Goal: Task Accomplishment & Management: Manage account settings

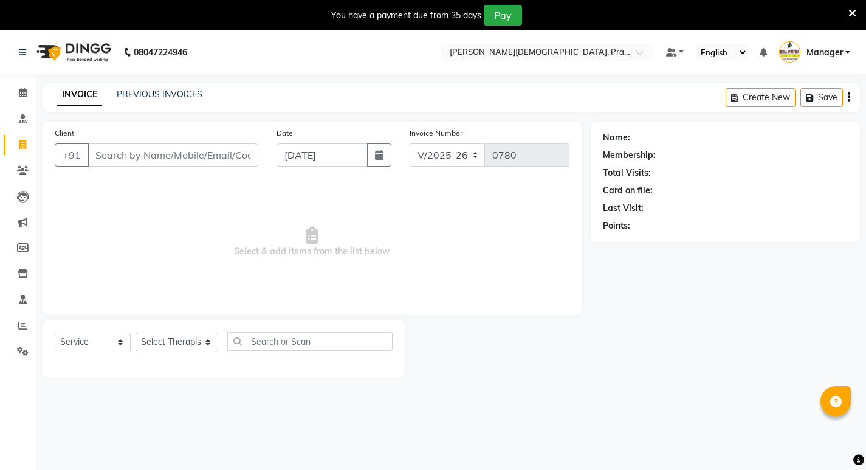
select select "6818"
select select "service"
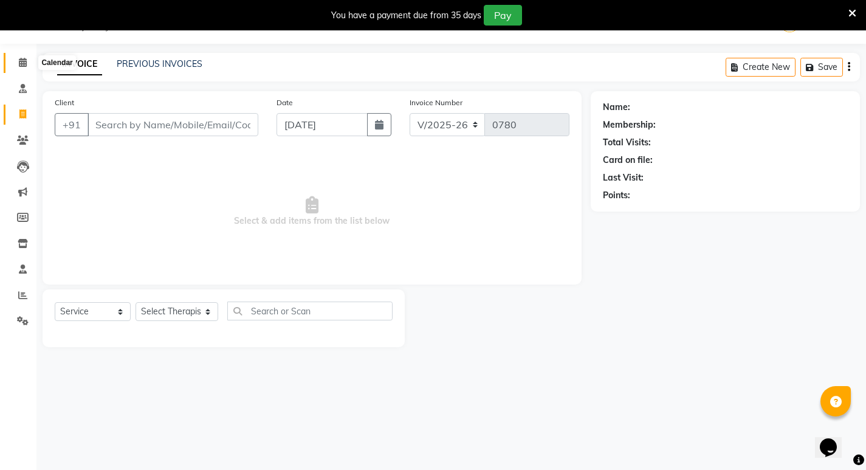
click at [19, 59] on icon at bounding box center [23, 62] width 8 height 9
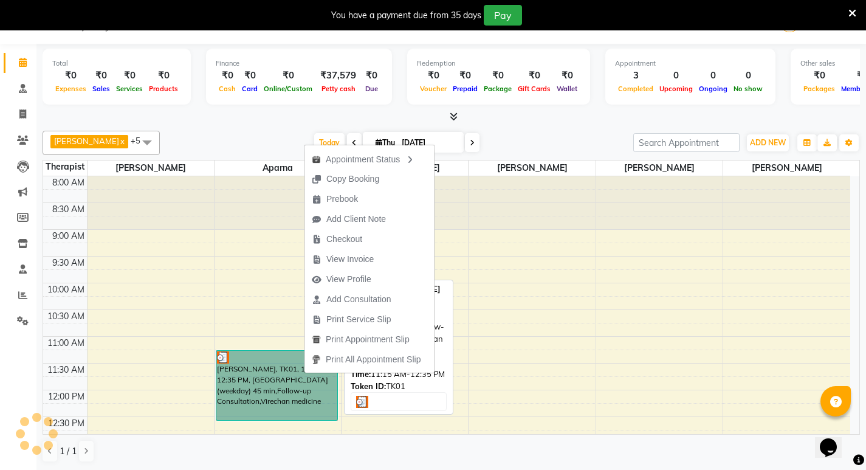
click at [281, 375] on link "[PERSON_NAME], TK01, 11:15 AM-12:35 PM, [GEOGRAPHIC_DATA] (weekday) 45 min,Foll…" at bounding box center [277, 385] width 122 height 70
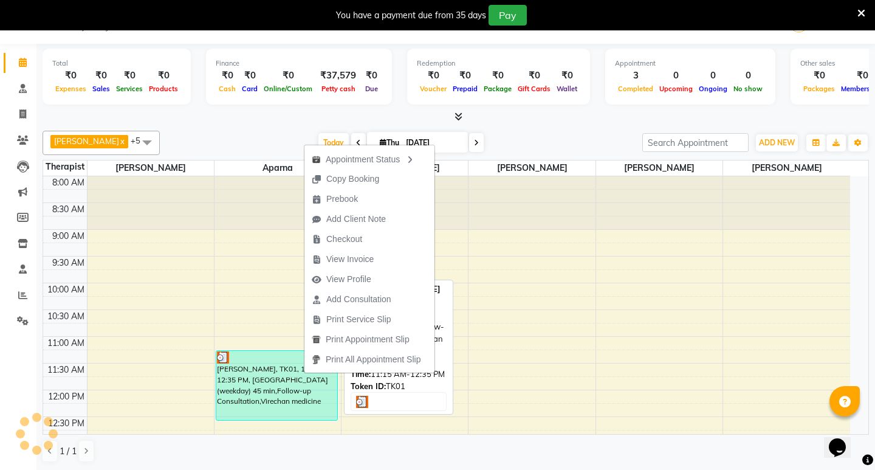
select select "3"
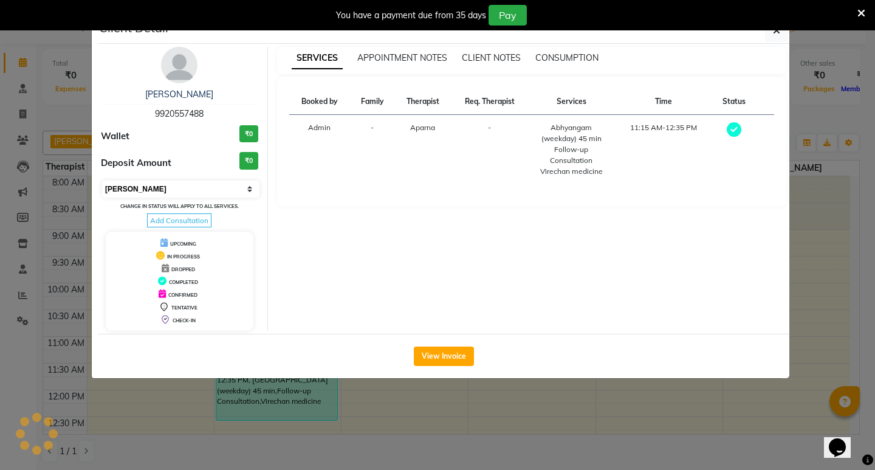
click at [215, 183] on select "Select MARK DONE UPCOMING" at bounding box center [180, 188] width 157 height 17
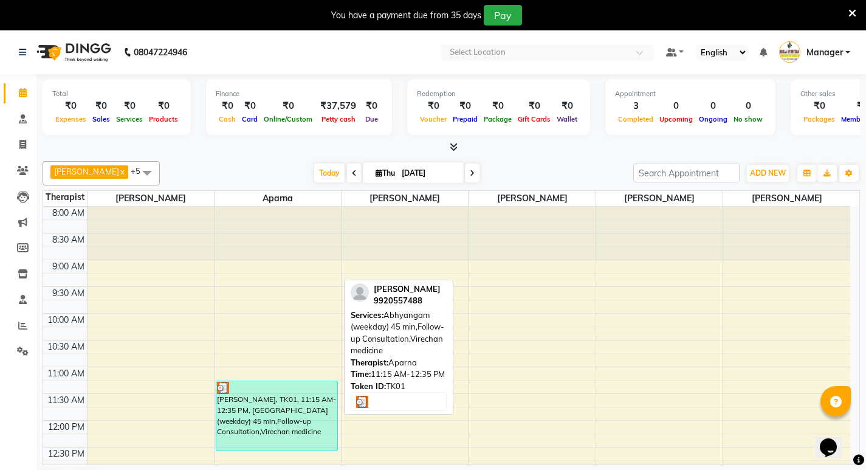
click at [300, 420] on div "[PERSON_NAME], TK01, 11:15 AM-12:35 PM, [GEOGRAPHIC_DATA] (weekday) 45 min,Foll…" at bounding box center [276, 415] width 121 height 69
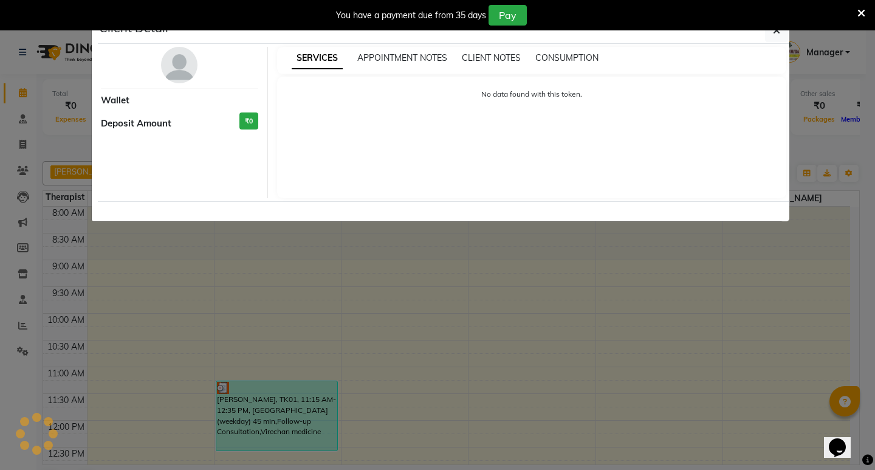
select select "3"
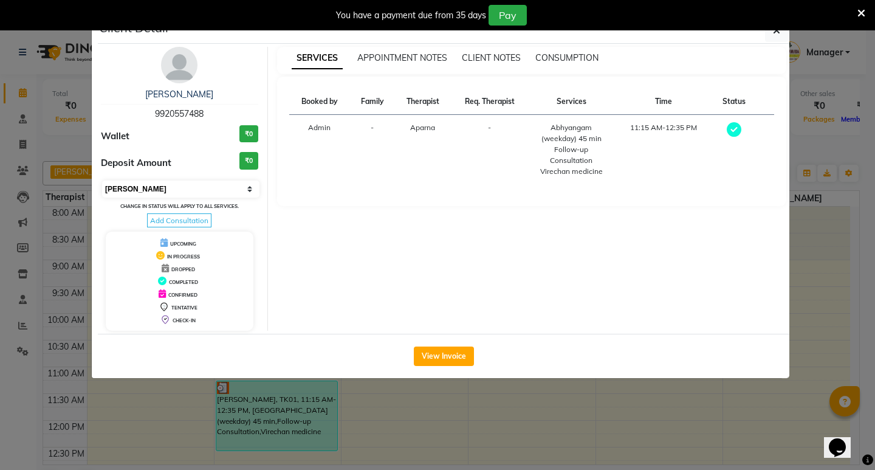
click at [248, 188] on select "Select MARK DONE UPCOMING" at bounding box center [180, 188] width 157 height 17
drag, startPoint x: 779, startPoint y: 33, endPoint x: 785, endPoint y: 30, distance: 6.3
click at [783, 30] on button "button" at bounding box center [776, 30] width 23 height 23
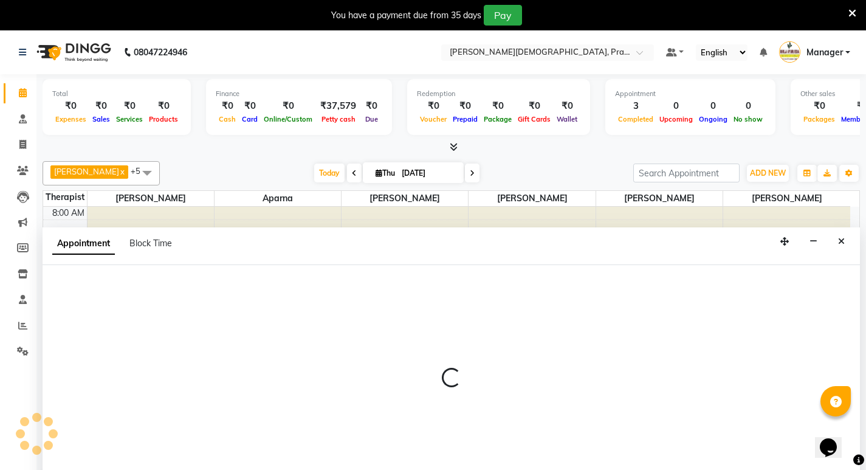
scroll to position [31, 0]
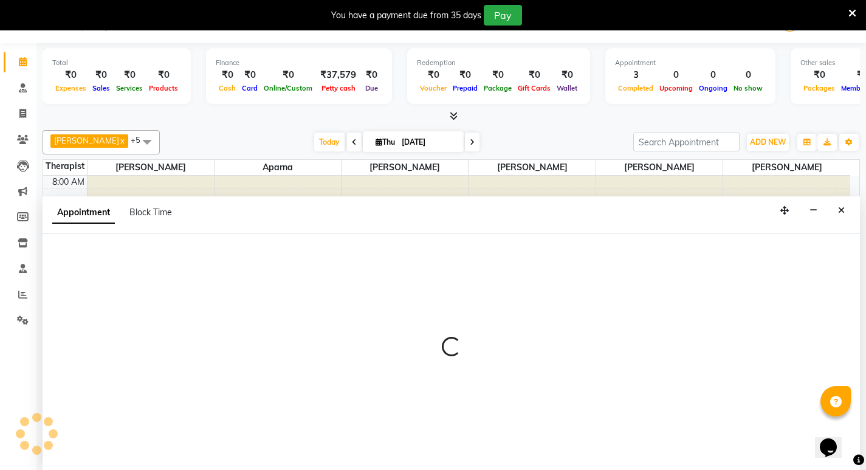
select select "53448"
select select "540"
select select "tentative"
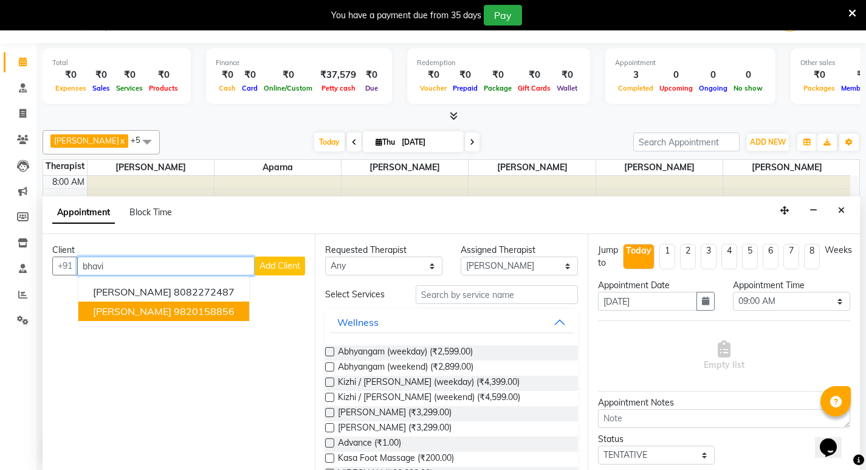
click at [174, 316] on ngb-highlight "9820158856" at bounding box center [204, 311] width 61 height 12
type input "9820158856"
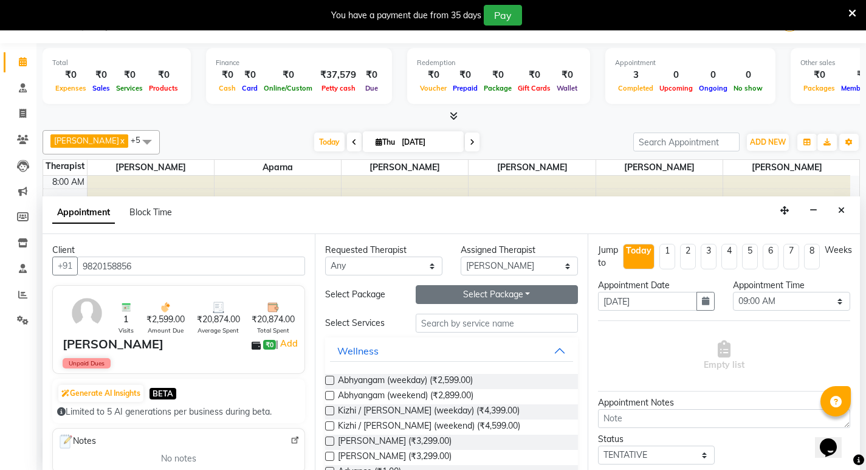
click at [492, 289] on button "Select Package Toggle Dropdown" at bounding box center [496, 294] width 162 height 19
click at [461, 322] on li "2 hand tam" at bounding box center [464, 319] width 96 height 18
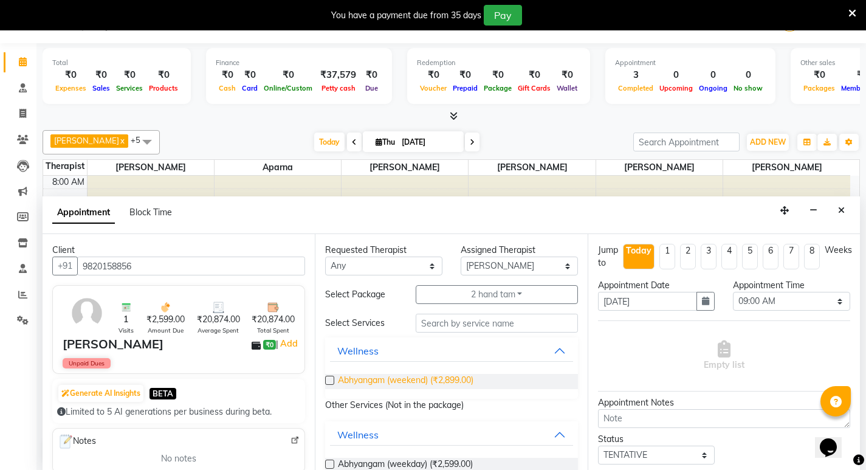
click at [375, 374] on span "Abhyangam (weekend) (₹2,899.00)" at bounding box center [405, 381] width 135 height 15
checkbox input "false"
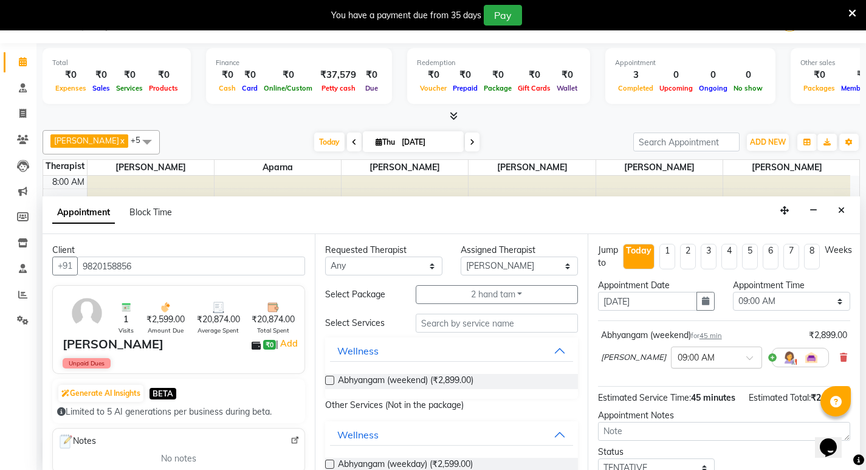
scroll to position [61, 0]
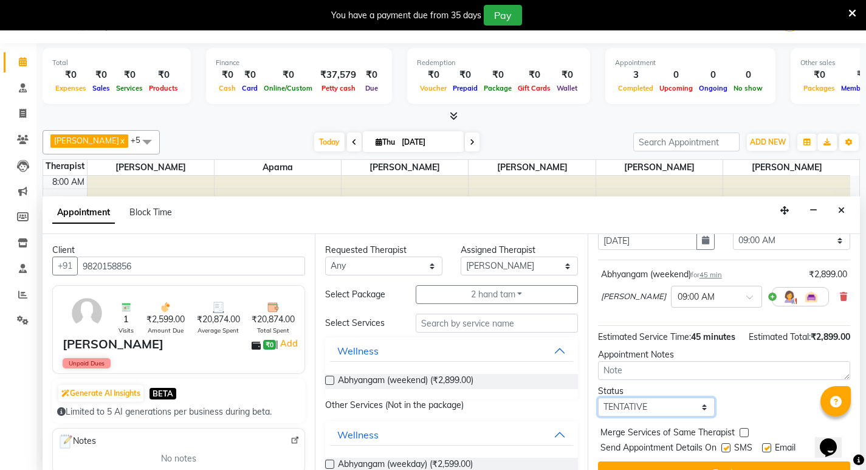
click at [666, 414] on select "Select TENTATIVE CONFIRM CHECK-IN UPCOMING" at bounding box center [656, 406] width 117 height 19
select select "confirm booking"
click at [598, 410] on select "Select TENTATIVE CONFIRM CHECK-IN UPCOMING" at bounding box center [656, 406] width 117 height 19
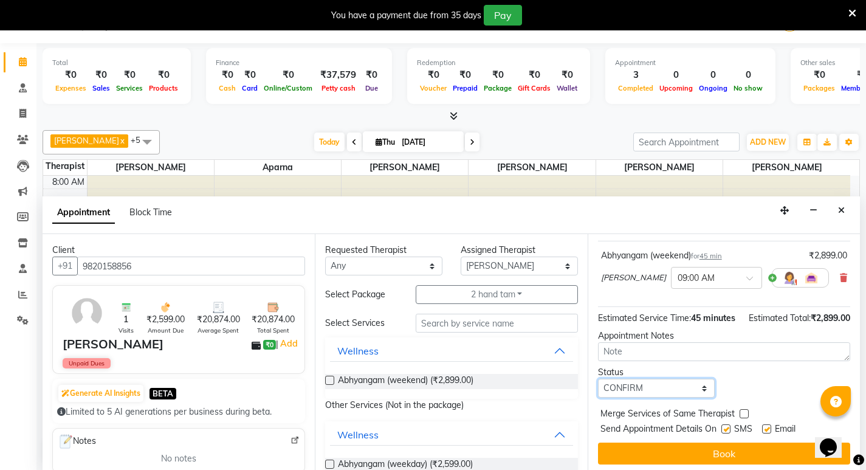
scroll to position [97, 0]
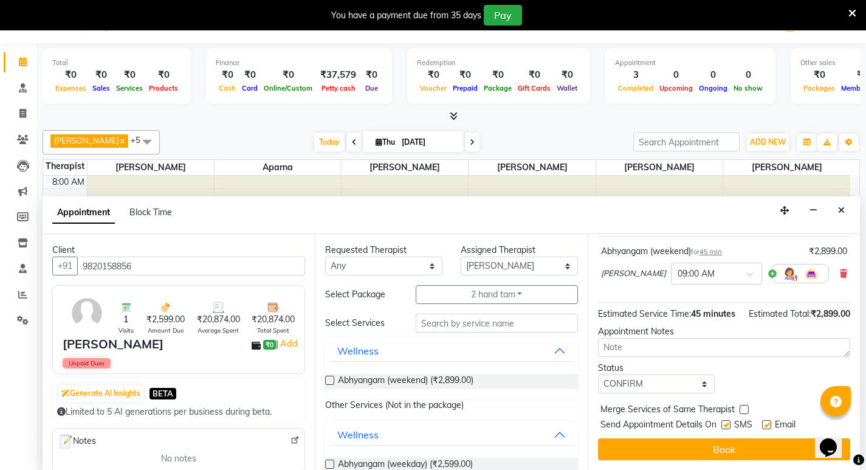
click at [726, 422] on label at bounding box center [725, 424] width 9 height 9
click at [726, 422] on input "checkbox" at bounding box center [725, 426] width 8 height 8
checkbox input "false"
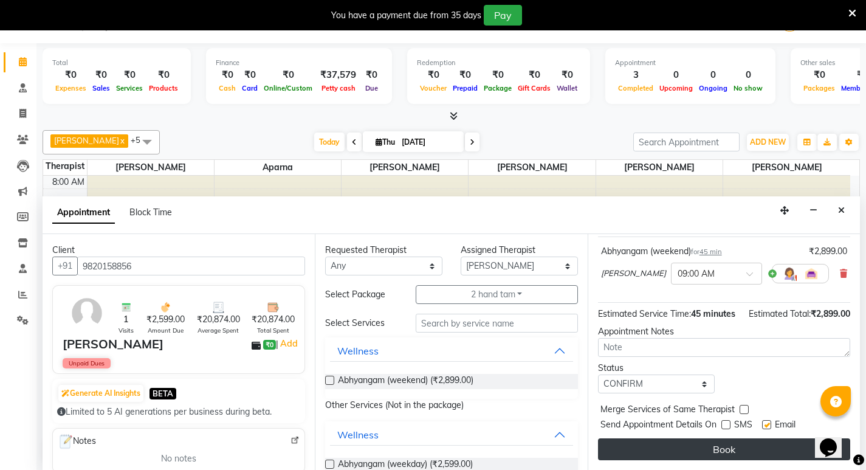
click at [726, 449] on button "Book" at bounding box center [724, 449] width 252 height 22
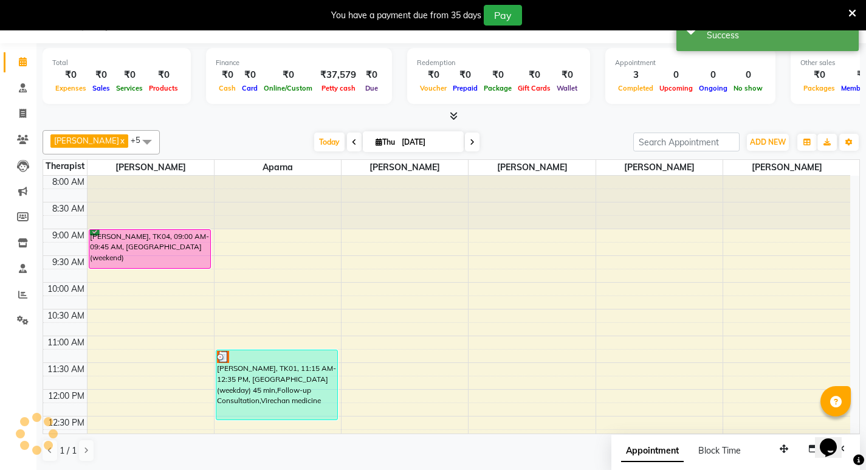
scroll to position [0, 0]
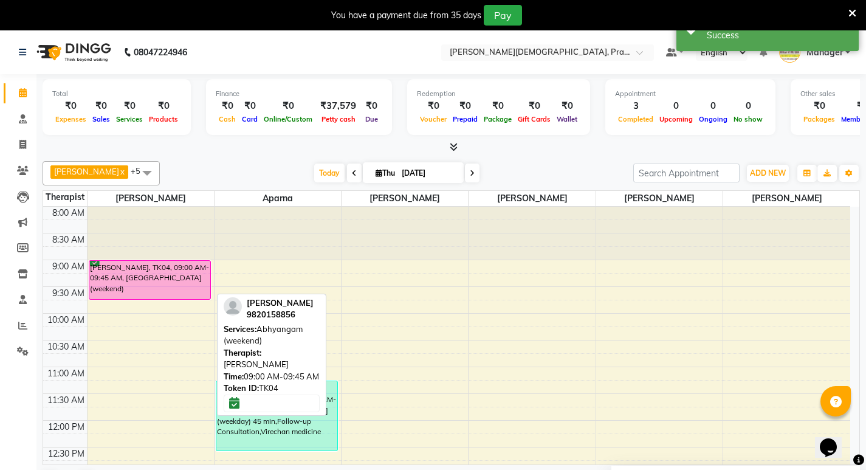
click at [131, 272] on div "Bhavin, TK04, 09:00 AM-09:45 AM, Abhyangam (weekend)" at bounding box center [149, 280] width 121 height 38
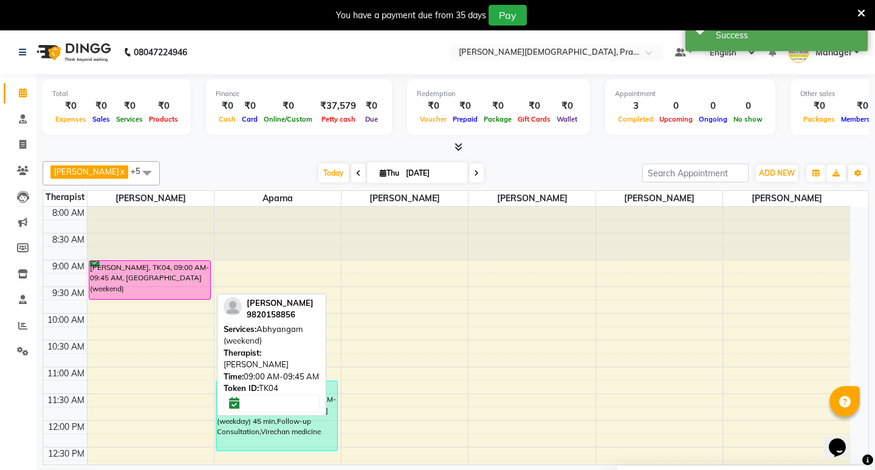
select select "6"
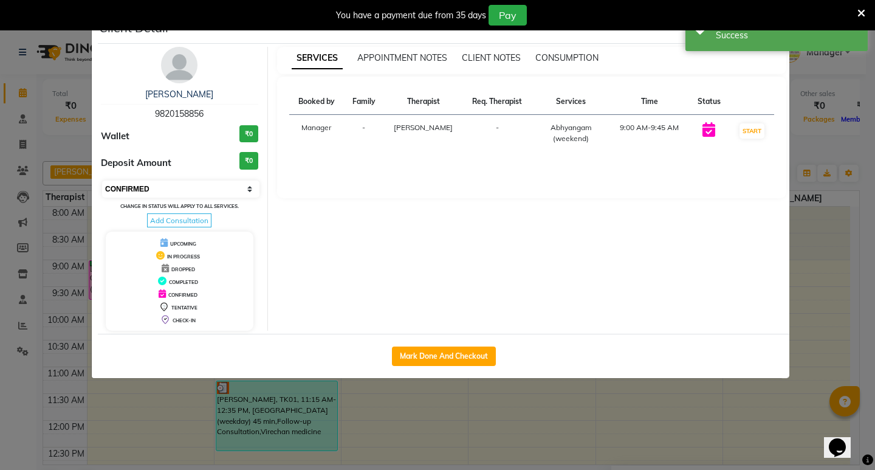
click at [218, 193] on select "Select IN SERVICE CONFIRMED TENTATIVE CHECK IN MARK DONE DROPPED UPCOMING" at bounding box center [180, 188] width 157 height 17
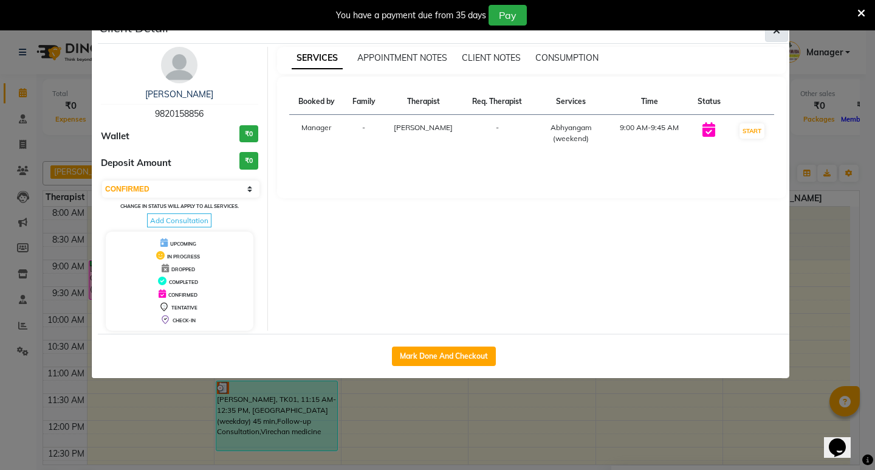
click at [776, 35] on span "button" at bounding box center [776, 30] width 7 height 12
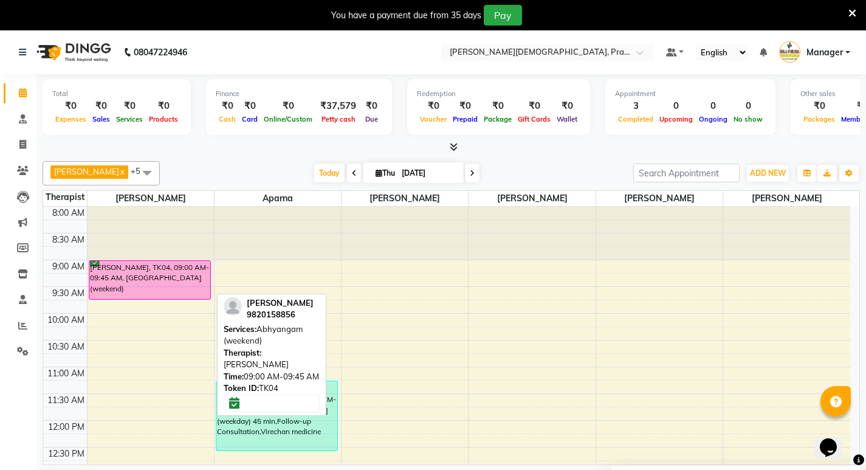
click at [190, 278] on div "Bhavin, TK04, 09:00 AM-09:45 AM, Abhyangam (weekend)" at bounding box center [149, 280] width 121 height 38
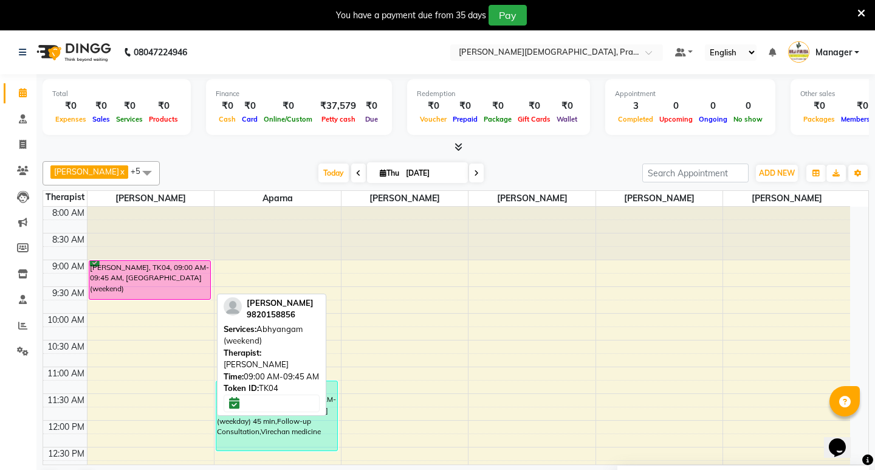
select select "6"
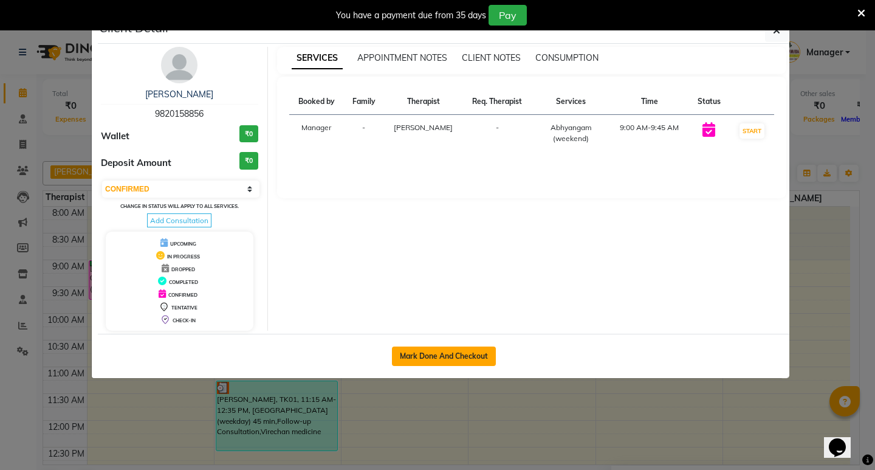
click at [480, 350] on button "Mark Done And Checkout" at bounding box center [444, 355] width 104 height 19
select select "6818"
select select "service"
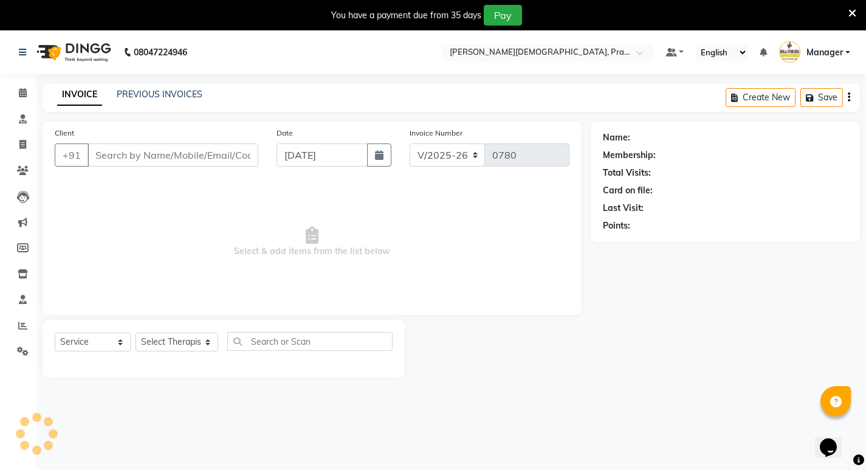
type input "9820158856"
select select "53448"
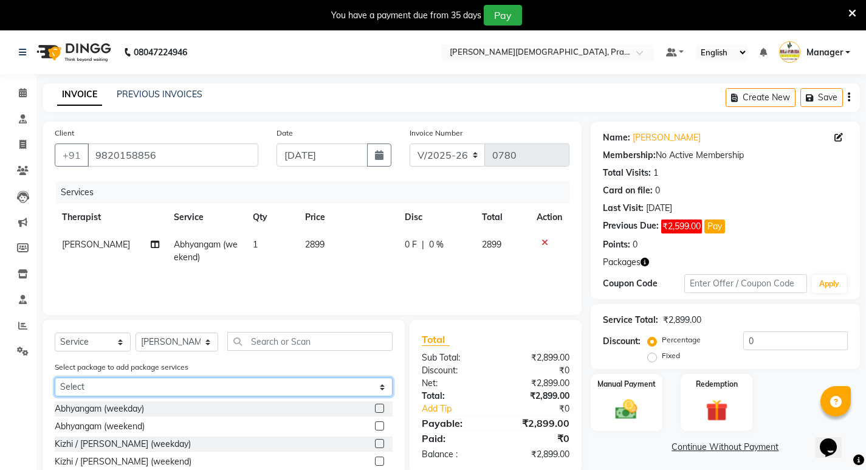
click at [290, 391] on select "Select 2 hand tam" at bounding box center [224, 386] width 338 height 19
select select "1: Object"
click at [55, 377] on select "Select 2 hand tam" at bounding box center [224, 386] width 338 height 19
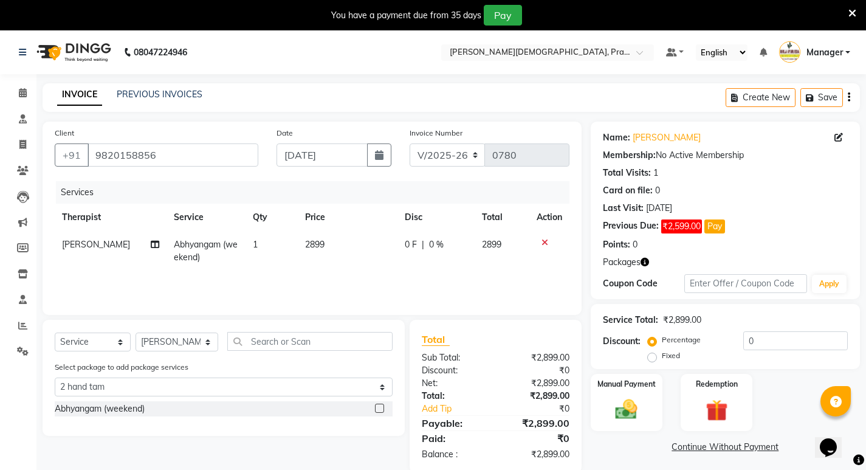
click at [378, 405] on label at bounding box center [379, 407] width 9 height 9
click at [378, 405] on input "checkbox" at bounding box center [379, 409] width 8 height 8
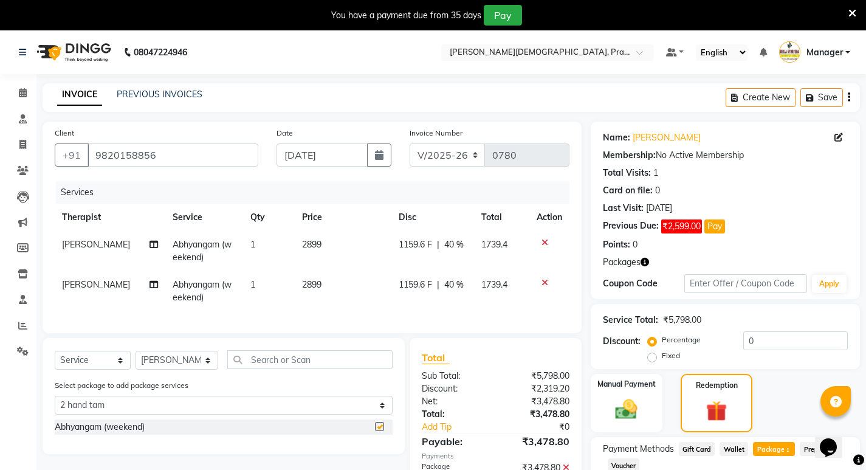
checkbox input "false"
click at [546, 281] on icon at bounding box center [544, 282] width 7 height 9
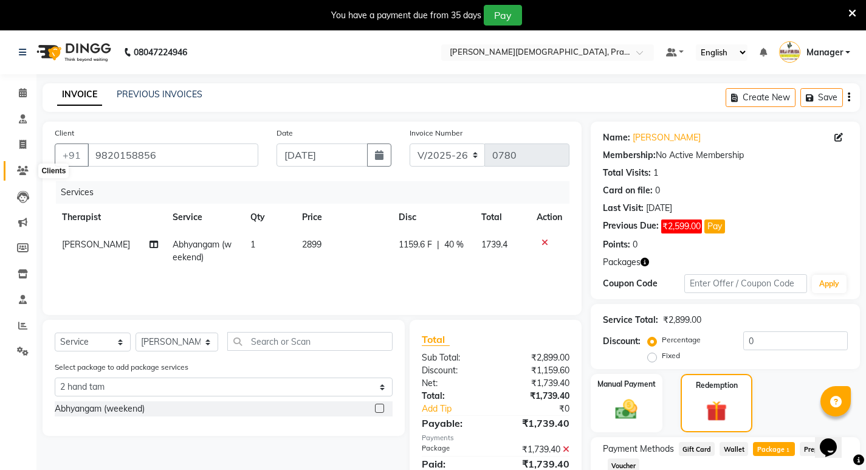
click at [20, 166] on icon at bounding box center [23, 170] width 12 height 9
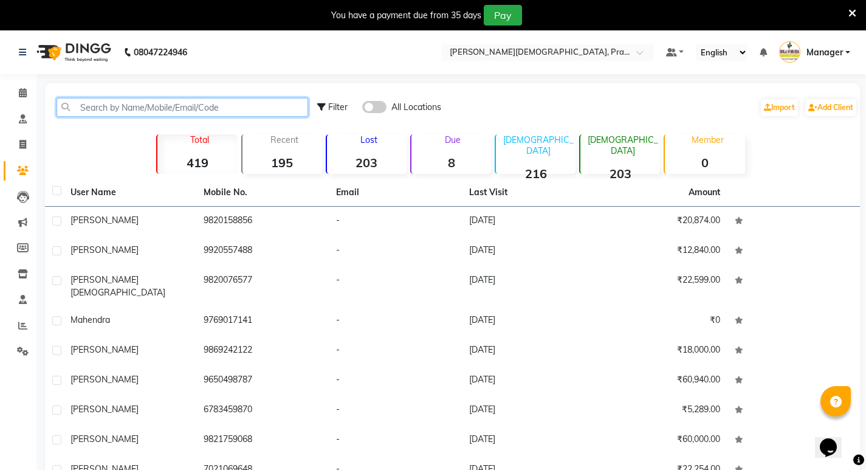
click at [196, 103] on input "text" at bounding box center [181, 107] width 251 height 19
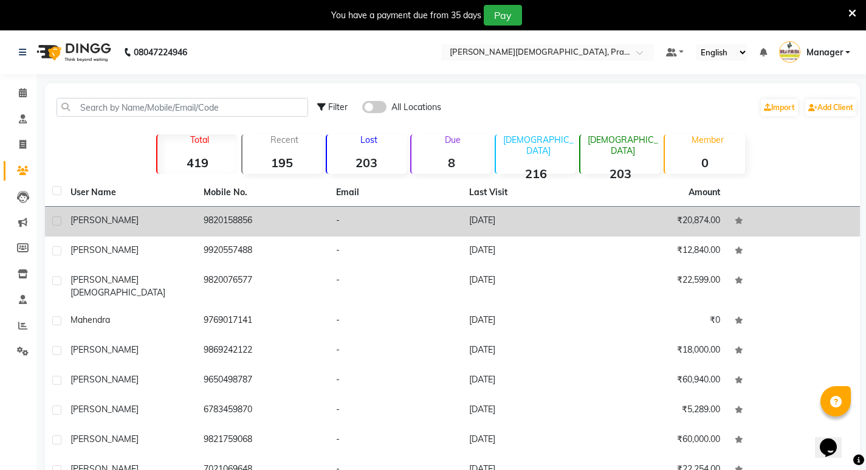
click at [131, 219] on div "Bhavin" at bounding box center [129, 220] width 118 height 13
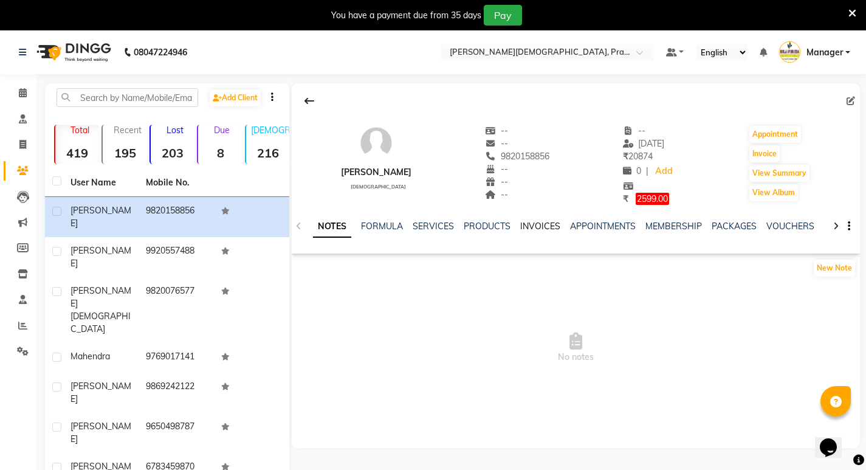
click at [548, 227] on link "INVOICES" at bounding box center [540, 225] width 40 height 11
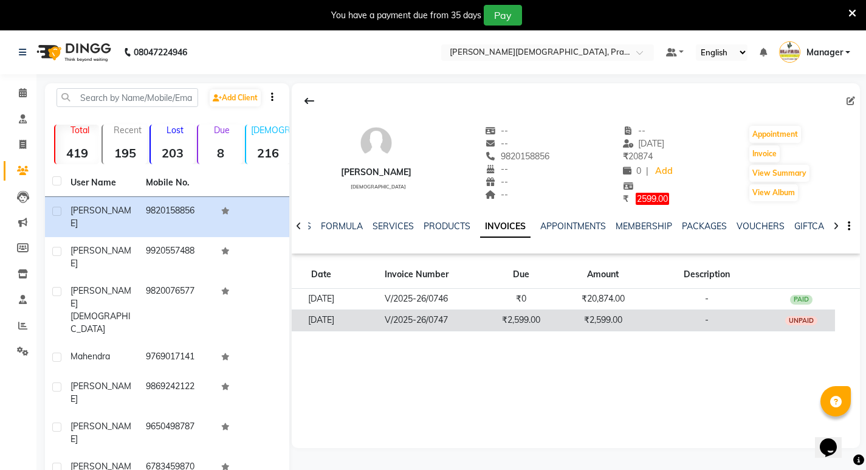
click at [444, 318] on td "V/2025-26/0747" at bounding box center [416, 319] width 132 height 21
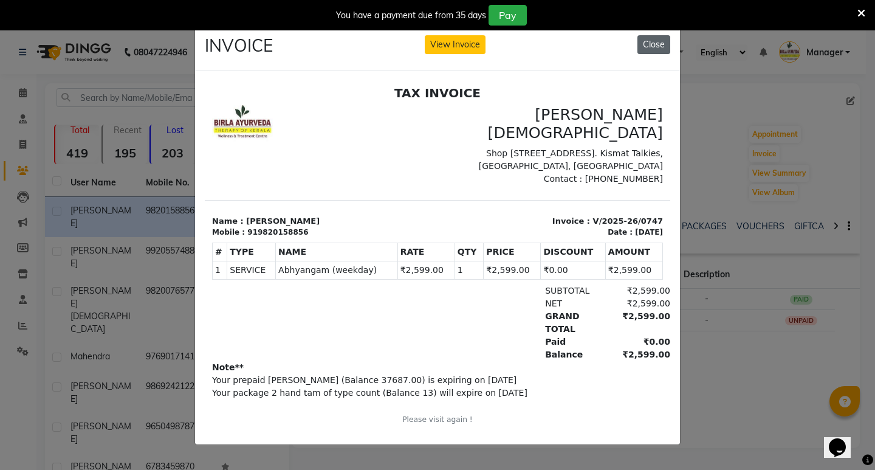
click at [652, 39] on button "Close" at bounding box center [653, 44] width 33 height 19
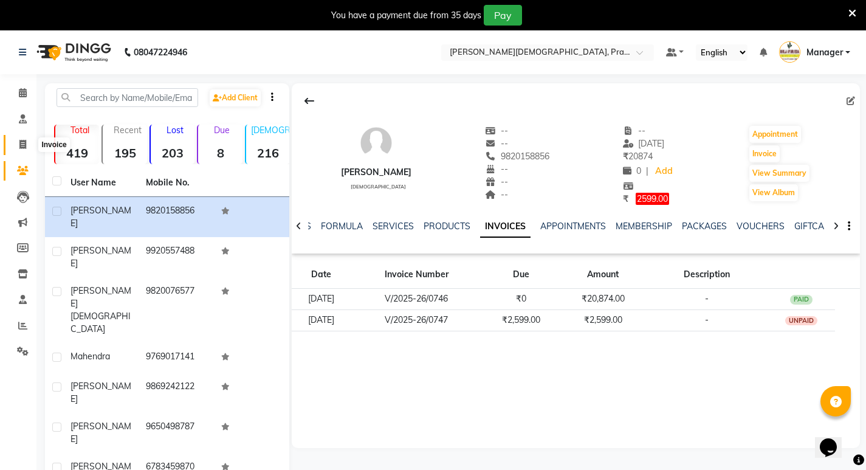
click at [21, 148] on icon at bounding box center [22, 144] width 7 height 9
select select "6818"
select select "service"
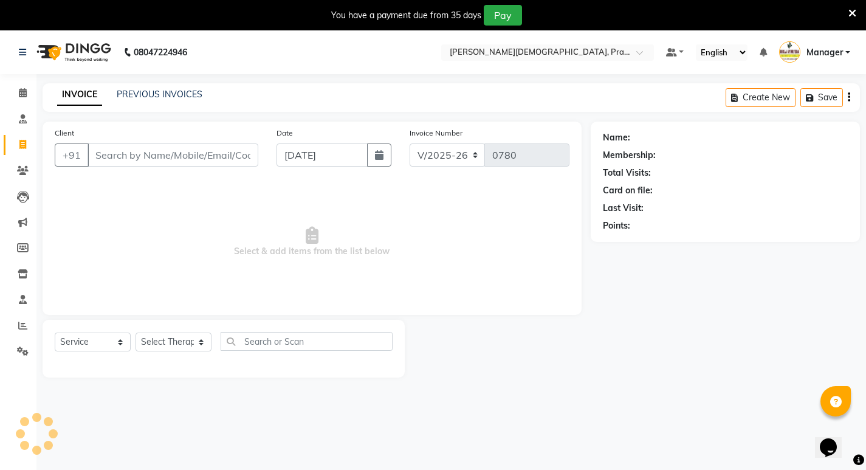
scroll to position [30, 0]
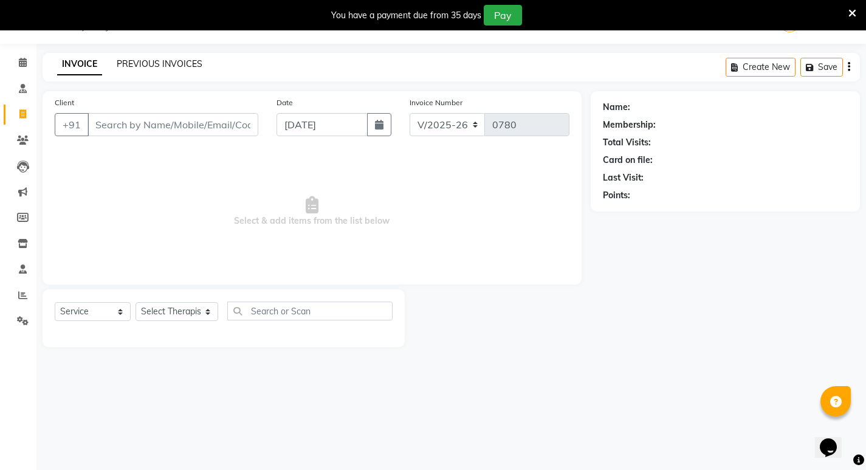
click at [141, 63] on link "PREVIOUS INVOICES" at bounding box center [160, 63] width 86 height 11
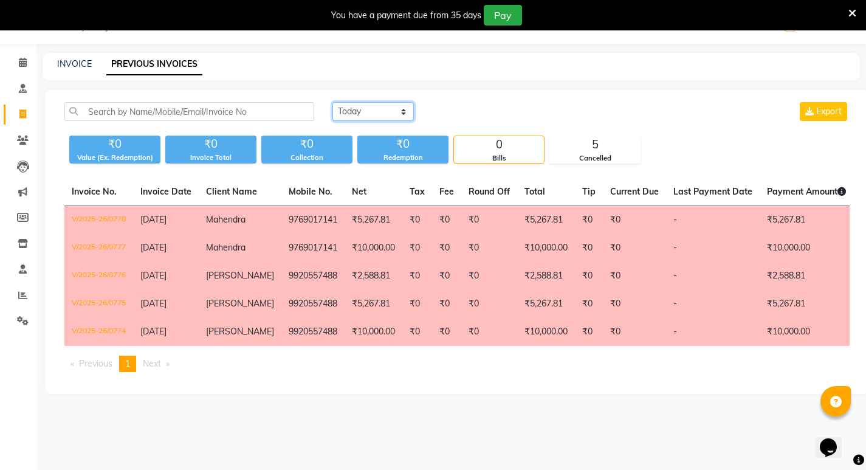
click at [364, 116] on select "Today Yesterday Custom Range" at bounding box center [372, 111] width 81 height 19
select select "range"
click at [332, 102] on select "Today Yesterday Custom Range" at bounding box center [372, 111] width 81 height 19
click at [453, 108] on input "04-09-2025" at bounding box center [471, 111] width 85 height 17
select select "9"
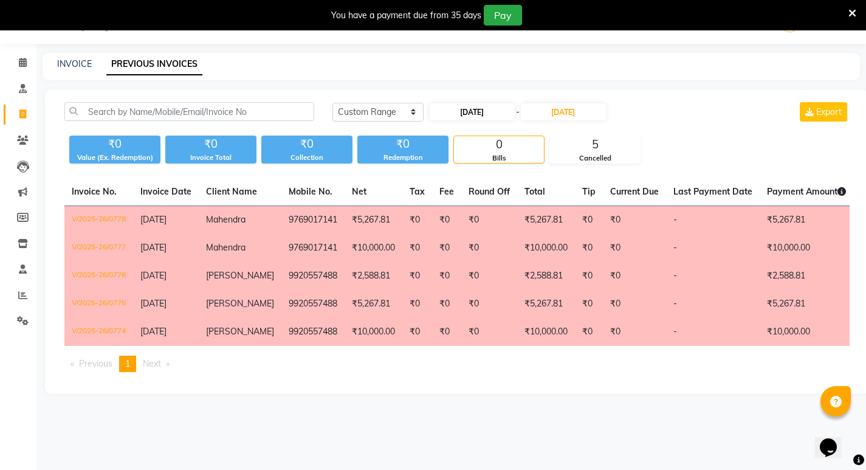
select select "2025"
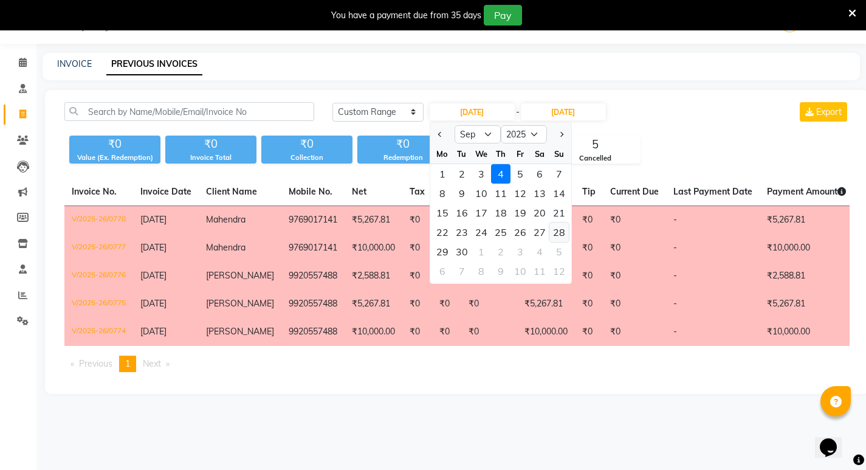
click at [562, 233] on div "28" at bounding box center [558, 231] width 19 height 19
type input "28-09-2025"
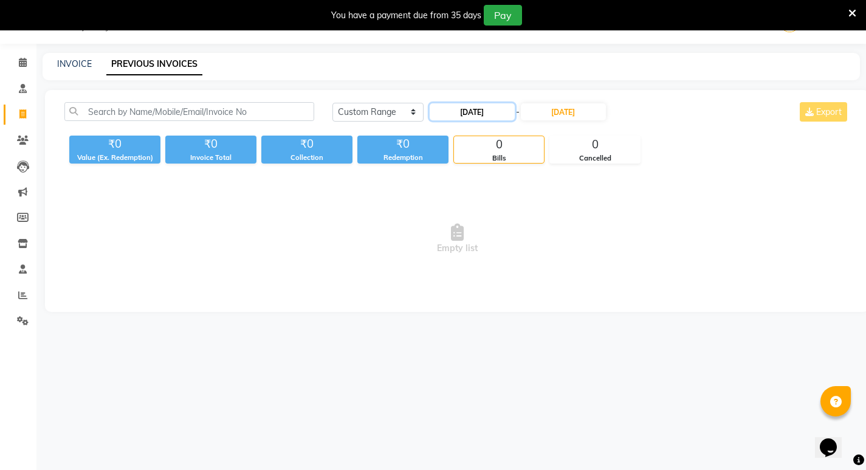
click at [488, 117] on input "28-09-2025" at bounding box center [471, 111] width 85 height 17
select select "9"
select select "2025"
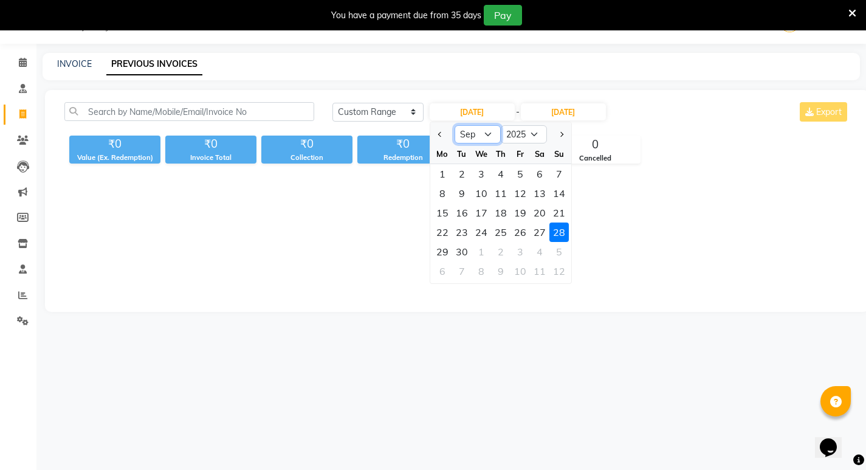
click at [479, 135] on select "Jan Feb Mar Apr May Jun Jul Aug Sep Oct Nov Dec" at bounding box center [477, 134] width 46 height 18
select select "8"
click at [454, 125] on select "Jan Feb Mar Apr May Jun Jul Aug Sep Oct Nov Dec" at bounding box center [477, 134] width 46 height 18
click at [507, 253] on div "28" at bounding box center [500, 251] width 19 height 19
type input "28-08-2025"
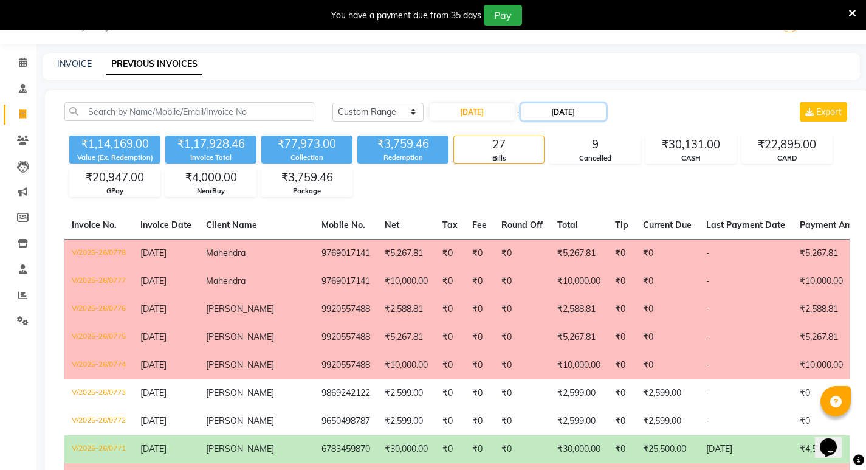
click at [578, 106] on input "04-09-2025" at bounding box center [563, 111] width 85 height 17
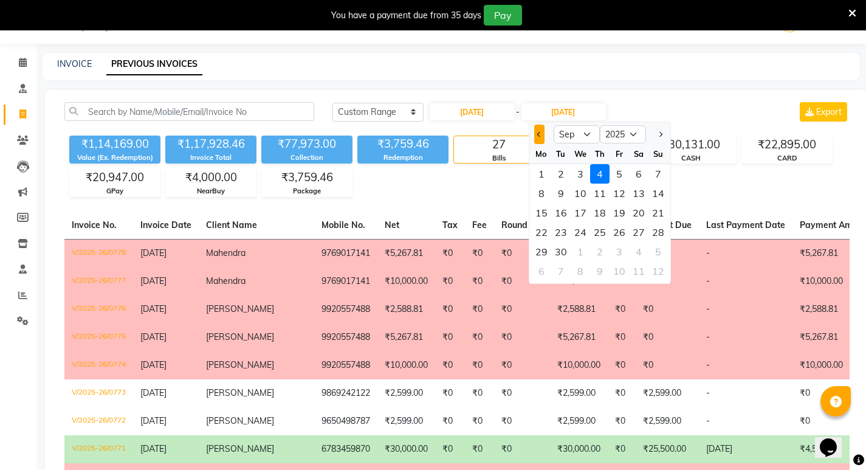
click at [539, 132] on span "Previous month" at bounding box center [538, 134] width 5 height 5
select select "8"
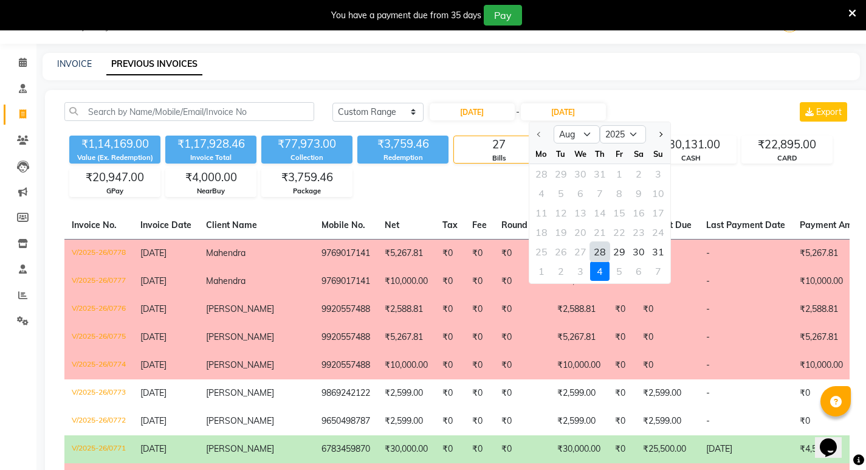
click at [600, 248] on div "28" at bounding box center [599, 251] width 19 height 19
type input "28-08-2025"
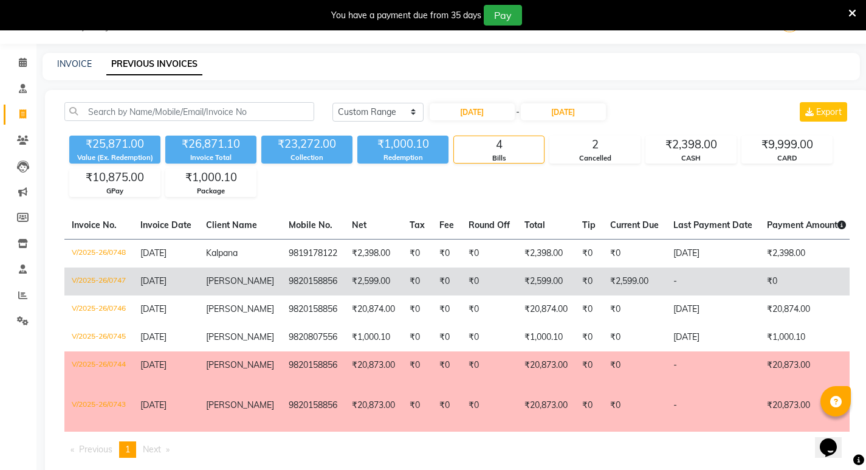
click at [296, 286] on td "9820158856" at bounding box center [312, 281] width 63 height 28
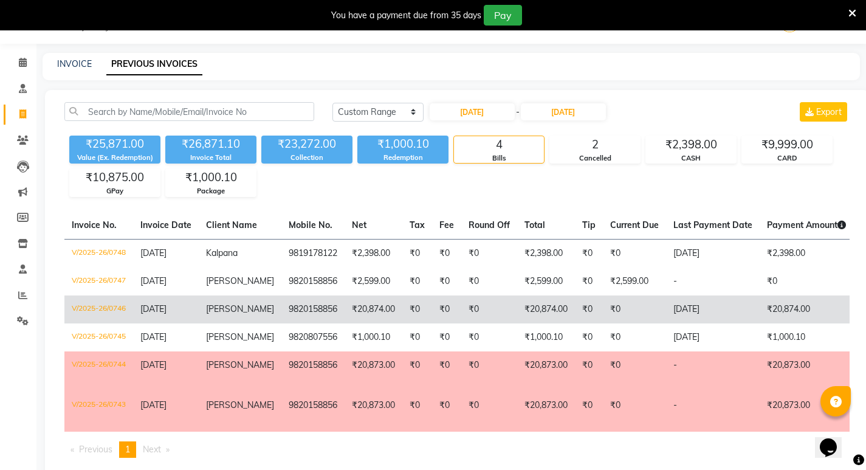
click at [288, 310] on td "9820158856" at bounding box center [312, 309] width 63 height 28
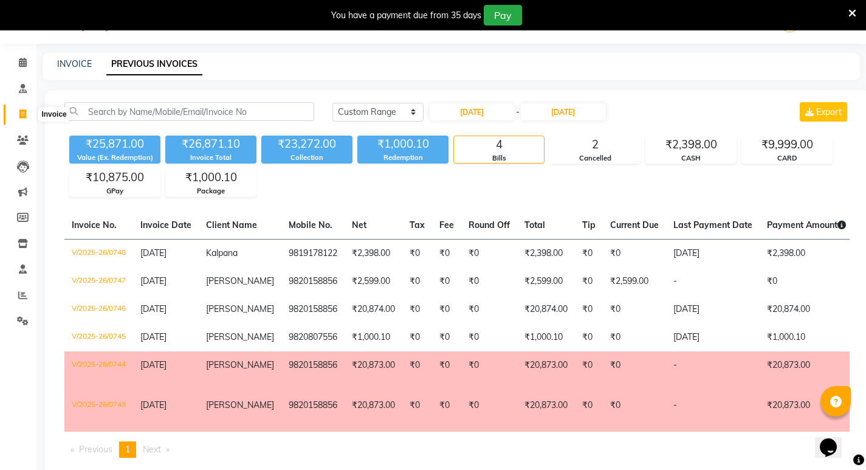
click at [27, 117] on span at bounding box center [22, 115] width 21 height 14
select select "service"
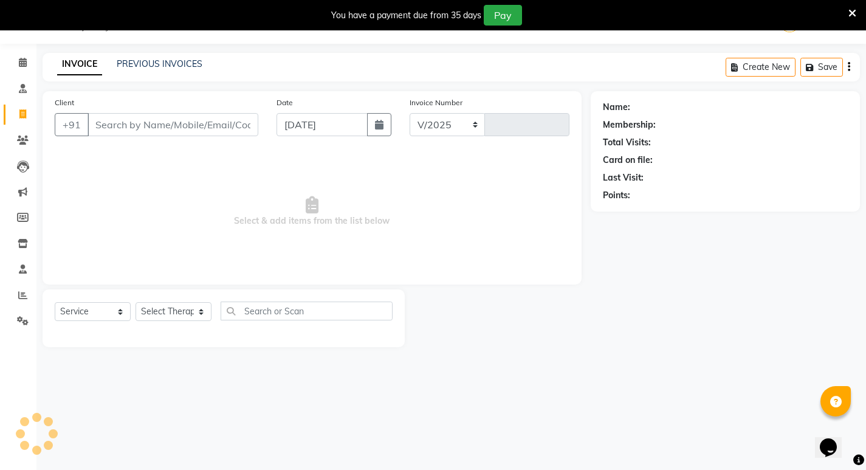
select select "6818"
type input "0782"
click at [104, 121] on input "Client" at bounding box center [172, 124] width 171 height 23
type input "9892033048"
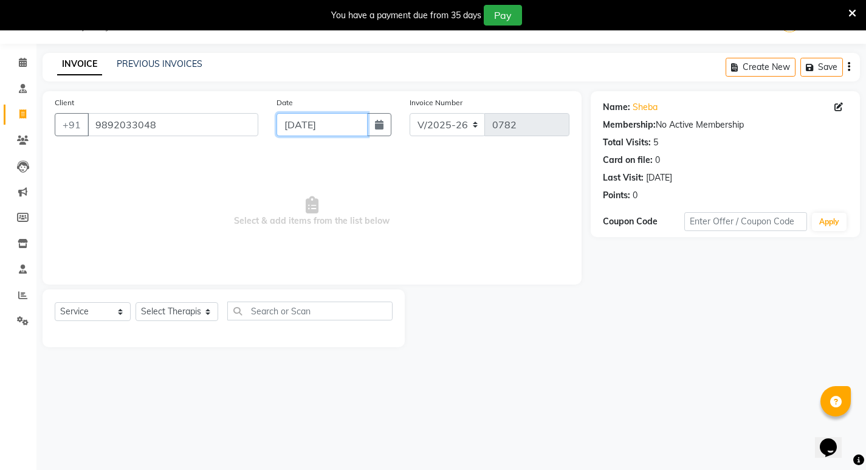
click at [322, 125] on input "04-09-2025" at bounding box center [321, 124] width 91 height 23
select select "9"
select select "2025"
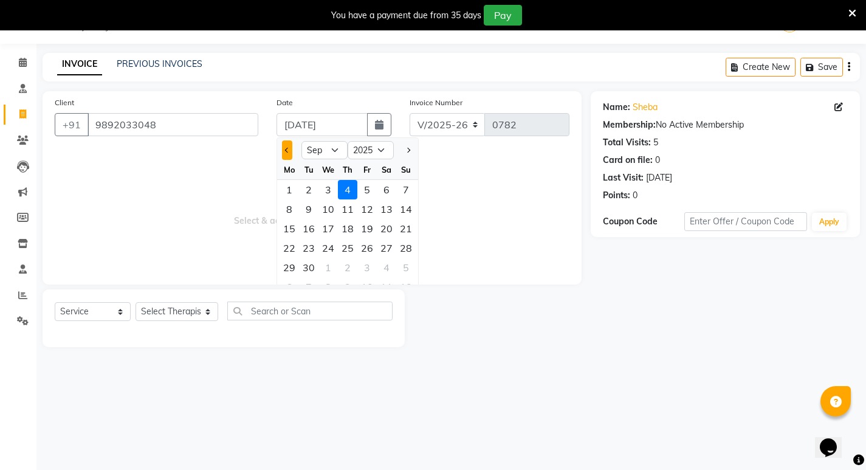
click at [285, 149] on span "Previous month" at bounding box center [287, 150] width 5 height 5
select select "8"
click at [313, 267] on div "26" at bounding box center [308, 267] width 19 height 19
type input "26-08-2025"
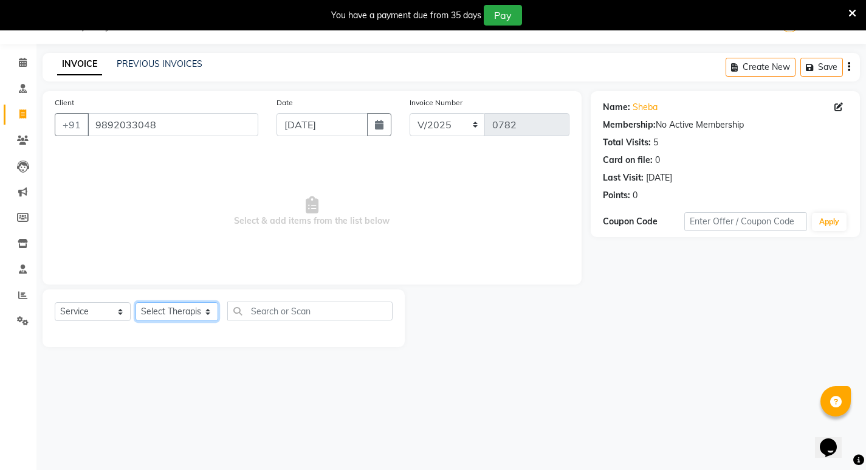
click at [163, 310] on select "Select Therapist Abhijeet Jadhav Amrutha Anita Khatke Anjana Surendra Kalyani A…" at bounding box center [176, 311] width 83 height 19
click at [173, 309] on select "Select Therapist Abhijeet Jadhav Amrutha Anita Khatke Anjana Surendra Kalyani A…" at bounding box center [176, 311] width 83 height 19
select select "53451"
click at [135, 302] on select "Select Therapist Abhijeet Jadhav Amrutha Anita Khatke Anjana Surendra Kalyani A…" at bounding box center [176, 311] width 83 height 19
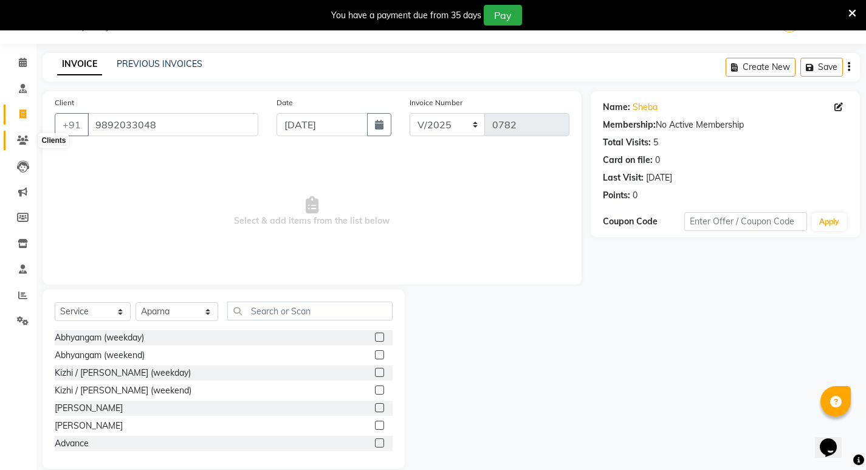
click at [20, 142] on icon at bounding box center [23, 139] width 12 height 9
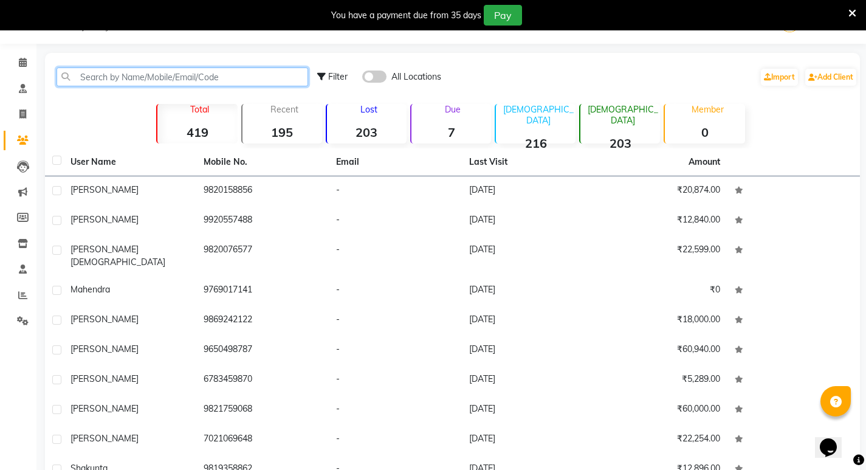
click at [203, 73] on input "text" at bounding box center [181, 76] width 251 height 19
paste input "9892033048"
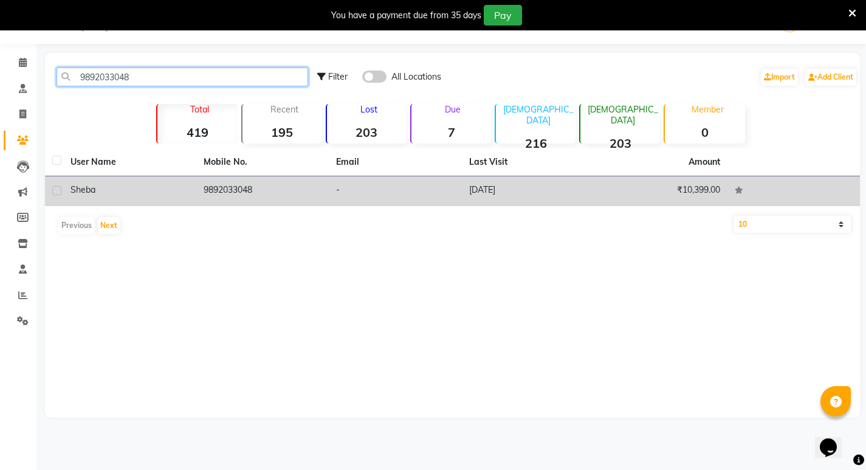
type input "9892033048"
click at [197, 187] on td "9892033048" at bounding box center [262, 191] width 133 height 30
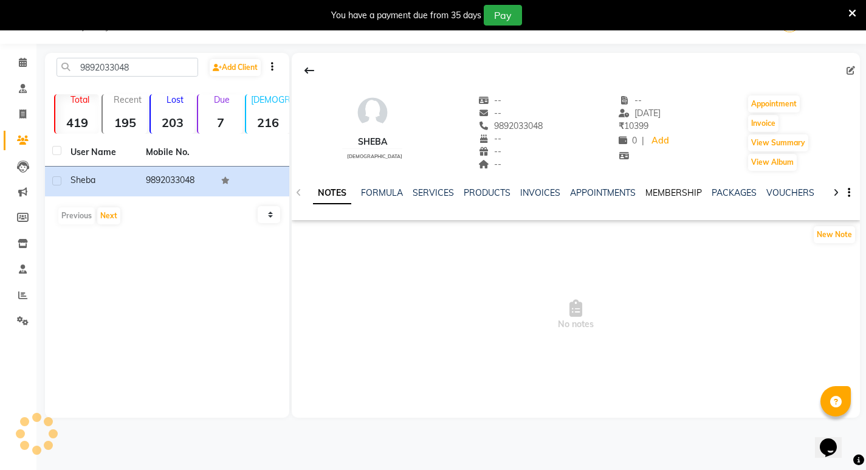
click at [672, 191] on link "MEMBERSHIP" at bounding box center [673, 192] width 56 height 11
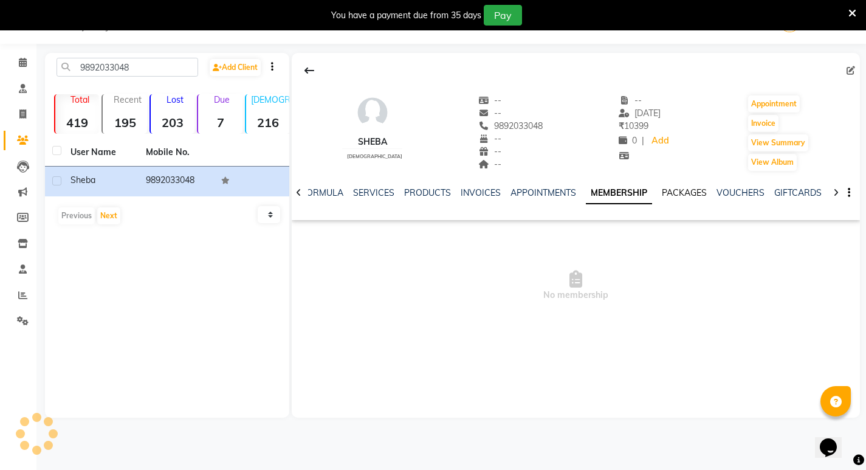
click at [688, 188] on link "PACKAGES" at bounding box center [683, 192] width 45 height 11
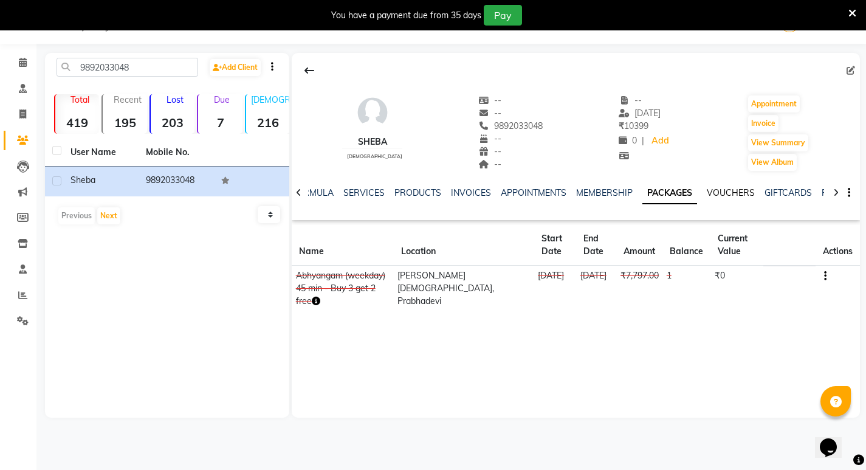
click at [719, 193] on link "VOUCHERS" at bounding box center [730, 192] width 48 height 11
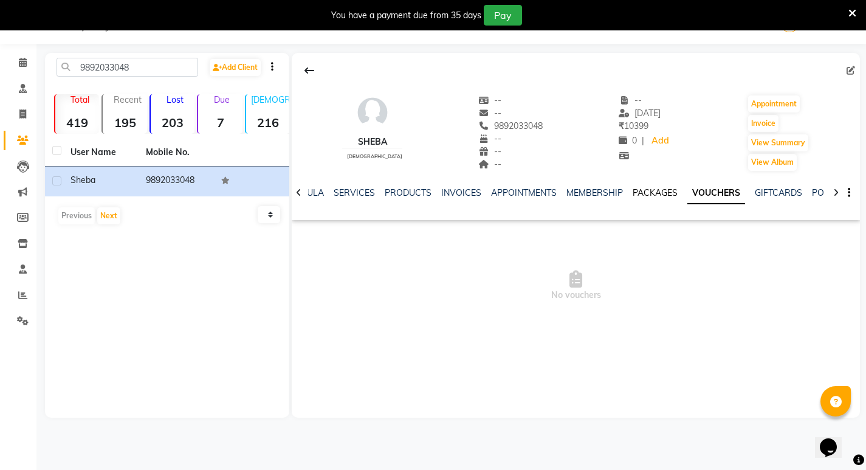
click at [666, 190] on link "PACKAGES" at bounding box center [654, 192] width 45 height 11
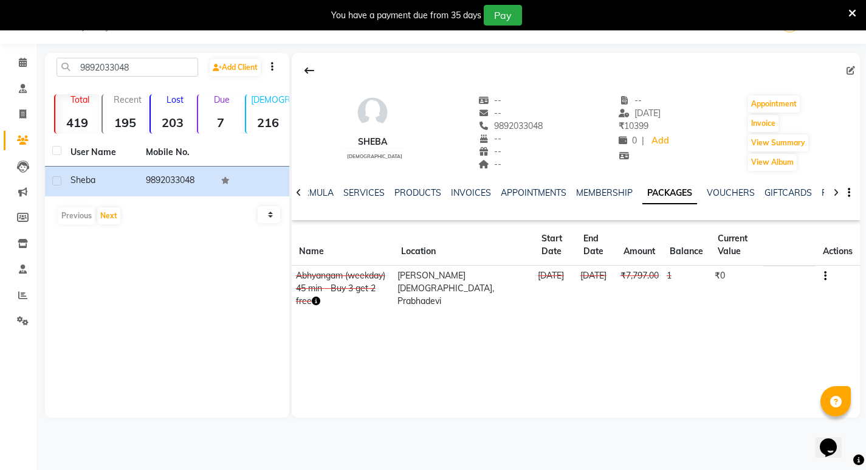
click at [824, 276] on icon "button" at bounding box center [825, 276] width 2 height 1
click at [731, 281] on div "Edit" at bounding box center [766, 275] width 80 height 15
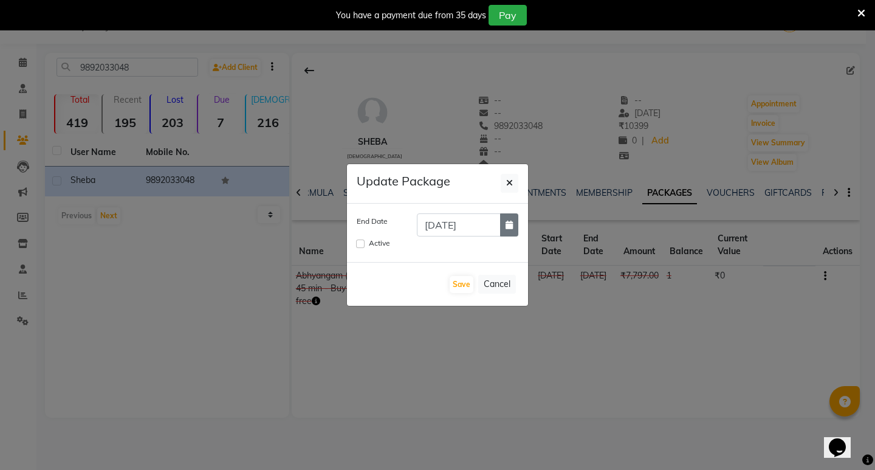
click at [506, 227] on icon "button" at bounding box center [508, 224] width 7 height 9
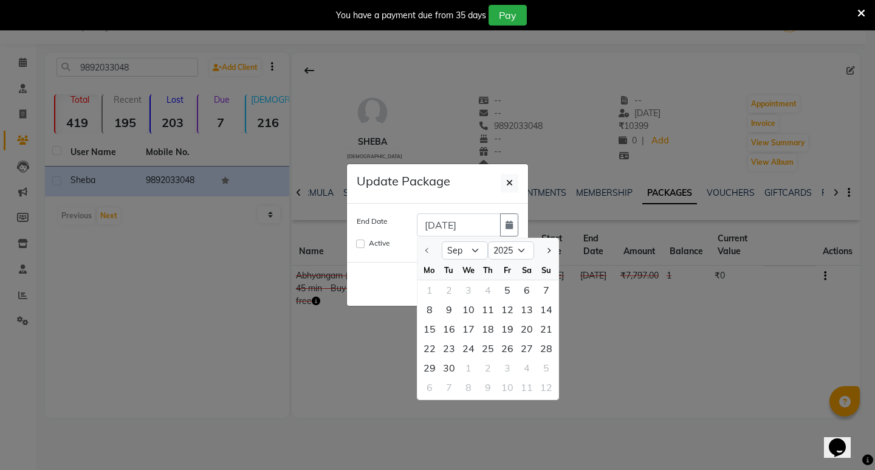
click at [425, 251] on div at bounding box center [429, 250] width 24 height 19
drag, startPoint x: 477, startPoint y: 248, endPoint x: 471, endPoint y: 252, distance: 7.4
click at [477, 248] on select "Sep Oct Nov Dec" at bounding box center [465, 250] width 46 height 18
click at [442, 241] on select "Sep Oct Nov Dec" at bounding box center [465, 250] width 46 height 18
click at [510, 289] on div "5" at bounding box center [506, 289] width 19 height 19
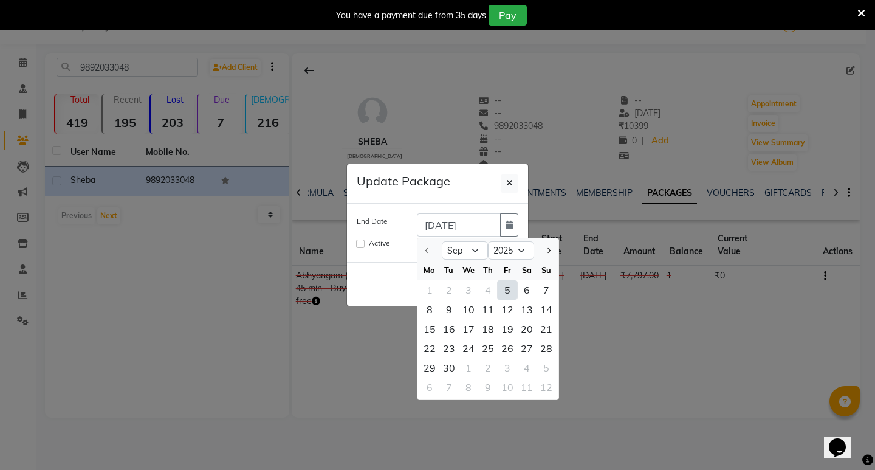
type input "05-09-2025"
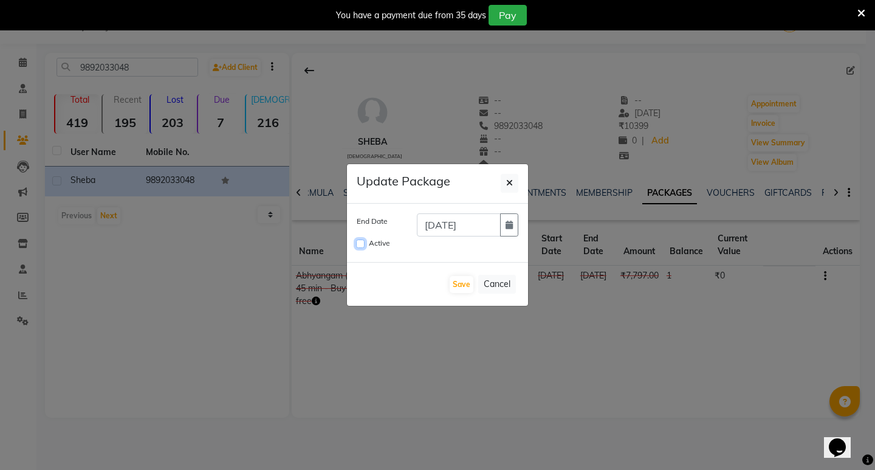
click at [360, 242] on input "Active" at bounding box center [360, 243] width 9 height 9
checkbox input "true"
click at [458, 285] on button "Save" at bounding box center [461, 284] width 24 height 17
checkbox input "false"
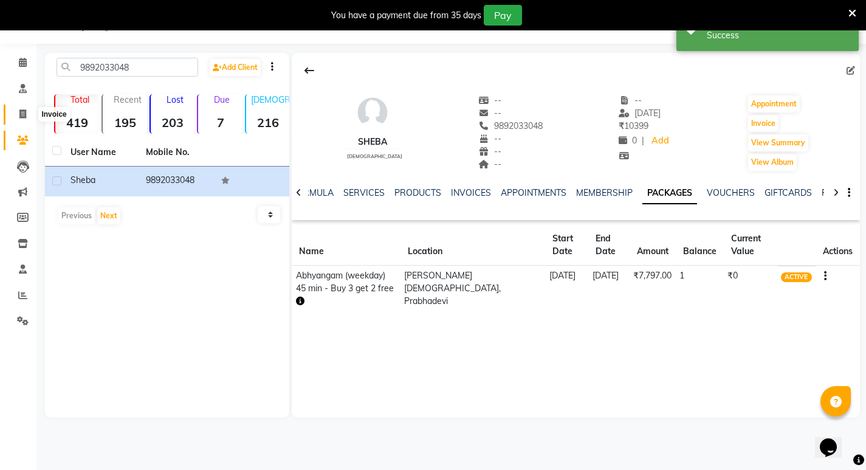
click at [23, 117] on icon at bounding box center [22, 113] width 7 height 9
select select "6818"
select select "service"
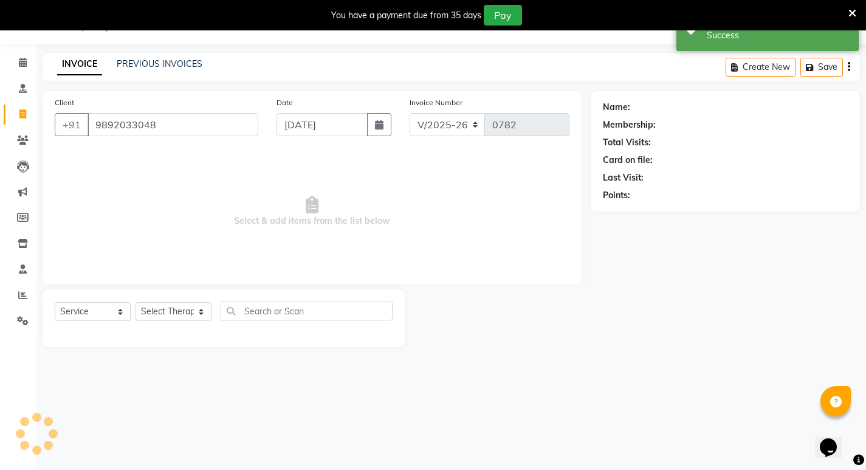
type input "9892033048"
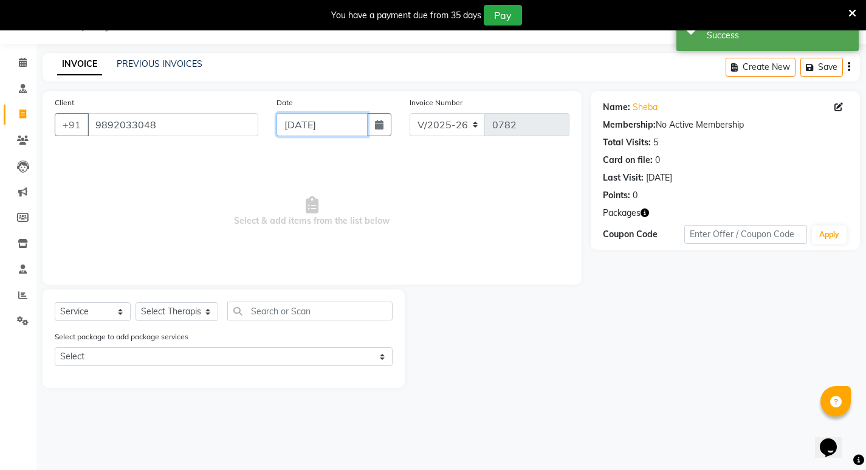
click at [327, 127] on input "04-09-2025" at bounding box center [321, 124] width 91 height 23
select select "9"
select select "2025"
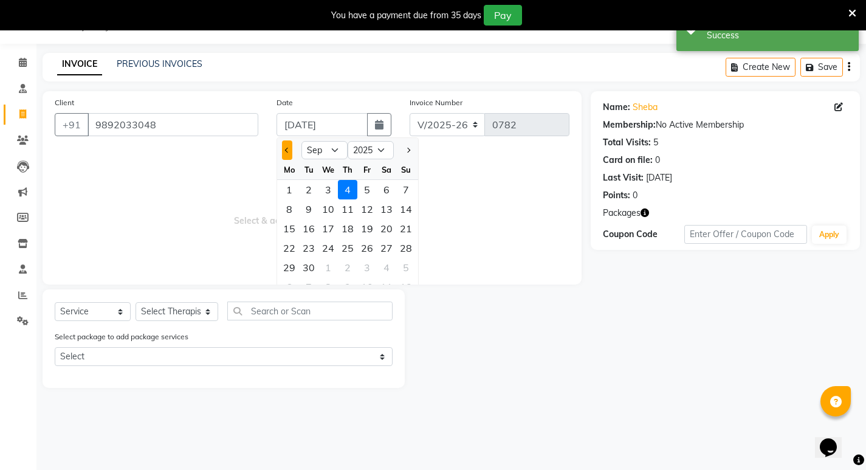
click at [288, 151] on span "Previous month" at bounding box center [287, 150] width 5 height 5
select select "8"
click at [312, 265] on div "26" at bounding box center [308, 267] width 19 height 19
type input "26-08-2025"
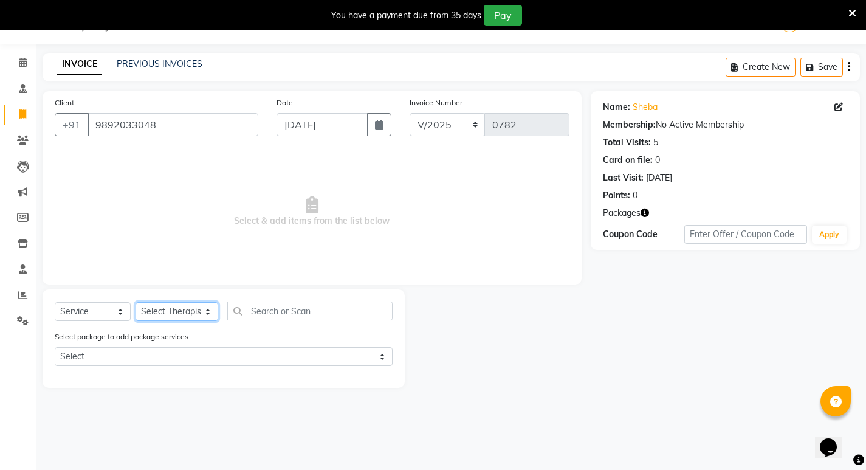
click at [160, 313] on select "Select Therapist Abhijeet Jadhav Amrutha Anita Khatke Anjana Surendra Kalyani A…" at bounding box center [176, 311] width 83 height 19
select select "53451"
click at [135, 302] on select "Select Therapist Abhijeet Jadhav Amrutha Anita Khatke Anjana Surendra Kalyani A…" at bounding box center [176, 311] width 83 height 19
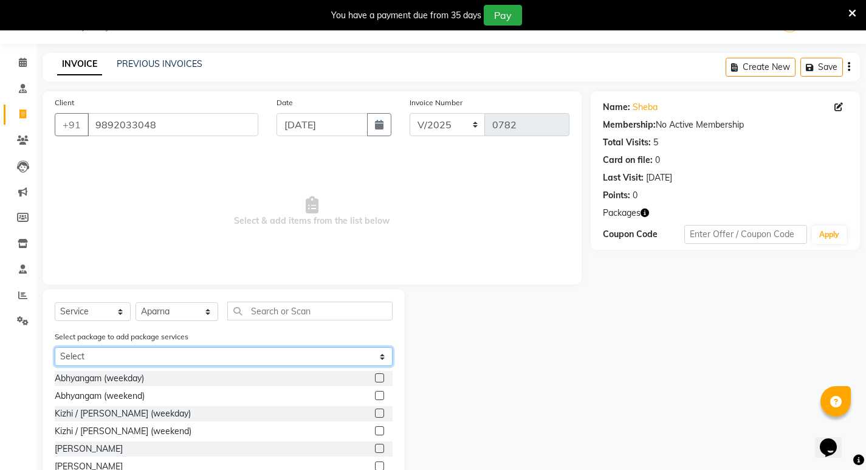
click at [142, 355] on select "Select Abhyangam (weekday) 45 min - Buy 3 get 2 free" at bounding box center [224, 356] width 338 height 19
select select "1: Object"
click at [55, 347] on select "Select Abhyangam (weekday) 45 min - Buy 3 get 2 free" at bounding box center [224, 356] width 338 height 19
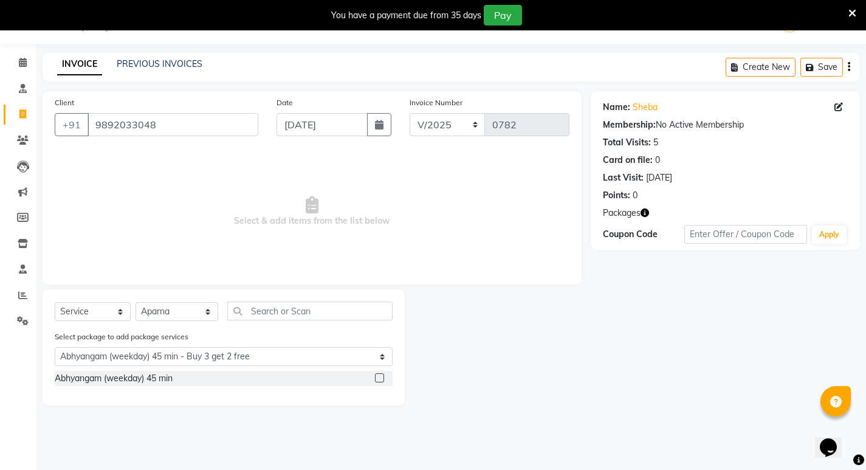
click at [380, 381] on label at bounding box center [379, 377] width 9 height 9
click at [380, 381] on input "checkbox" at bounding box center [379, 378] width 8 height 8
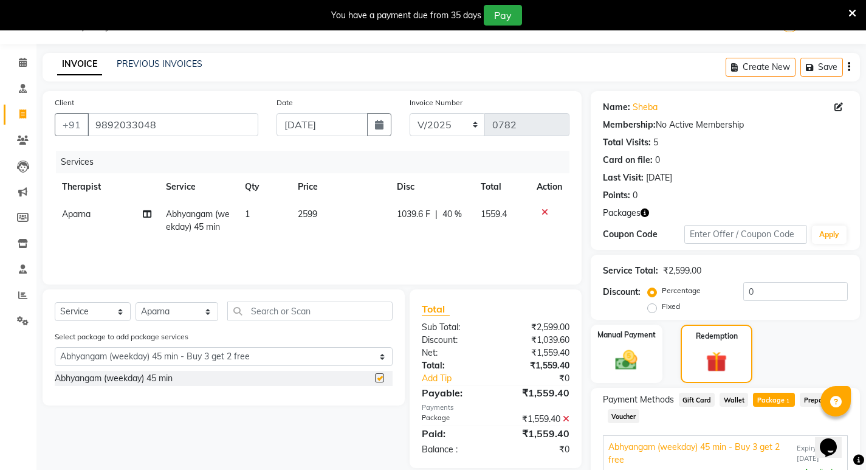
checkbox input "false"
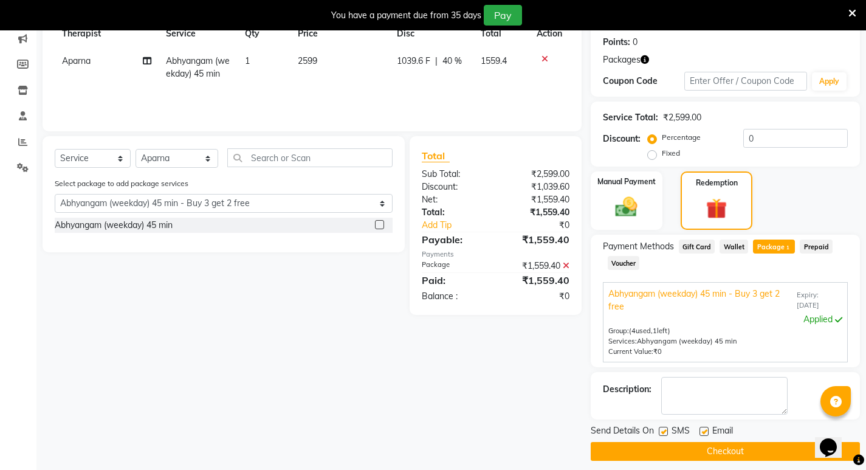
scroll to position [193, 0]
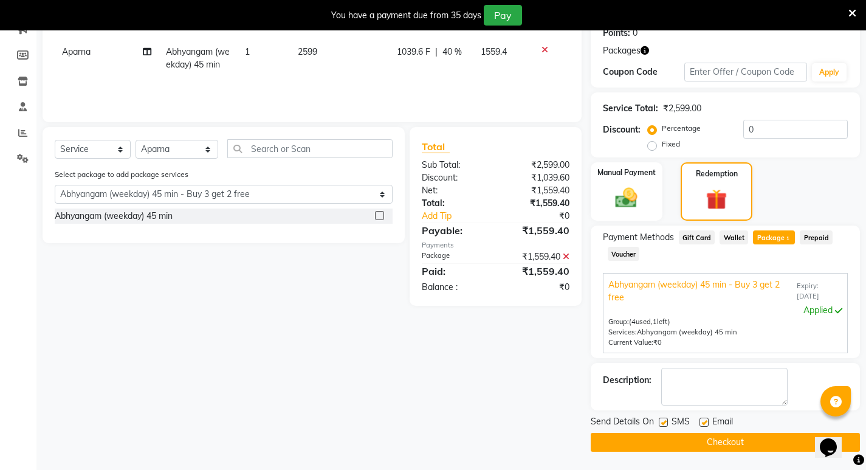
click at [697, 437] on button "Checkout" at bounding box center [724, 441] width 269 height 19
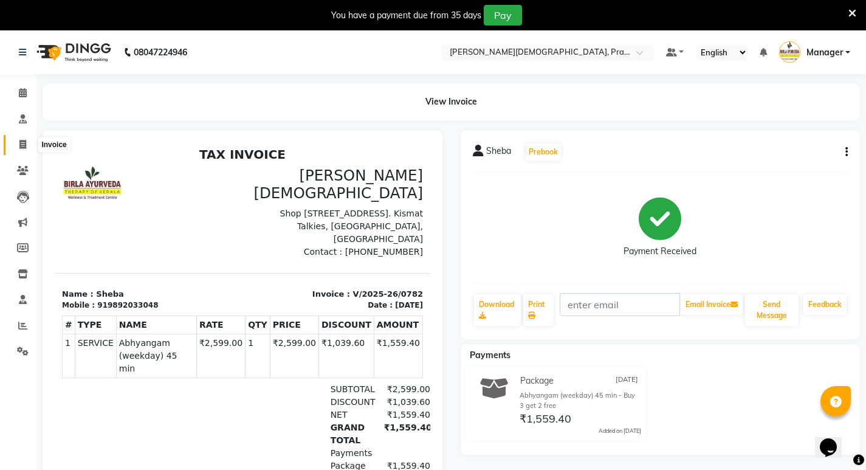
click at [23, 145] on icon at bounding box center [22, 144] width 7 height 9
select select "6818"
select select "service"
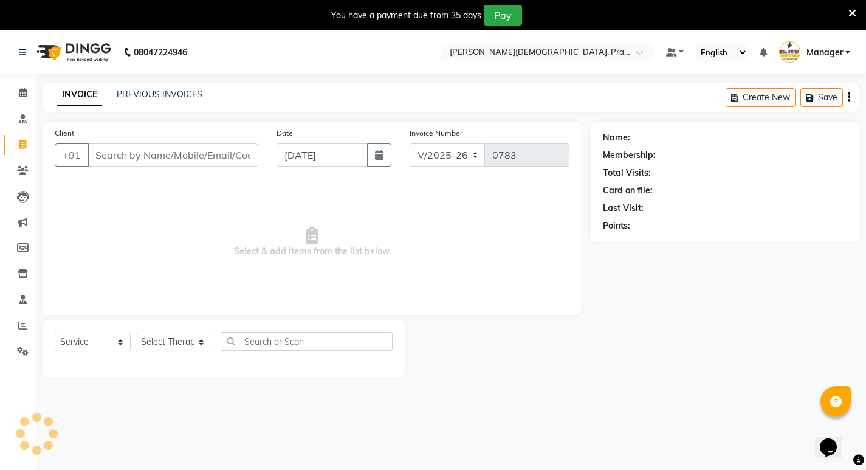
scroll to position [30, 0]
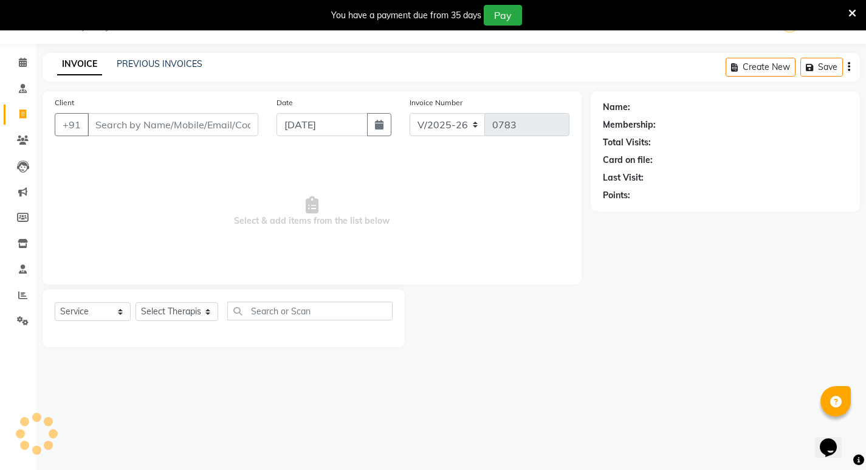
click at [163, 125] on input "Client" at bounding box center [172, 124] width 171 height 23
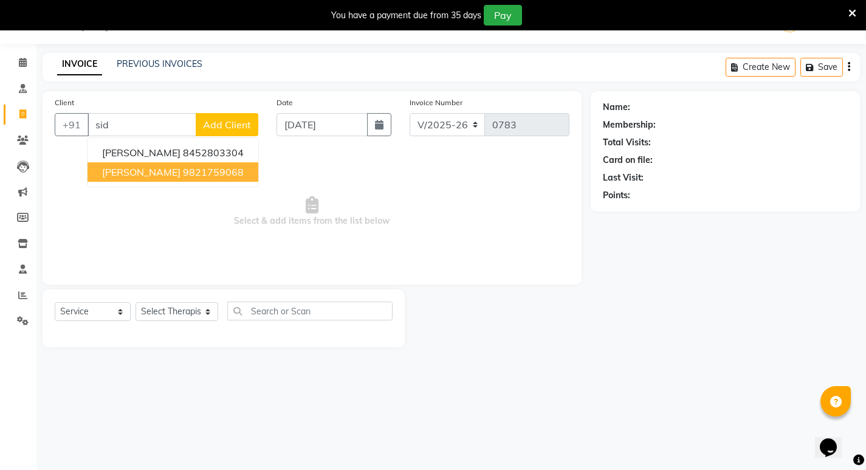
click at [194, 171] on ngb-highlight "9821759068" at bounding box center [213, 172] width 61 height 12
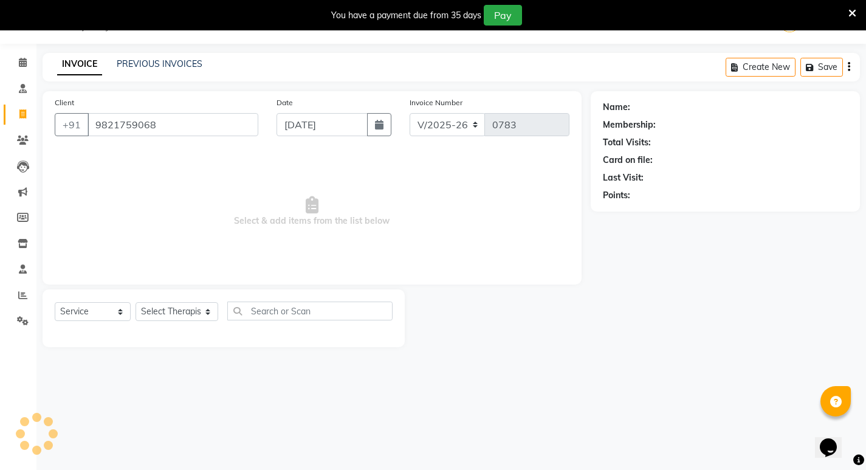
type input "9821759068"
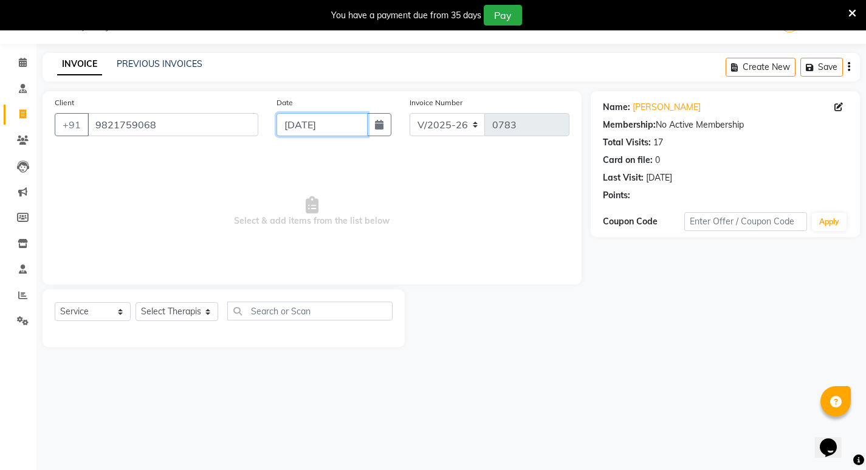
click at [310, 121] on input "04-09-2025" at bounding box center [321, 124] width 91 height 23
select select "9"
select select "2025"
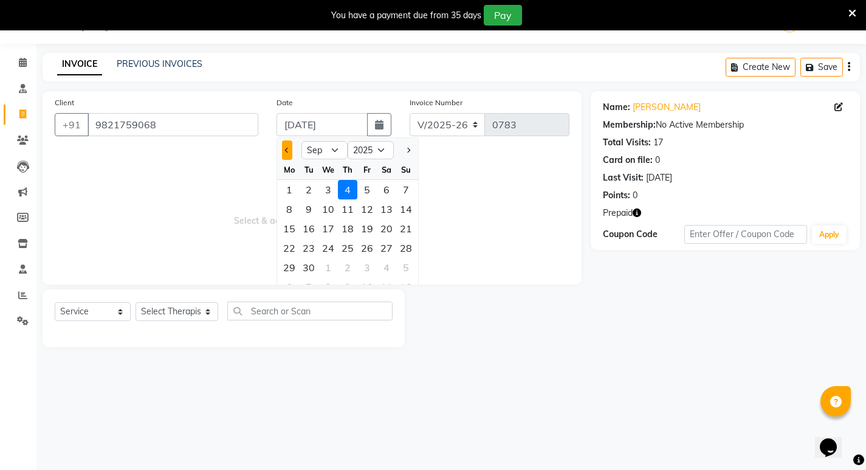
click at [289, 150] on span "Previous month" at bounding box center [287, 150] width 5 height 5
select select "8"
click at [313, 267] on div "26" at bounding box center [308, 267] width 19 height 19
type input "26-08-2025"
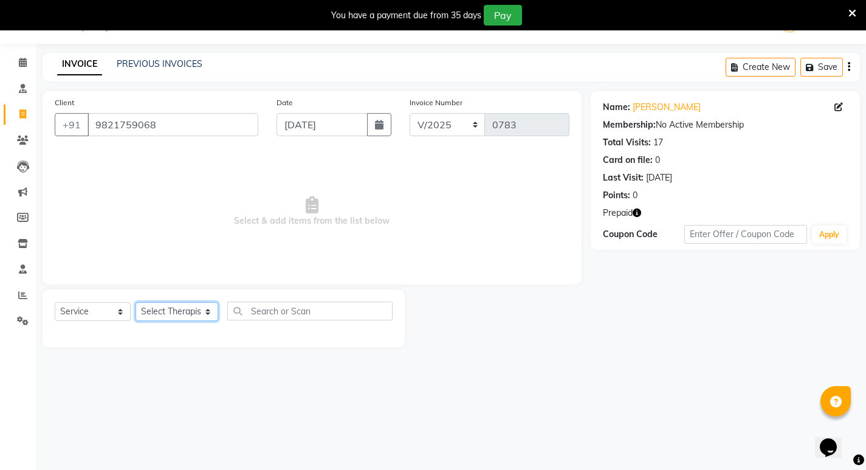
click at [156, 306] on select "Select Therapist Abhijeet Jadhav Amrutha Anita Khatke Anjana Surendra Kalyani A…" at bounding box center [176, 311] width 83 height 19
click at [165, 316] on select "Select Therapist Abhijeet Jadhav Amrutha Anita Khatke Anjana Surendra Kalyani A…" at bounding box center [176, 311] width 83 height 19
select select "56981"
click at [135, 302] on select "Select Therapist Abhijeet Jadhav Amrutha Anita Khatke Anjana Surendra Kalyani A…" at bounding box center [176, 311] width 83 height 19
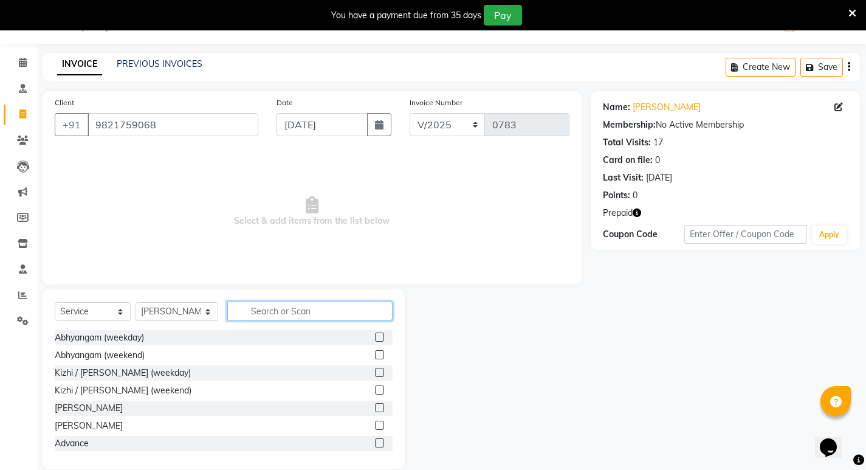
click at [281, 312] on input "text" at bounding box center [309, 310] width 165 height 19
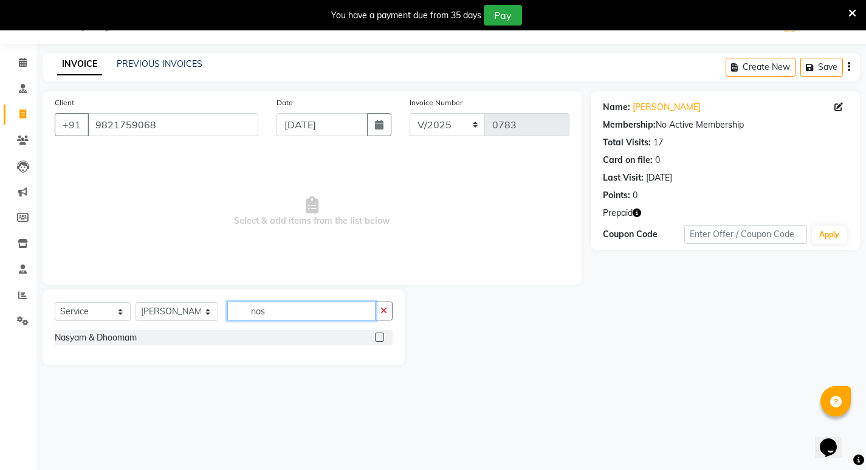
type input "nas"
click at [382, 337] on label at bounding box center [379, 336] width 9 height 9
click at [382, 337] on input "checkbox" at bounding box center [379, 337] width 8 height 8
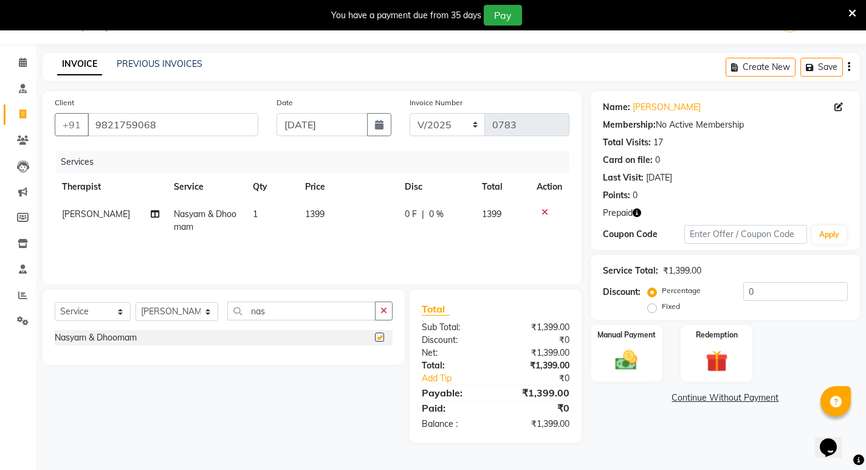
checkbox input "false"
click at [689, 363] on div "Redemption" at bounding box center [716, 353] width 75 height 60
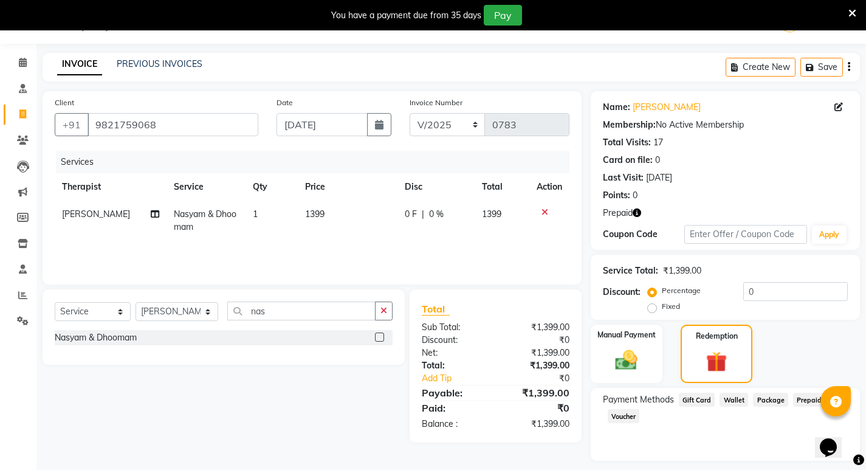
click at [803, 398] on span "Prepaid 2" at bounding box center [812, 399] width 39 height 14
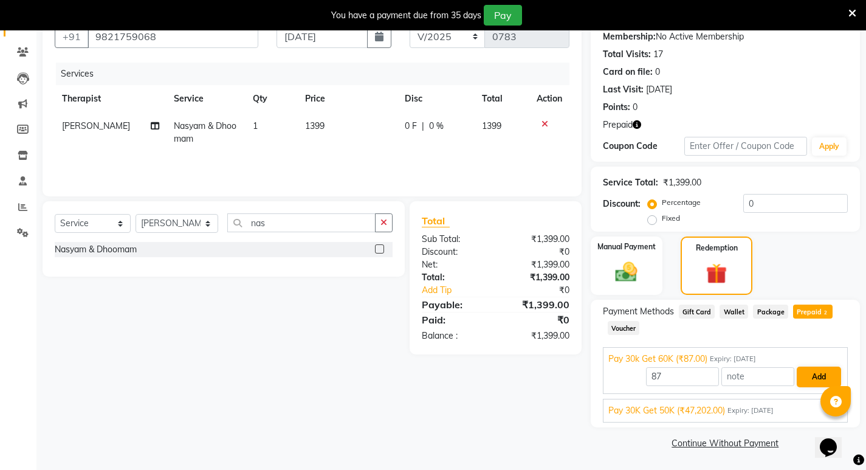
scroll to position [119, 0]
click at [810, 371] on button "Add" at bounding box center [818, 376] width 44 height 21
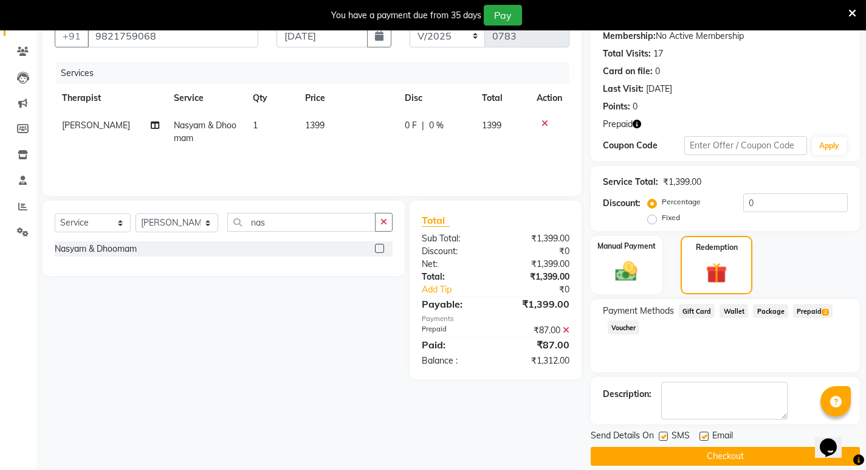
click at [807, 312] on span "Prepaid 2" at bounding box center [812, 311] width 39 height 14
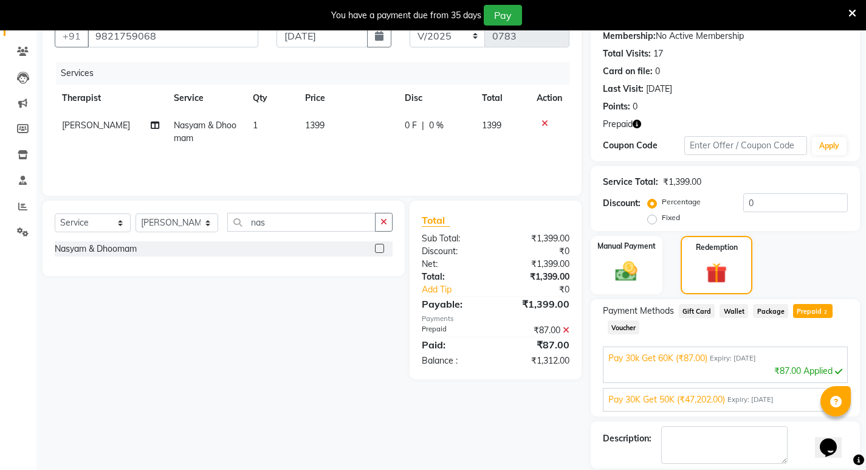
click at [564, 327] on icon at bounding box center [565, 330] width 7 height 9
type input "1399"
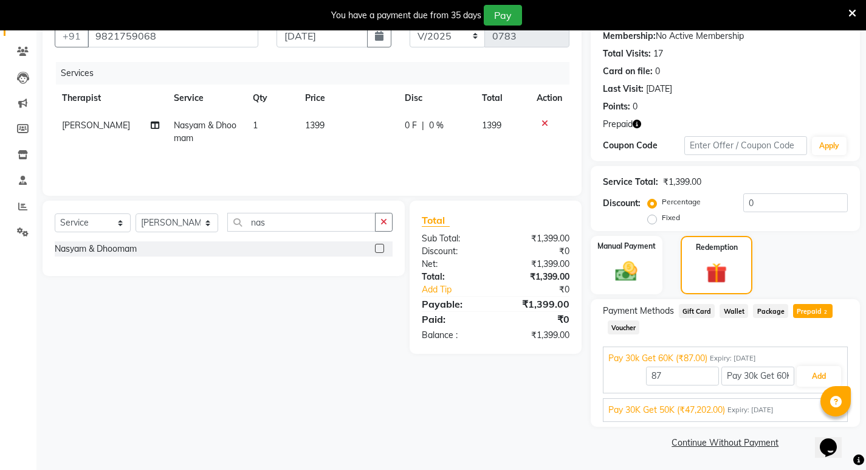
click at [689, 412] on span "Pay 30K Get 50K (₹47,202.00)" at bounding box center [666, 409] width 117 height 13
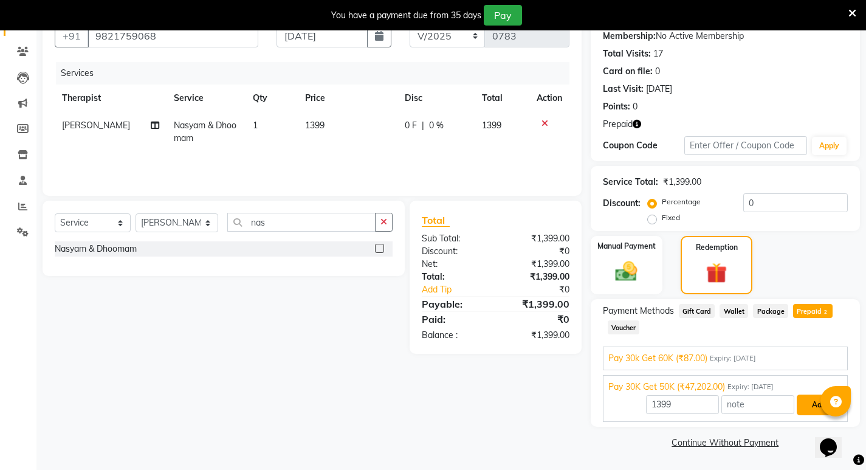
click at [812, 408] on button "Add" at bounding box center [818, 404] width 44 height 21
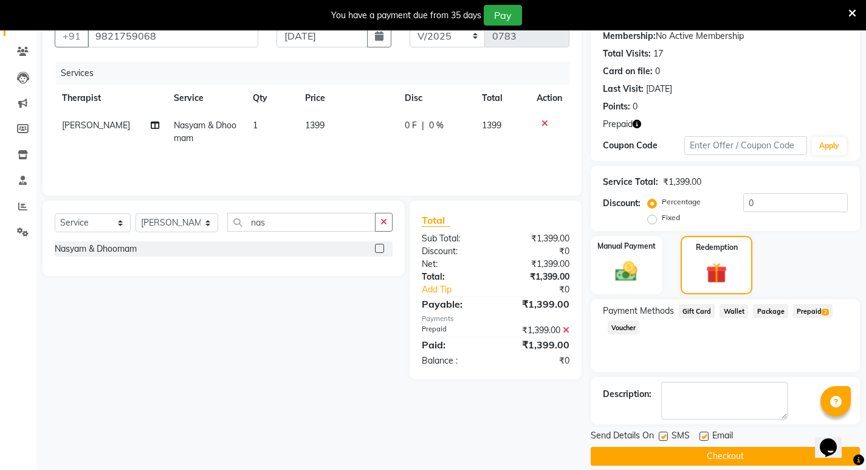
click at [666, 435] on label at bounding box center [662, 435] width 9 height 9
click at [666, 435] on input "checkbox" at bounding box center [662, 436] width 8 height 8
checkbox input "false"
click at [673, 461] on button "Checkout" at bounding box center [724, 455] width 269 height 19
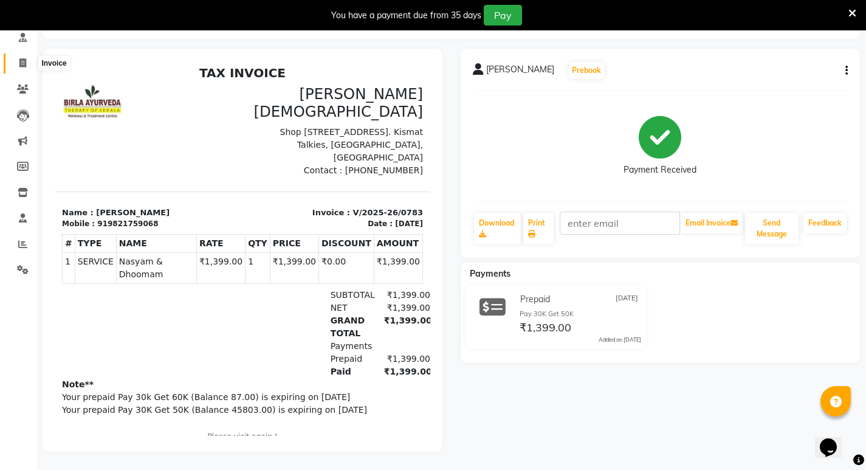
click at [22, 58] on icon at bounding box center [22, 62] width 7 height 9
select select "service"
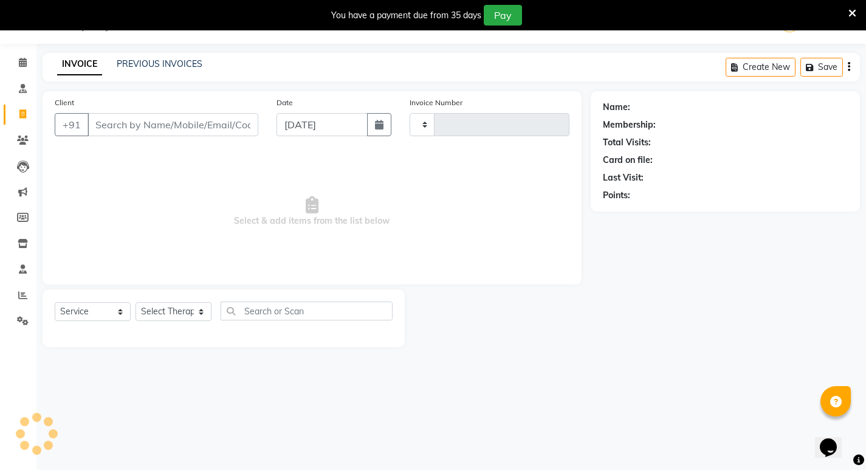
type input "0784"
select select "6818"
type input "9833194485"
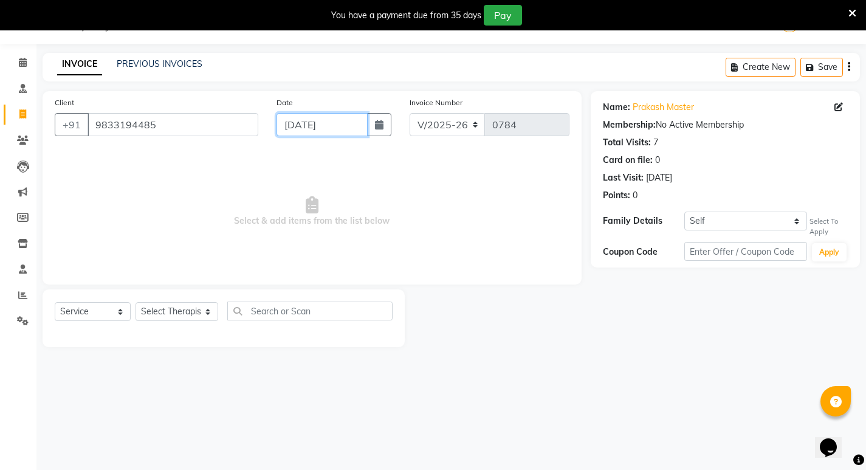
click at [325, 126] on input "04-09-2025" at bounding box center [321, 124] width 91 height 23
select select "9"
select select "2025"
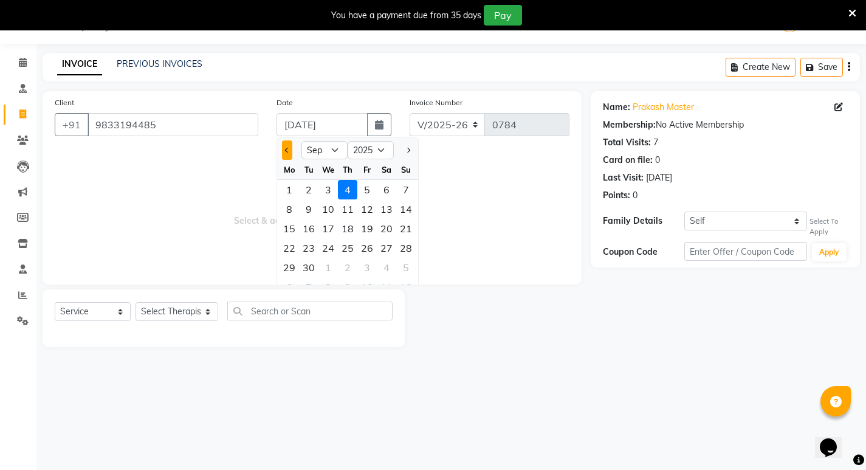
click at [287, 148] on span "Previous month" at bounding box center [287, 150] width 5 height 5
select select "8"
click at [348, 264] on div "28" at bounding box center [347, 267] width 19 height 19
type input "28-08-2025"
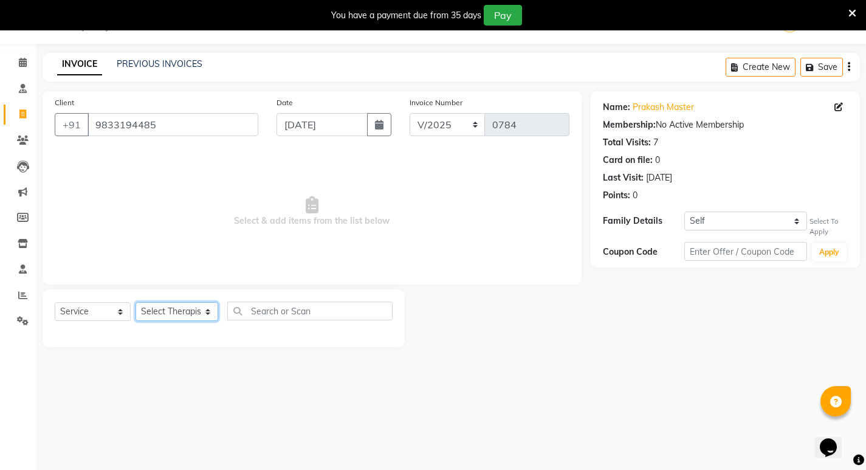
click at [154, 312] on select "Select Therapist Abhijeet Jadhav Amrutha Anita Khatke Anjana Surendra Kalyani A…" at bounding box center [176, 311] width 83 height 19
select select "53448"
click at [135, 302] on select "Select Therapist Abhijeet Jadhav Amrutha Anita Khatke Anjana Surendra Kalyani A…" at bounding box center [176, 311] width 83 height 19
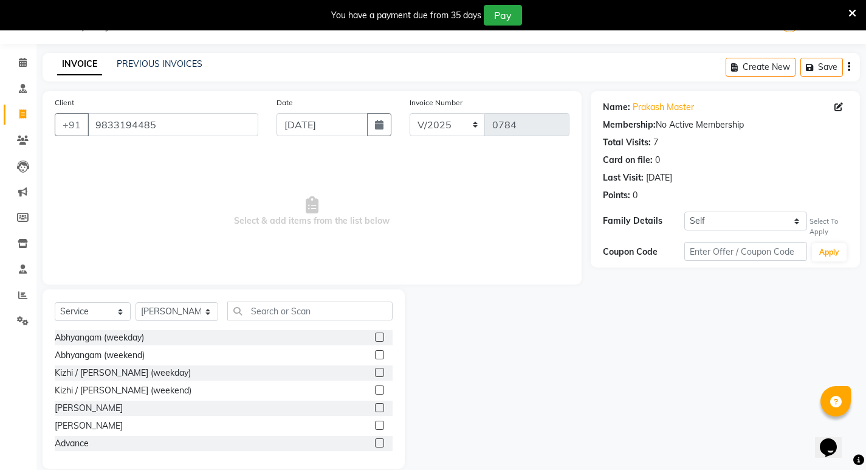
click at [177, 333] on div "Abhyangam (weekday)" at bounding box center [224, 337] width 338 height 15
click at [375, 338] on label at bounding box center [379, 336] width 9 height 9
click at [375, 338] on input "checkbox" at bounding box center [379, 337] width 8 height 8
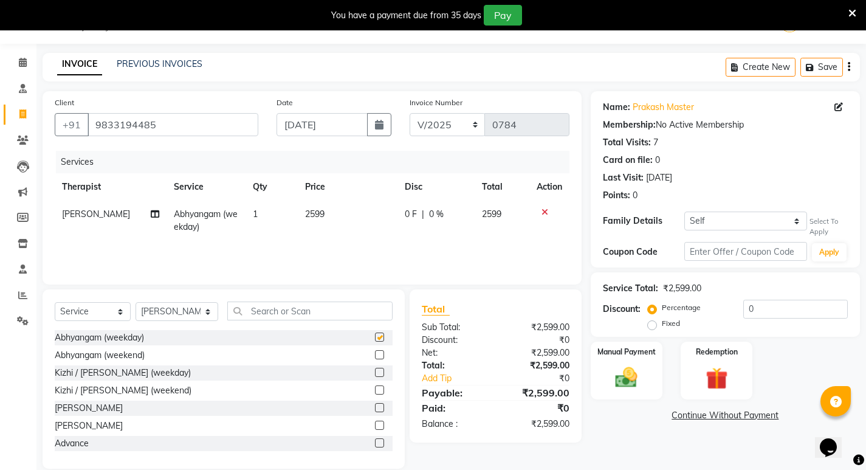
checkbox input "false"
drag, startPoint x: 762, startPoint y: 219, endPoint x: 756, endPoint y: 228, distance: 10.9
click at [759, 220] on select "Self Sachin modi" at bounding box center [745, 220] width 123 height 19
select select "7122127"
click at [684, 211] on select "Self Sachin modi" at bounding box center [745, 220] width 123 height 19
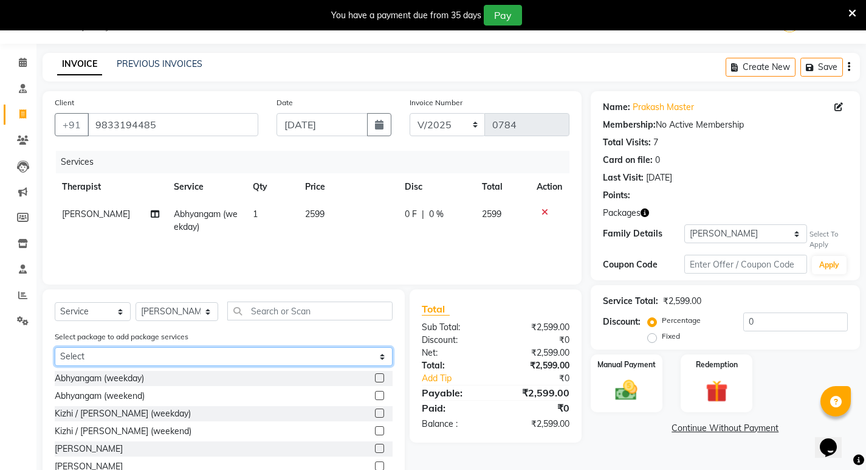
click at [309, 361] on select "Select Abhyangam -40 Abhyangam -40" at bounding box center [224, 356] width 338 height 19
select select "1: Object"
click at [55, 347] on select "Select Abhyangam -40 Abhyangam -40" at bounding box center [224, 356] width 338 height 19
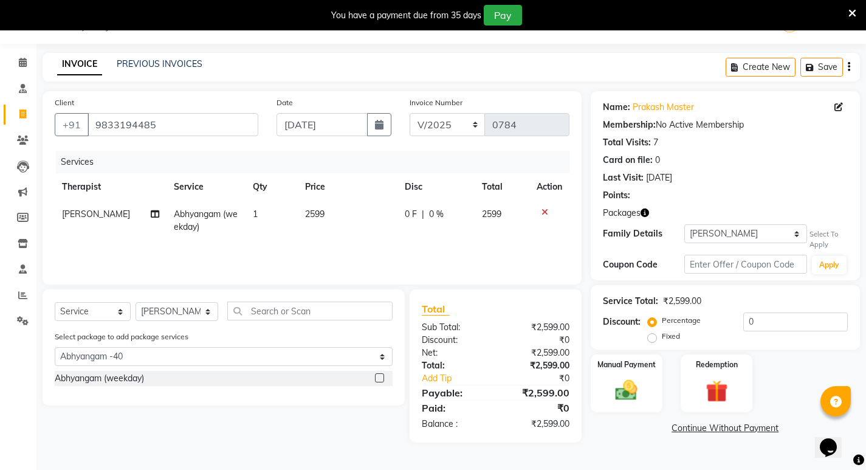
click at [383, 376] on label at bounding box center [379, 377] width 9 height 9
click at [383, 376] on input "checkbox" at bounding box center [379, 378] width 8 height 8
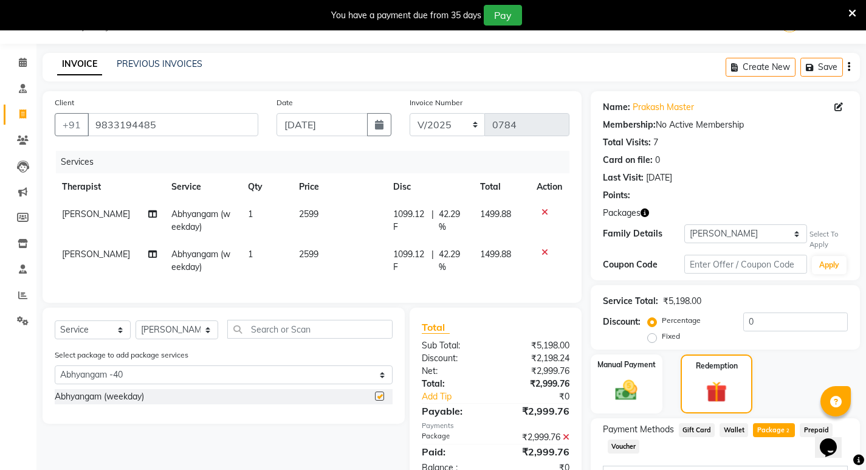
checkbox input "false"
click at [542, 252] on icon at bounding box center [544, 252] width 7 height 9
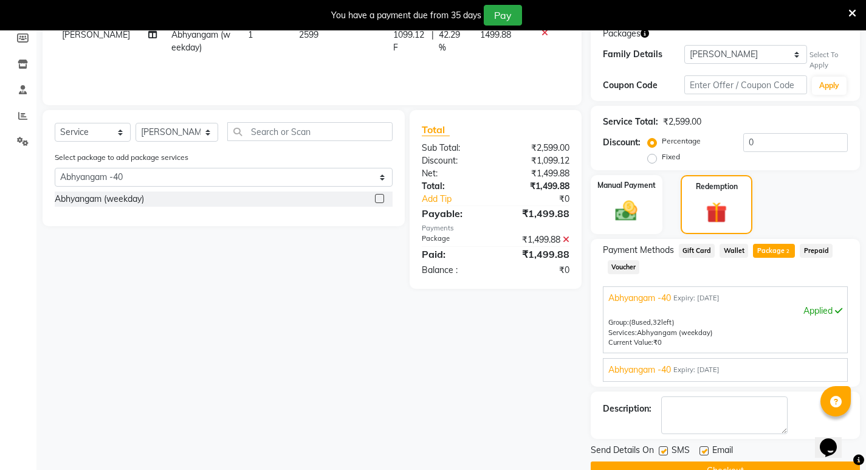
scroll to position [213, 0]
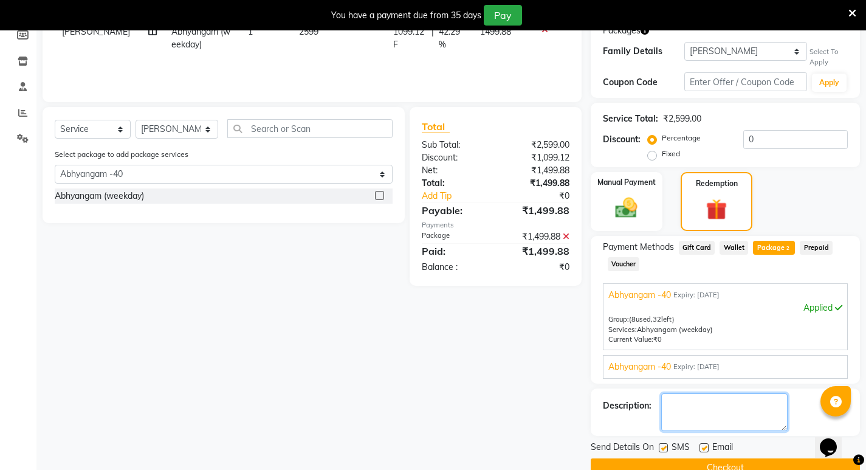
click at [692, 410] on textarea at bounding box center [724, 412] width 126 height 38
type textarea "gv no 1818"
click at [665, 445] on label at bounding box center [662, 447] width 9 height 9
click at [665, 445] on input "checkbox" at bounding box center [662, 448] width 8 height 8
checkbox input "false"
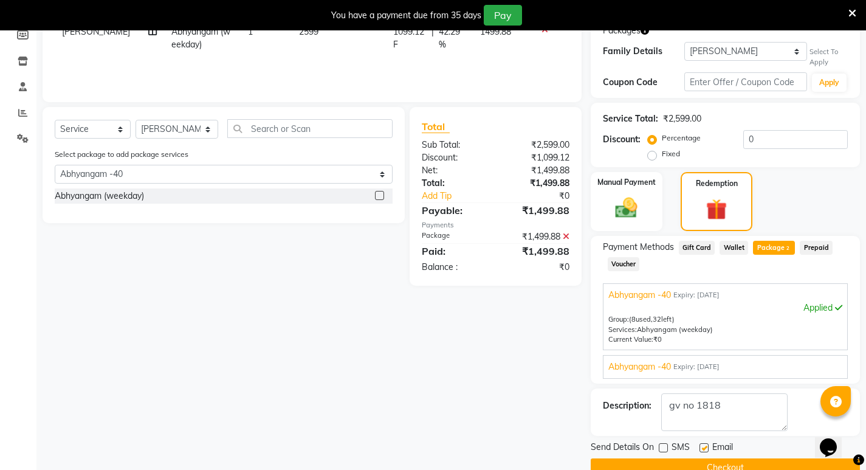
click at [703, 448] on label at bounding box center [703, 447] width 9 height 9
click at [703, 448] on input "checkbox" at bounding box center [703, 448] width 8 height 8
checkbox input "false"
click at [703, 465] on button "Checkout" at bounding box center [724, 467] width 269 height 19
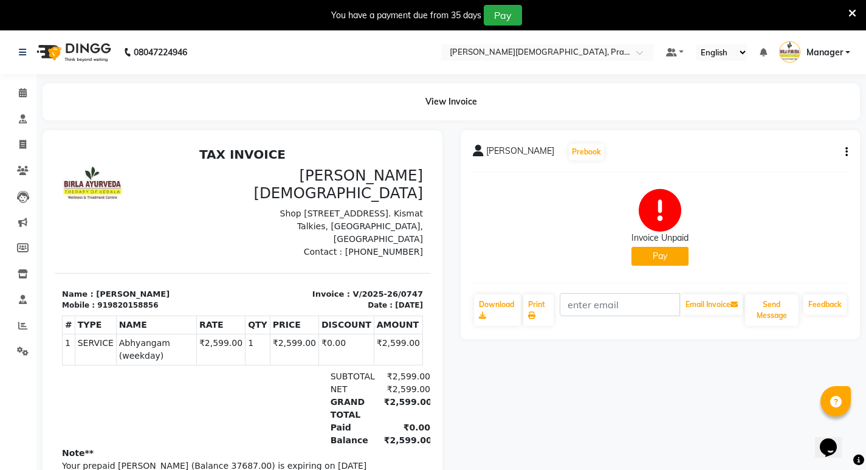
click at [842, 149] on button "button" at bounding box center [843, 152] width 7 height 13
click at [802, 128] on div "Cancel Invoice" at bounding box center [785, 128] width 83 height 15
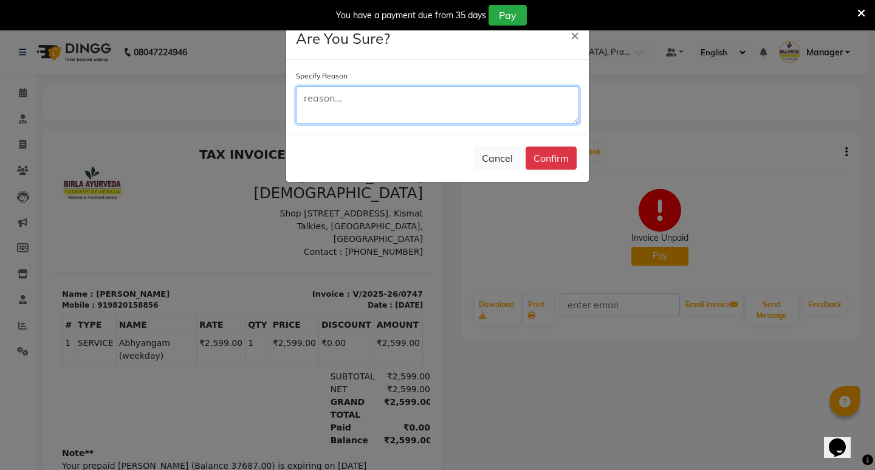
click at [442, 94] on textarea at bounding box center [437, 105] width 283 height 38
type textarea "wrong entry"
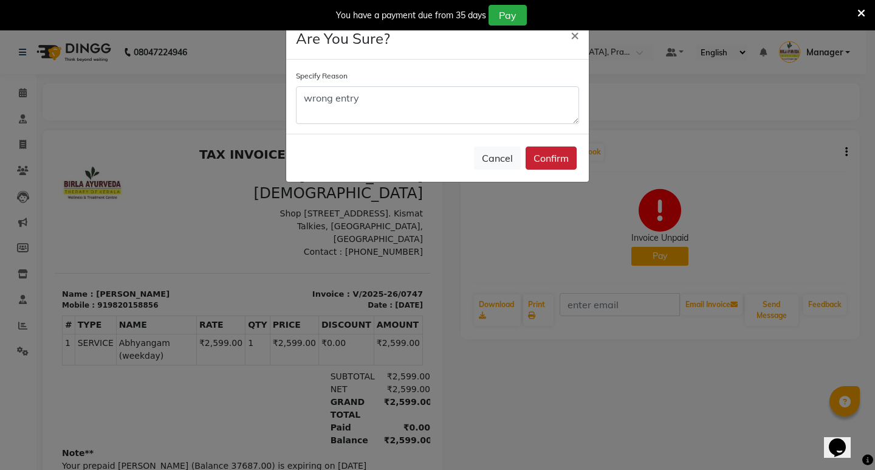
click at [573, 159] on button "Confirm" at bounding box center [550, 157] width 51 height 23
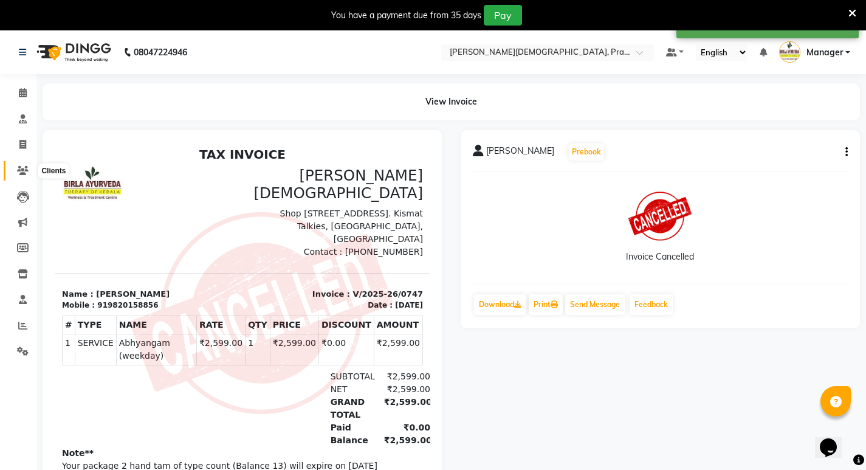
click at [22, 164] on span at bounding box center [22, 171] width 21 height 14
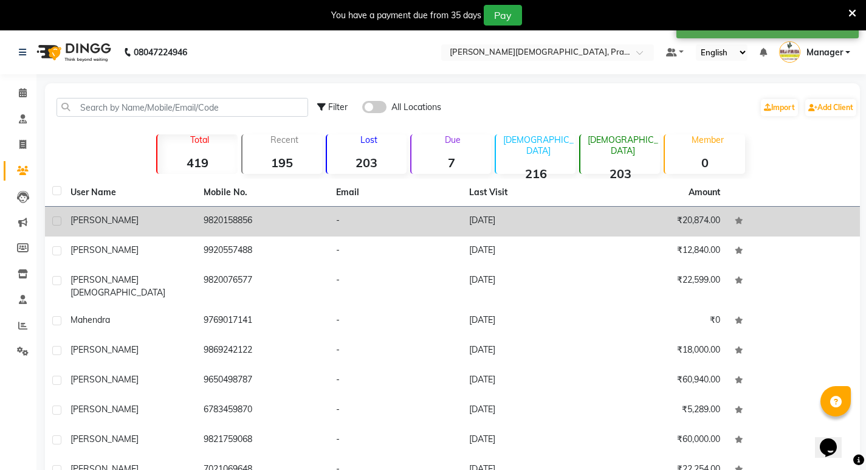
click at [163, 220] on div "[PERSON_NAME]" at bounding box center [129, 220] width 118 height 13
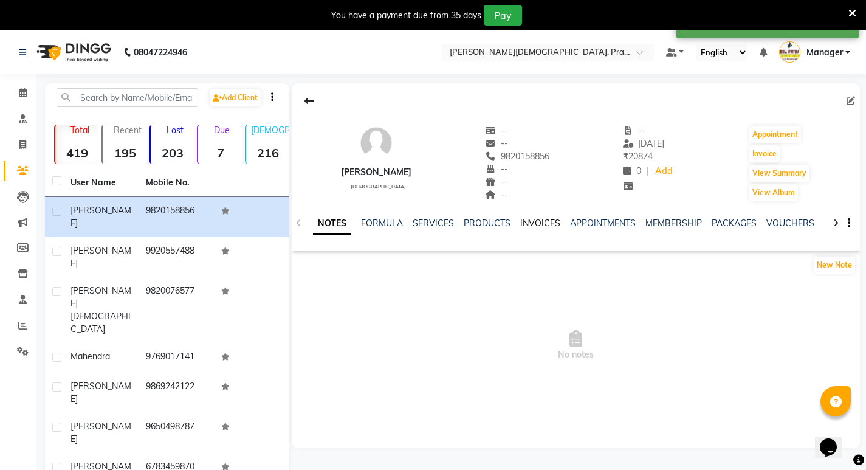
click at [530, 224] on link "INVOICES" at bounding box center [540, 222] width 40 height 11
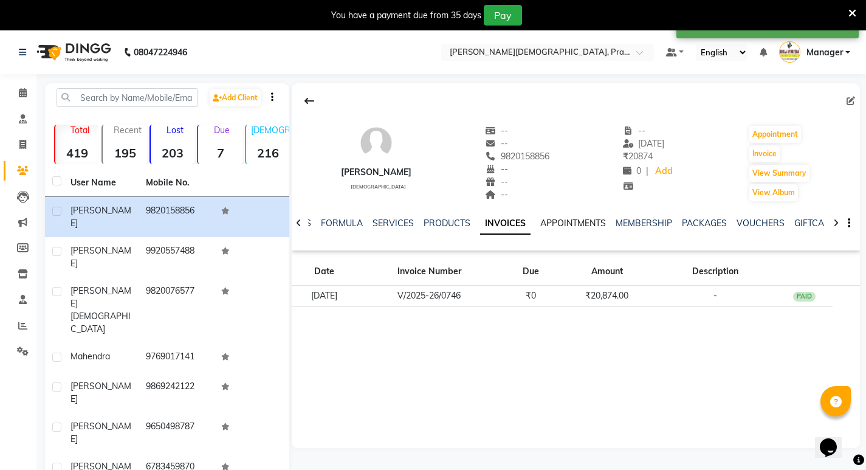
click at [573, 224] on link "APPOINTMENTS" at bounding box center [573, 222] width 66 height 11
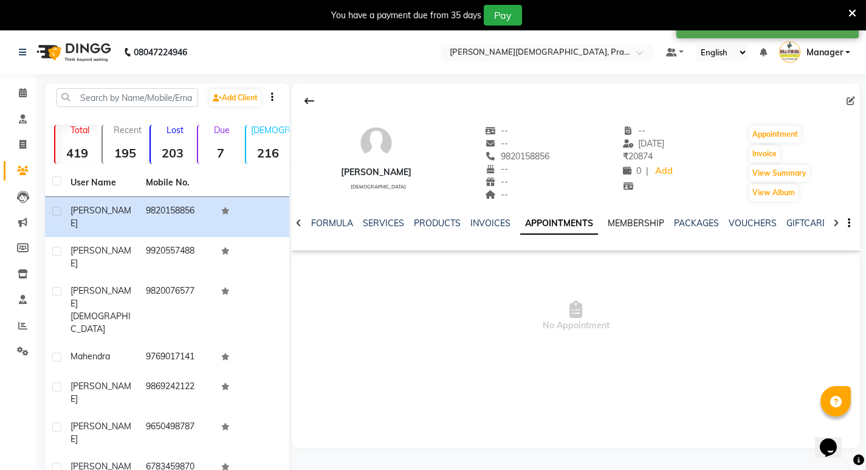
click at [628, 221] on link "MEMBERSHIP" at bounding box center [635, 222] width 56 height 11
click at [680, 219] on link "PACKAGES" at bounding box center [683, 222] width 45 height 11
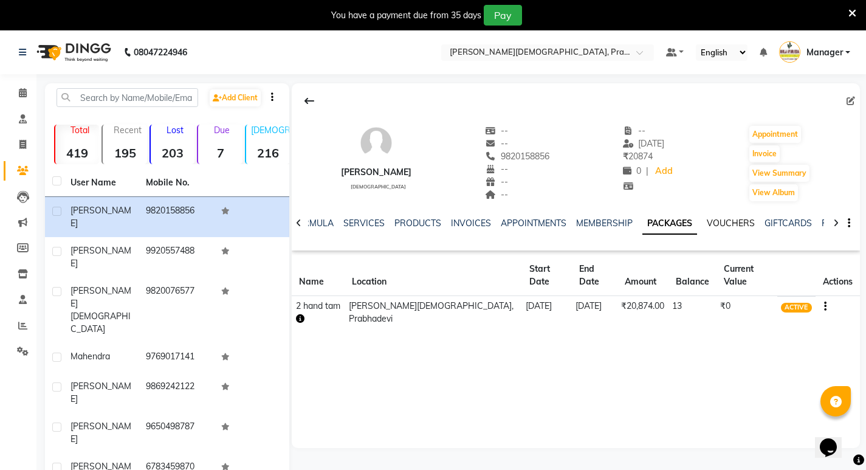
click at [719, 220] on link "VOUCHERS" at bounding box center [730, 222] width 48 height 11
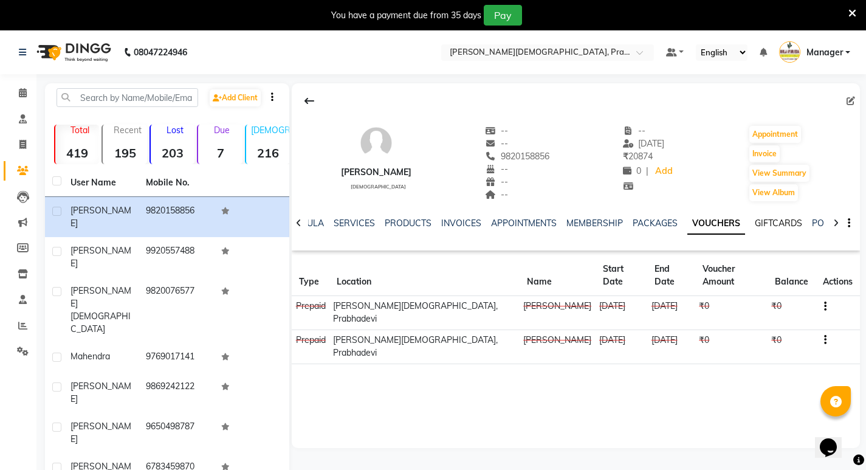
click at [777, 223] on link "GIFTCARDS" at bounding box center [777, 222] width 47 height 11
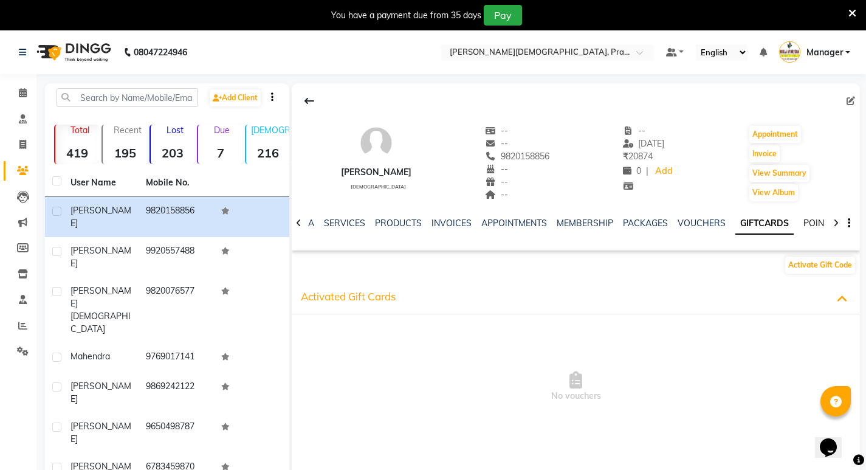
click at [805, 221] on link "POINTS" at bounding box center [818, 222] width 31 height 11
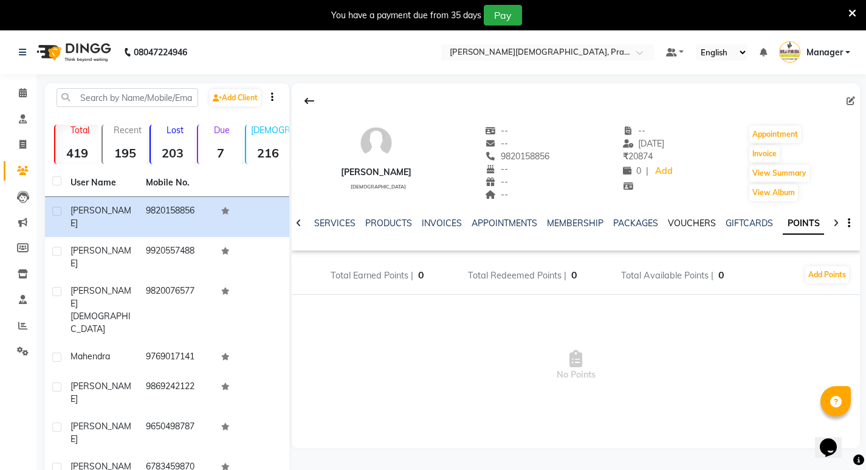
click at [682, 220] on link "VOUCHERS" at bounding box center [692, 222] width 48 height 11
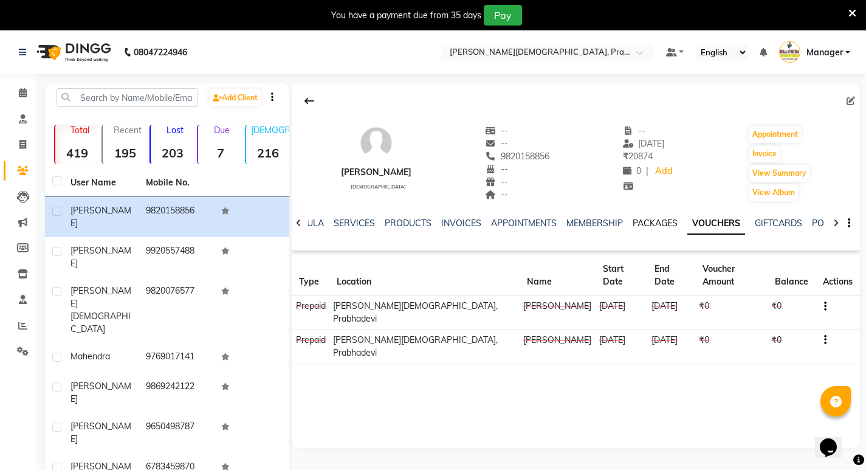
click at [643, 220] on link "PACKAGES" at bounding box center [654, 222] width 45 height 11
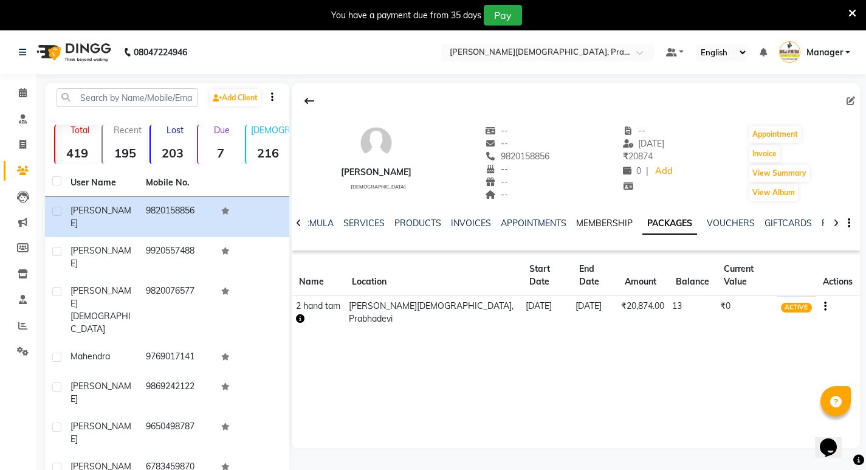
click at [586, 220] on link "MEMBERSHIP" at bounding box center [604, 222] width 56 height 11
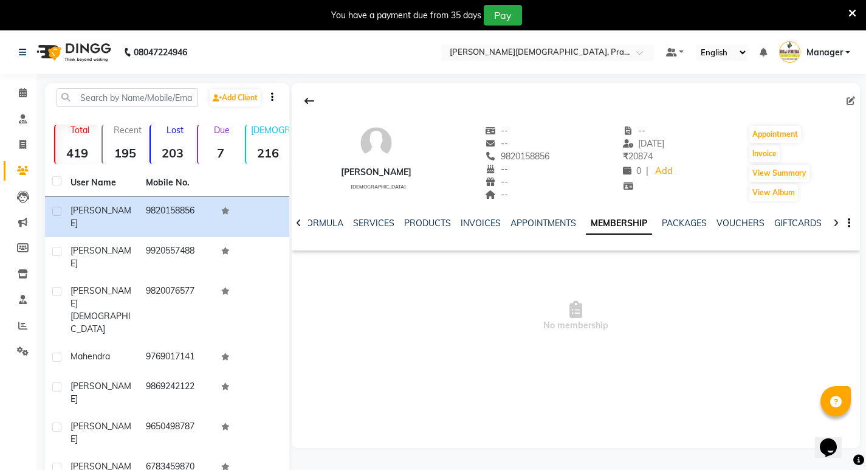
click at [543, 216] on div "NOTES FORMULA SERVICES PRODUCTS INVOICES APPOINTMENTS MEMBERSHIP PACKAGES VOUCH…" at bounding box center [576, 223] width 568 height 42
drag, startPoint x: 533, startPoint y: 219, endPoint x: 521, endPoint y: 220, distance: 12.8
click at [533, 220] on link "APPOINTMENTS" at bounding box center [543, 222] width 66 height 11
click at [507, 222] on ul "NOTES FORMULA SERVICES PRODUCTS INVOICES APPOINTMENTS MEMBERSHIP PACKAGES VOUCH…" at bounding box center [660, 223] width 773 height 13
click at [497, 223] on link "INVOICES" at bounding box center [490, 222] width 40 height 11
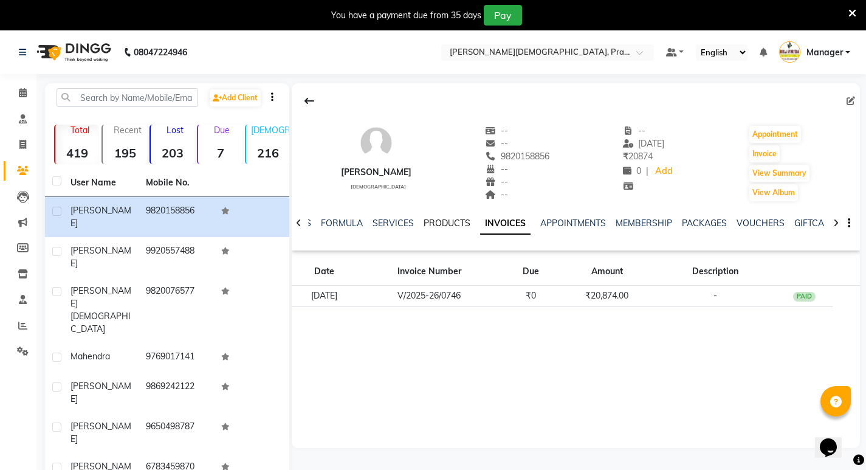
click at [443, 222] on link "PRODUCTS" at bounding box center [446, 222] width 47 height 11
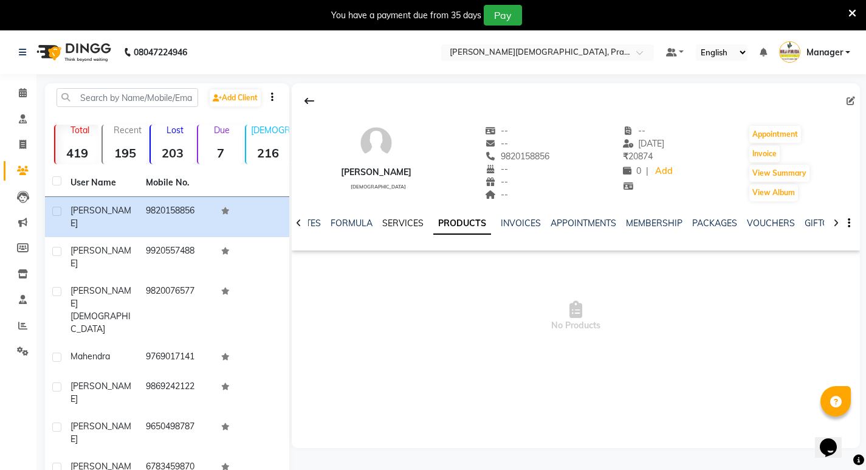
click at [415, 219] on link "SERVICES" at bounding box center [402, 222] width 41 height 11
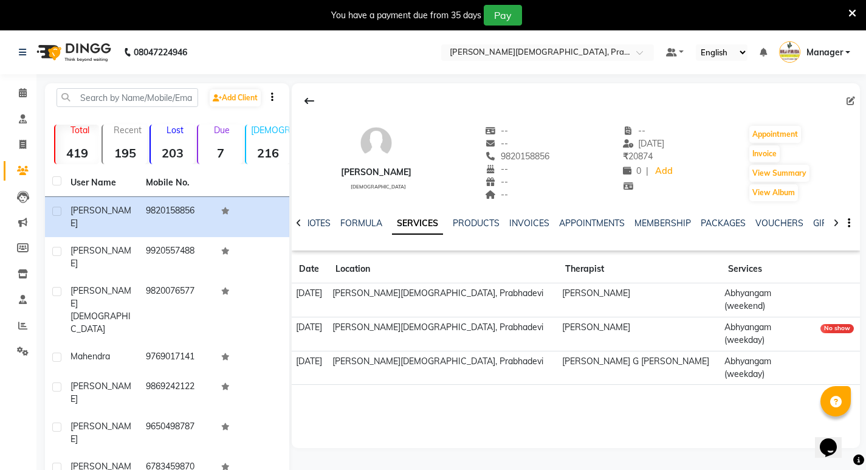
click at [709, 215] on div "NOTES FORMULA SERVICES PRODUCTS INVOICES APPOINTMENTS MEMBERSHIP PACKAGES VOUCH…" at bounding box center [576, 223] width 568 height 42
click at [709, 221] on link "PACKAGES" at bounding box center [722, 222] width 45 height 11
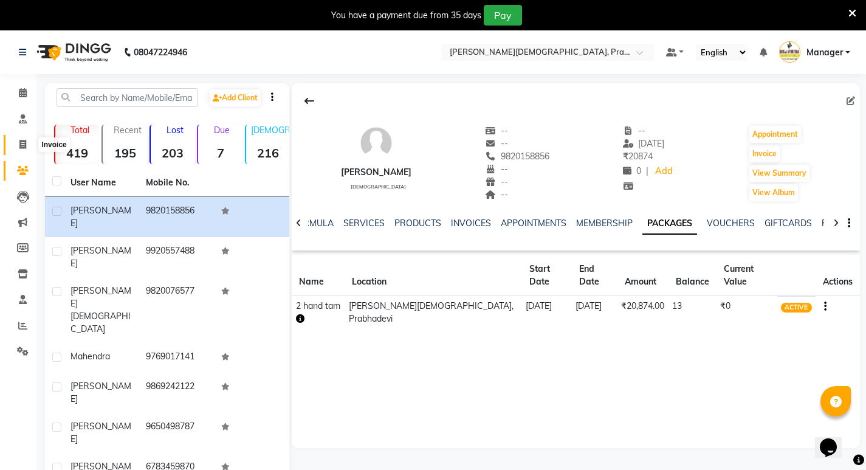
click at [21, 148] on icon at bounding box center [22, 144] width 7 height 9
select select "6818"
select select "service"
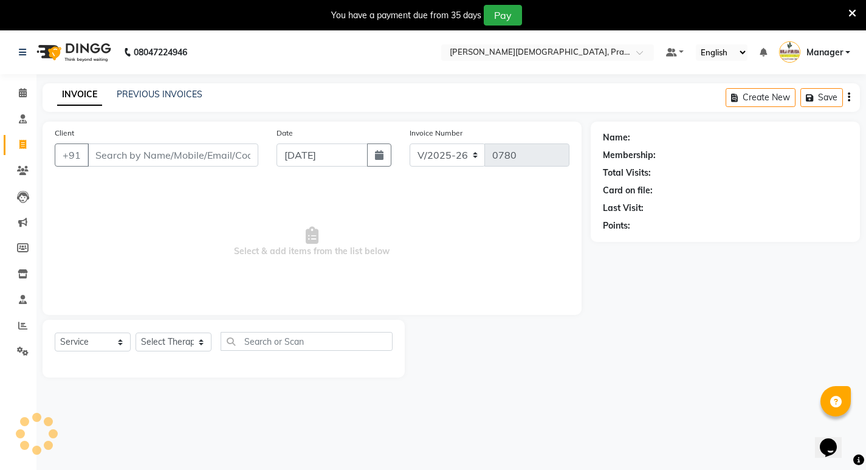
scroll to position [30, 0]
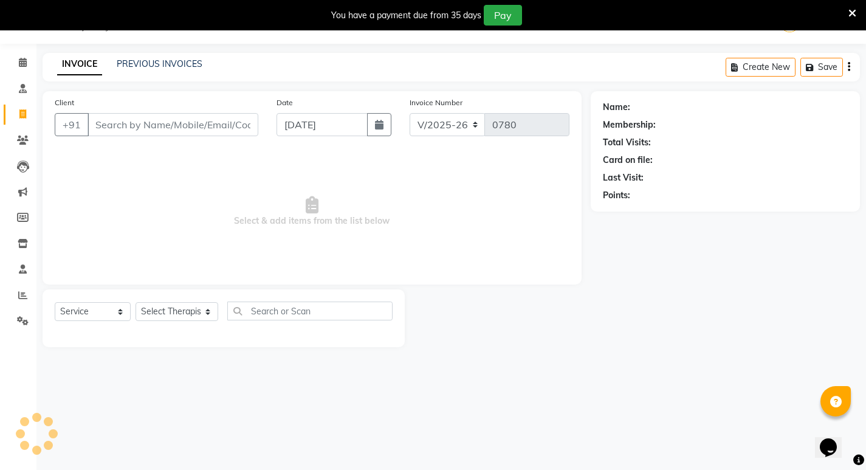
click at [149, 126] on input "Client" at bounding box center [172, 124] width 171 height 23
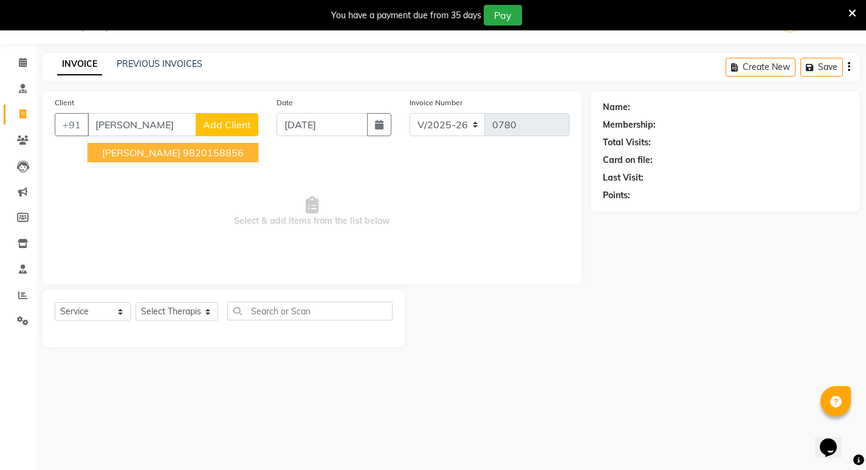
click at [183, 154] on ngb-highlight "9820158856" at bounding box center [213, 152] width 61 height 12
type input "9820158856"
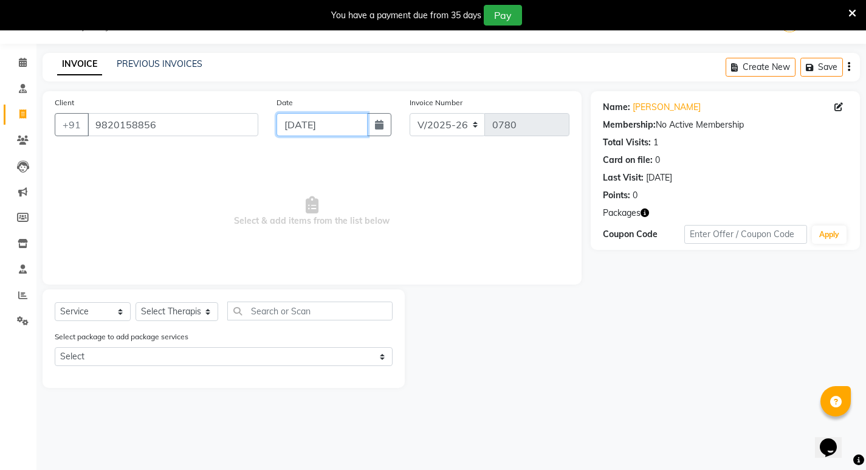
click at [335, 121] on input "[DATE]" at bounding box center [321, 124] width 91 height 23
select select "9"
select select "2025"
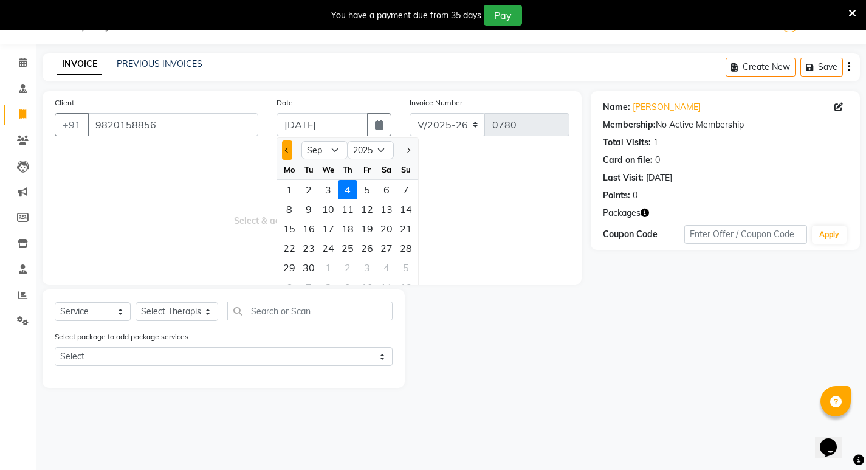
click at [285, 146] on button "Previous month" at bounding box center [287, 149] width 10 height 19
select select "8"
click at [352, 268] on div "28" at bounding box center [347, 267] width 19 height 19
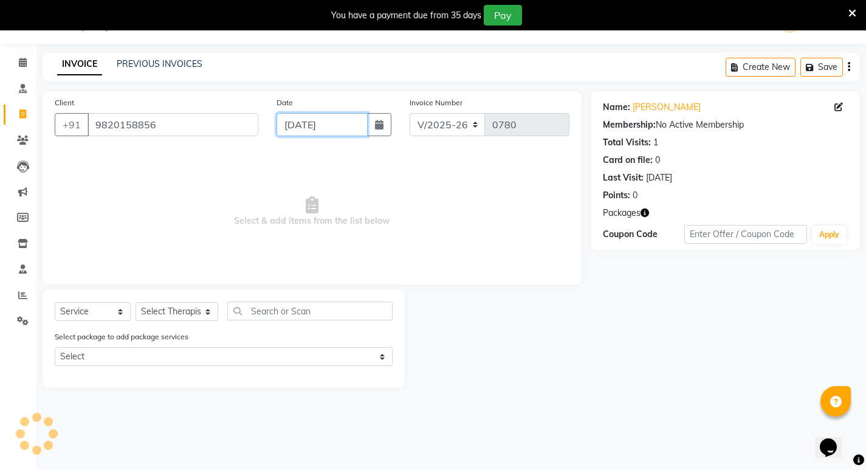
type input "28-08-2025"
click at [166, 314] on select "Select Therapist Abhijeet Jadhav Amrutha Anita Khatke Anjana Surendra Kalyani A…" at bounding box center [176, 311] width 83 height 19
select select "53448"
click at [135, 302] on select "Select Therapist Abhijeet Jadhav Amrutha Anita Khatke Anjana Surendra Kalyani A…" at bounding box center [176, 311] width 83 height 19
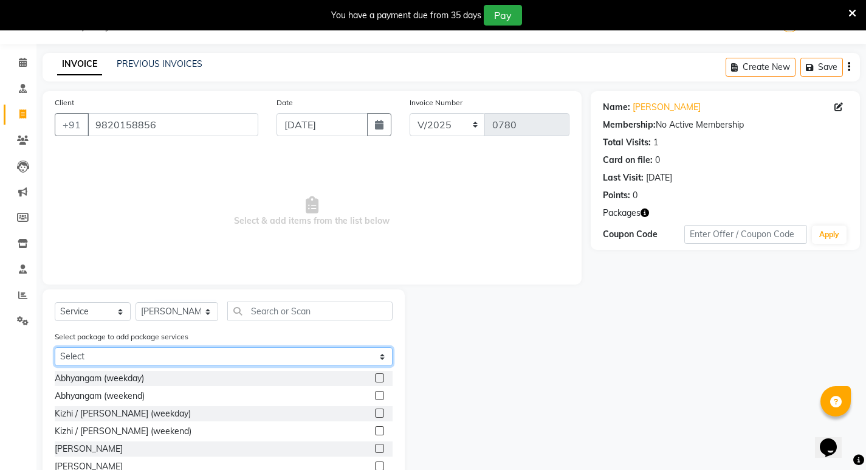
click at [115, 349] on select "Select 2 hand tam" at bounding box center [224, 356] width 338 height 19
select select "1: Object"
click at [55, 347] on select "Select 2 hand tam" at bounding box center [224, 356] width 338 height 19
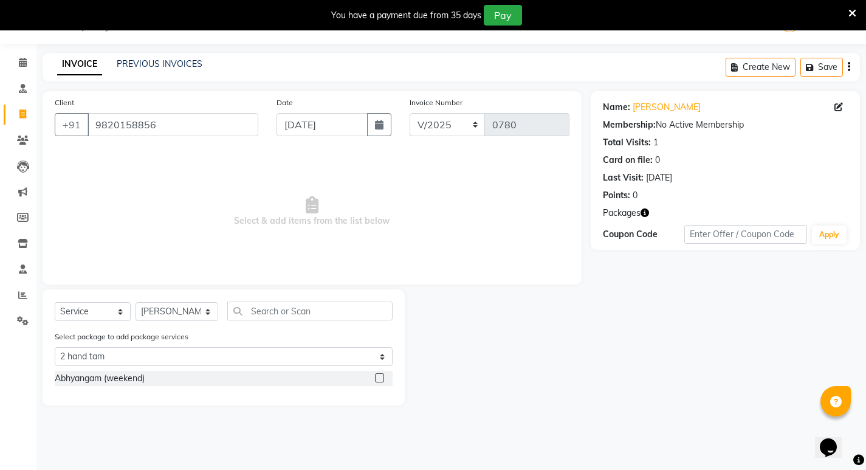
click at [381, 376] on label at bounding box center [379, 377] width 9 height 9
click at [381, 376] on input "checkbox" at bounding box center [379, 378] width 8 height 8
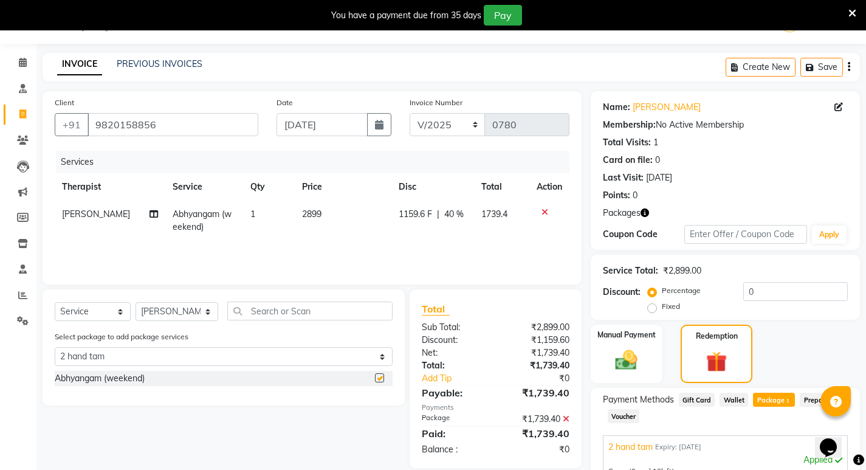
checkbox input "false"
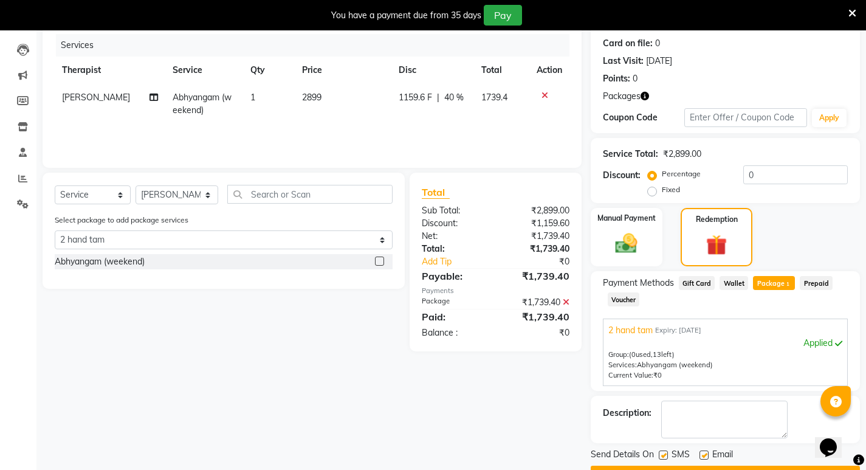
scroll to position [152, 0]
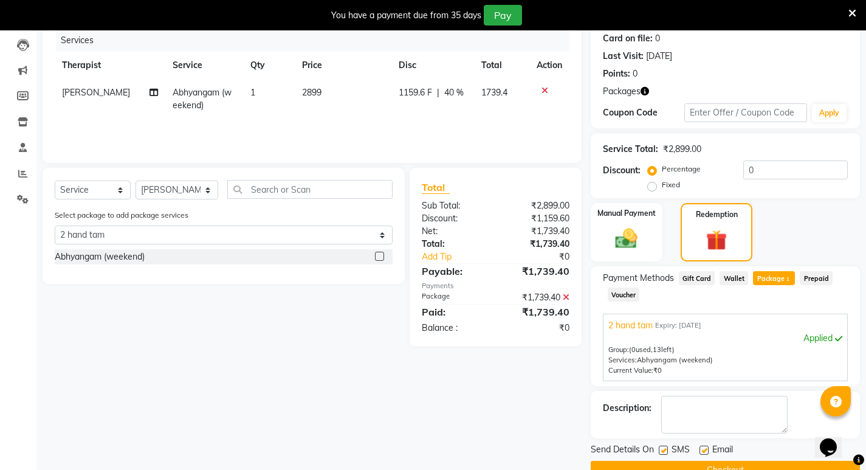
click at [663, 447] on label at bounding box center [662, 449] width 9 height 9
click at [663, 447] on input "checkbox" at bounding box center [662, 450] width 8 height 8
checkbox input "false"
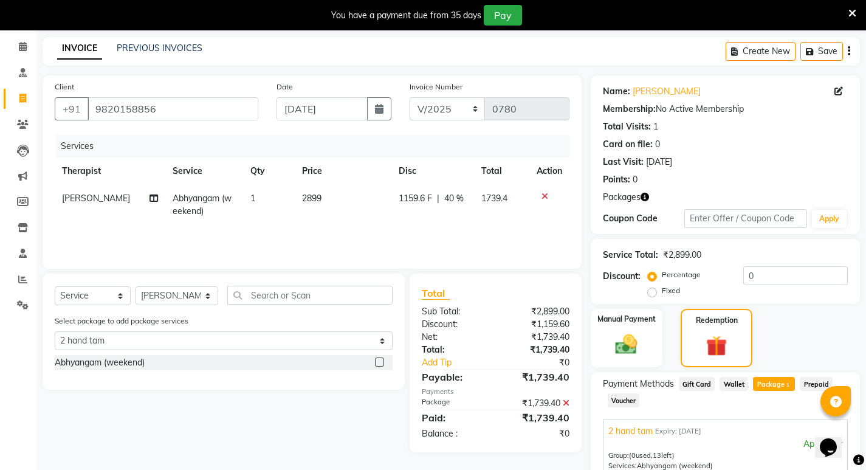
scroll to position [180, 0]
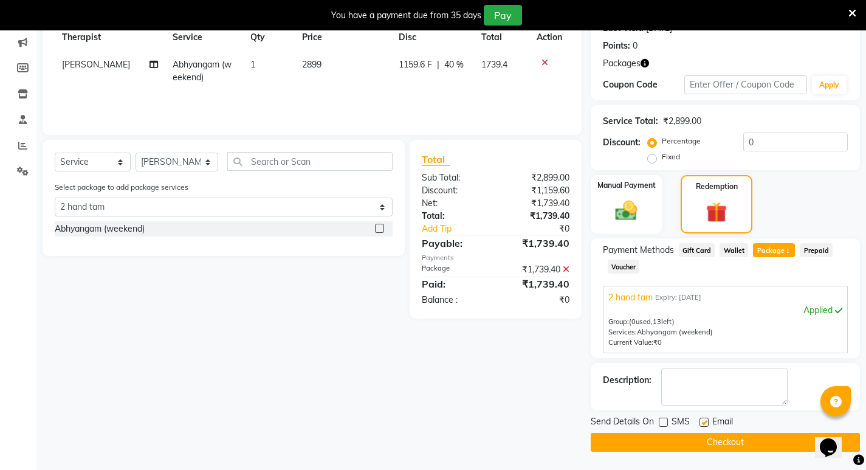
click at [722, 441] on button "Checkout" at bounding box center [724, 441] width 269 height 19
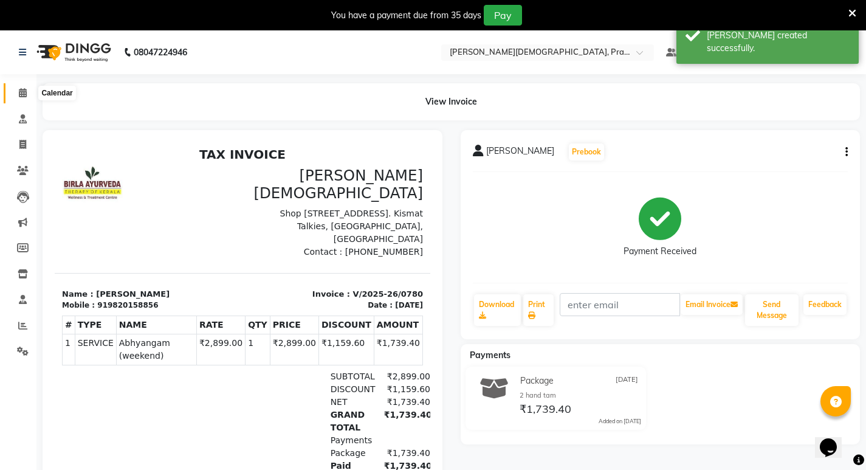
click at [23, 93] on icon at bounding box center [23, 92] width 8 height 9
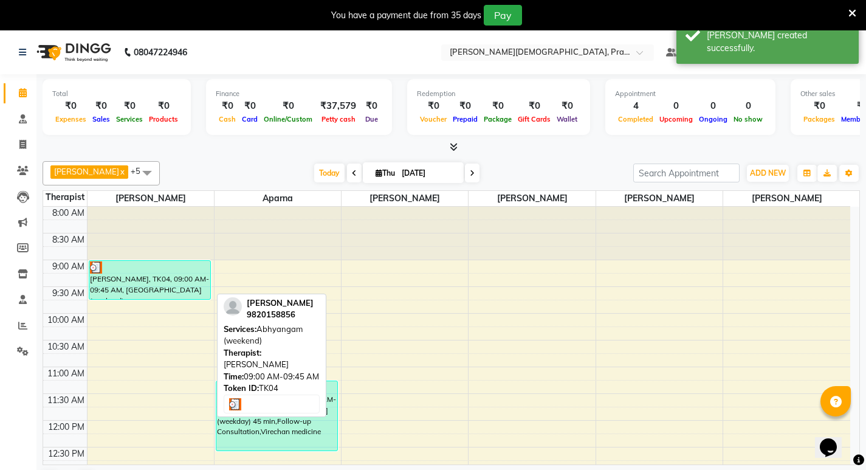
click at [174, 279] on div "Bhavin, TK04, 09:00 AM-09:45 AM, Abhyangam (weekend)" at bounding box center [149, 280] width 121 height 38
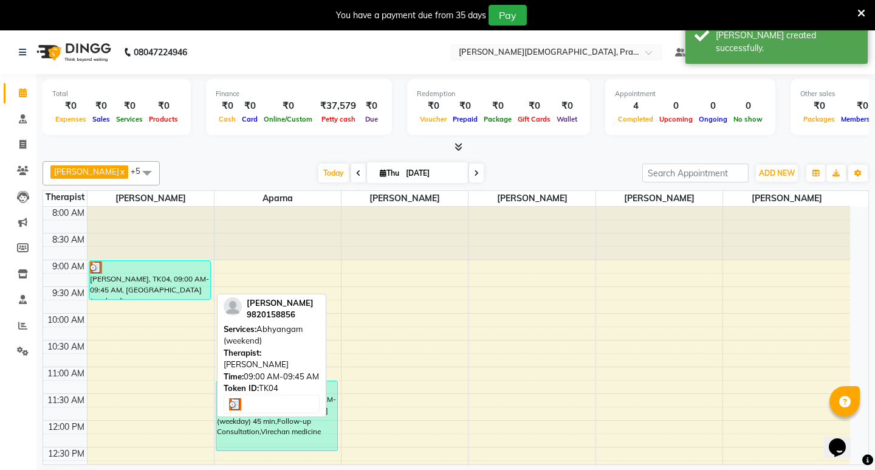
select select "3"
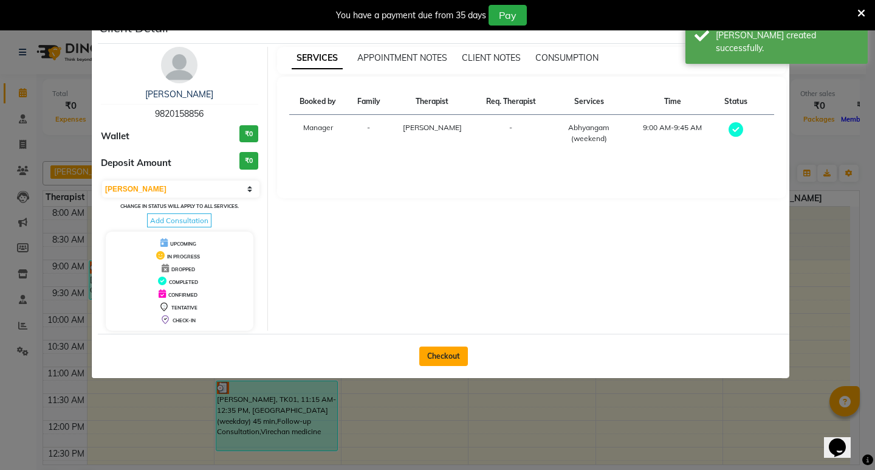
click at [434, 357] on button "Checkout" at bounding box center [443, 355] width 49 height 19
select select "6818"
select select "service"
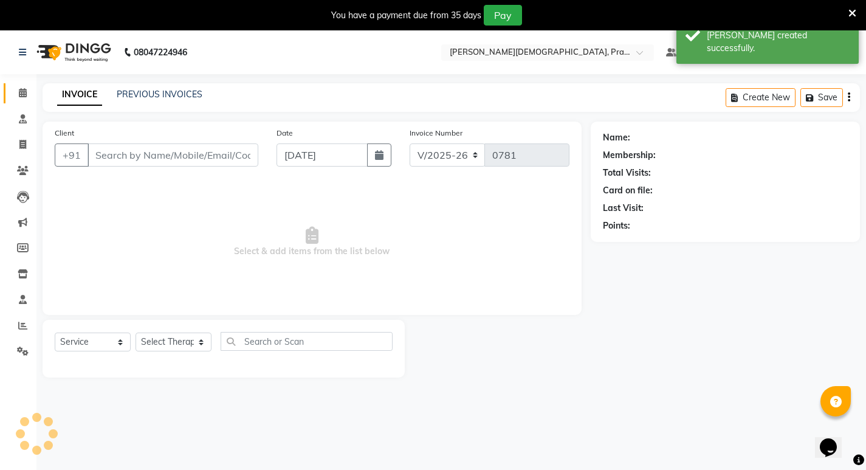
type input "9820158856"
select select "53448"
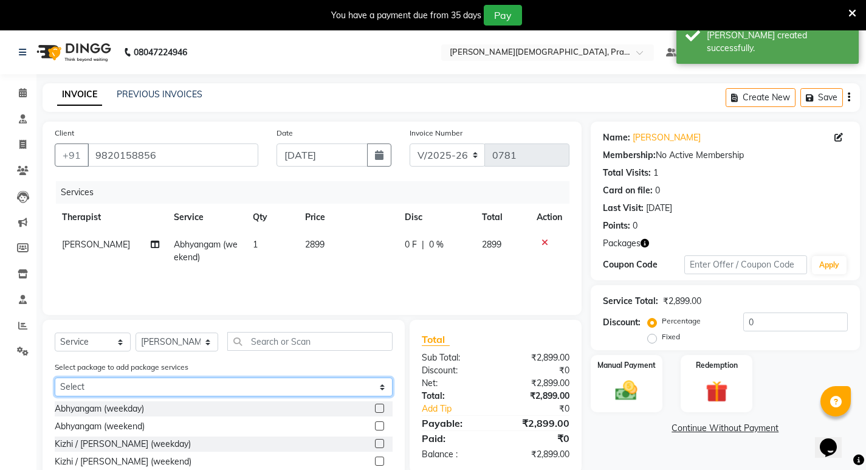
click at [259, 380] on select "Select 2 hand tam" at bounding box center [224, 386] width 338 height 19
select select "1: Object"
click at [55, 377] on select "Select 2 hand tam" at bounding box center [224, 386] width 338 height 19
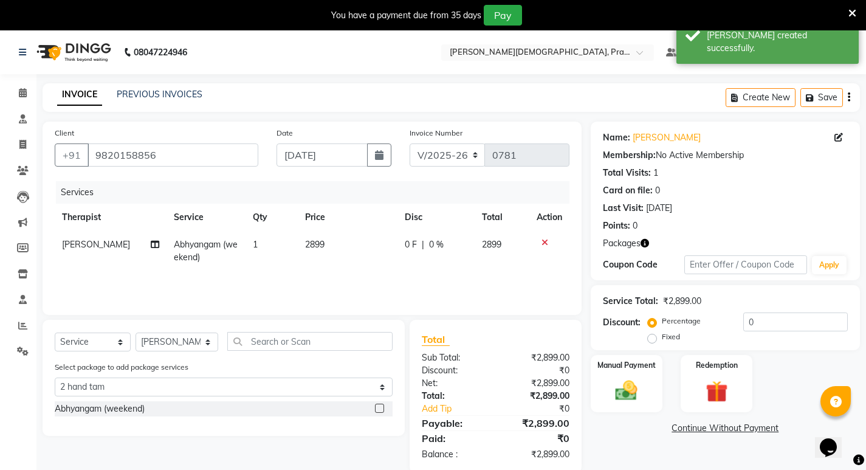
click at [375, 405] on label at bounding box center [379, 407] width 9 height 9
click at [375, 405] on input "checkbox" at bounding box center [379, 409] width 8 height 8
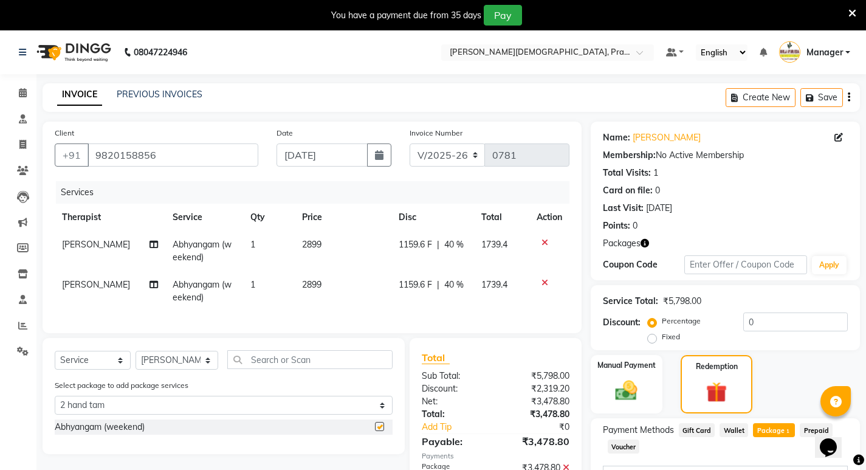
checkbox input "false"
click at [543, 284] on icon at bounding box center [544, 282] width 7 height 9
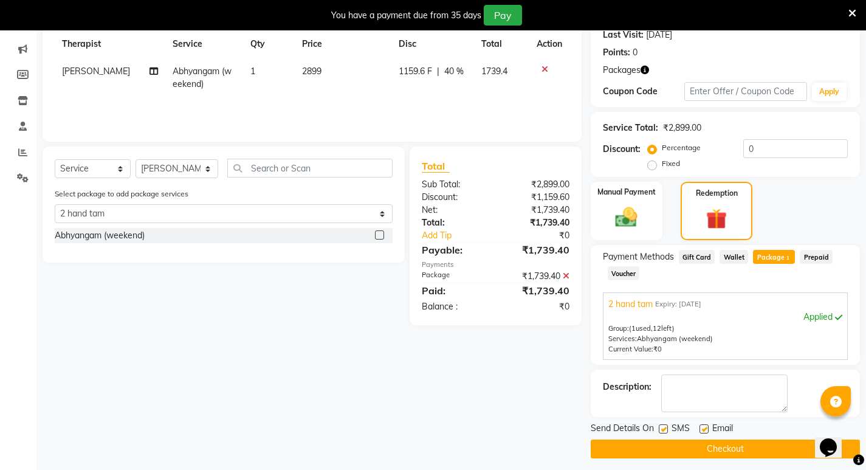
scroll to position [180, 0]
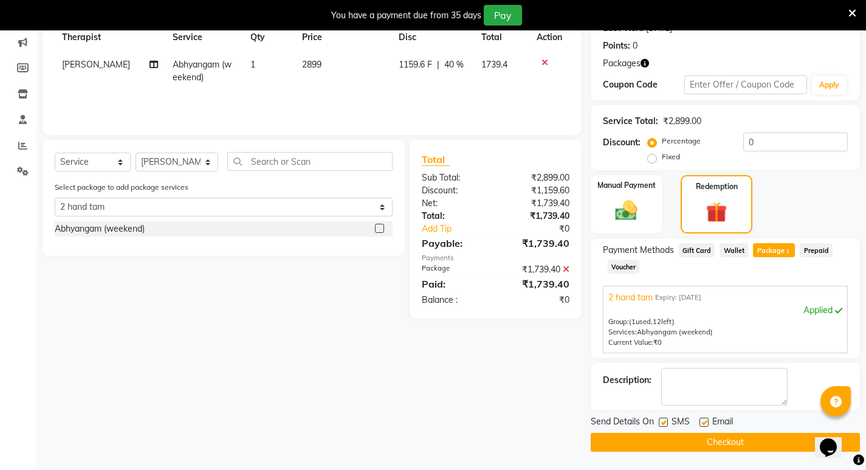
click at [698, 441] on button "Checkout" at bounding box center [724, 441] width 269 height 19
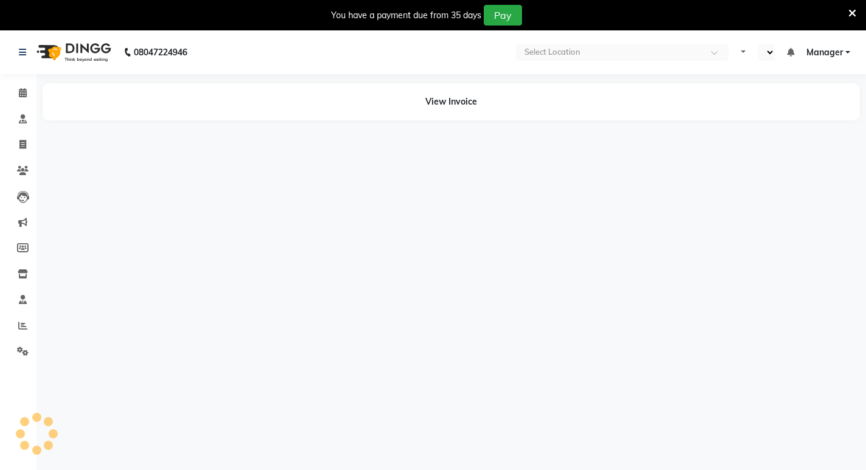
select select "en"
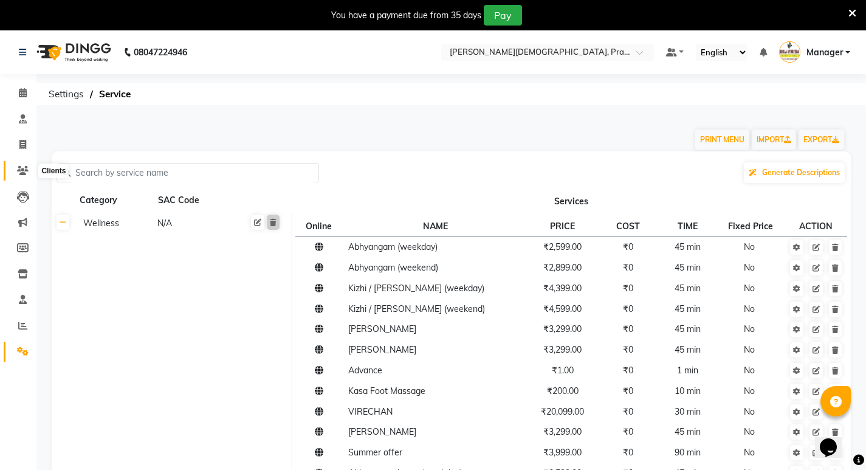
click at [13, 166] on span at bounding box center [22, 171] width 21 height 14
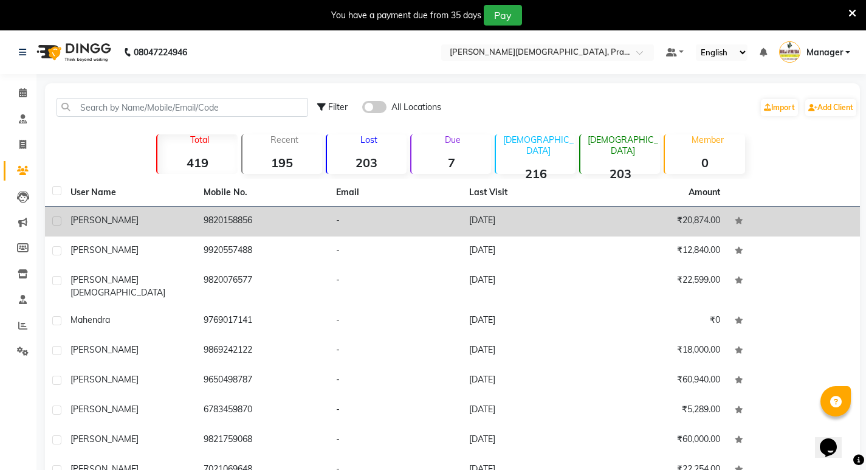
click at [121, 224] on div "[PERSON_NAME]" at bounding box center [129, 220] width 118 height 13
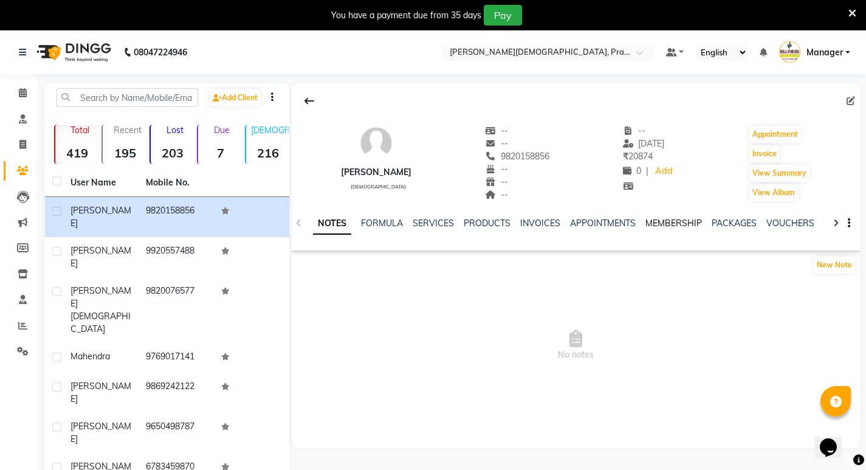
click at [688, 227] on link "MEMBERSHIP" at bounding box center [673, 222] width 56 height 11
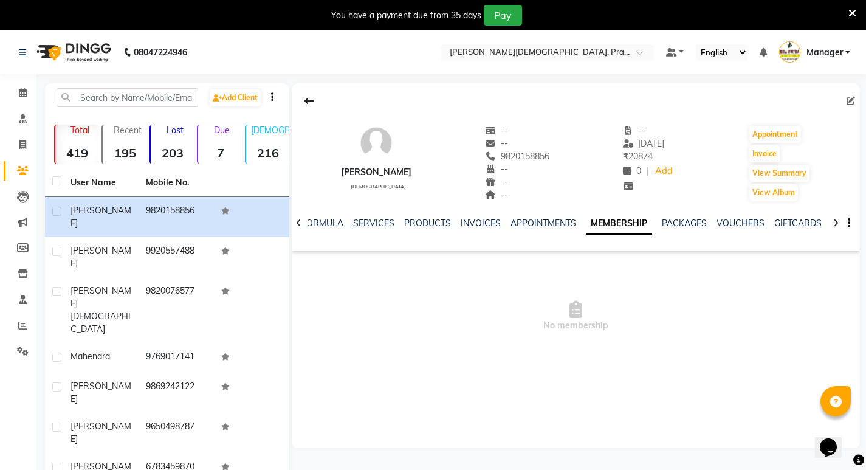
click at [703, 224] on ul "NOTES FORMULA SERVICES PRODUCTS INVOICES APPOINTMENTS MEMBERSHIP PACKAGES VOUCH…" at bounding box center [649, 223] width 770 height 13
click at [729, 222] on link "VOUCHERS" at bounding box center [740, 222] width 48 height 11
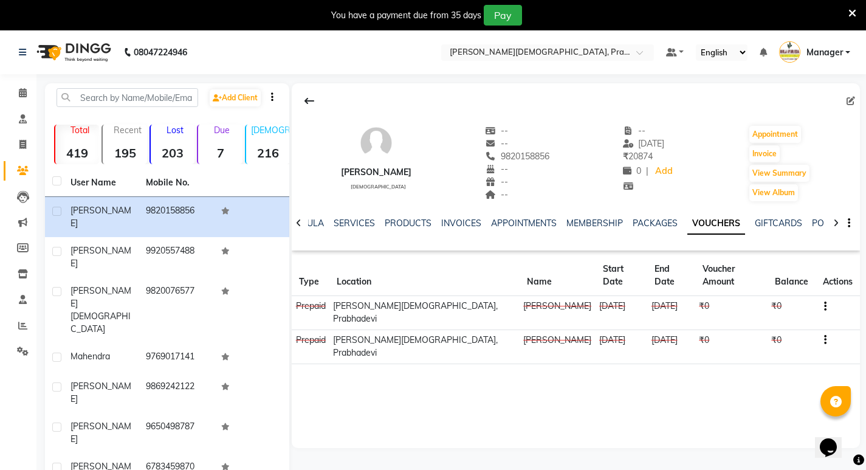
click at [656, 214] on div "NOTES FORMULA SERVICES PRODUCTS INVOICES APPOINTMENTS MEMBERSHIP PACKAGES VOUCH…" at bounding box center [576, 223] width 568 height 42
click at [654, 222] on link "PACKAGES" at bounding box center [654, 222] width 45 height 11
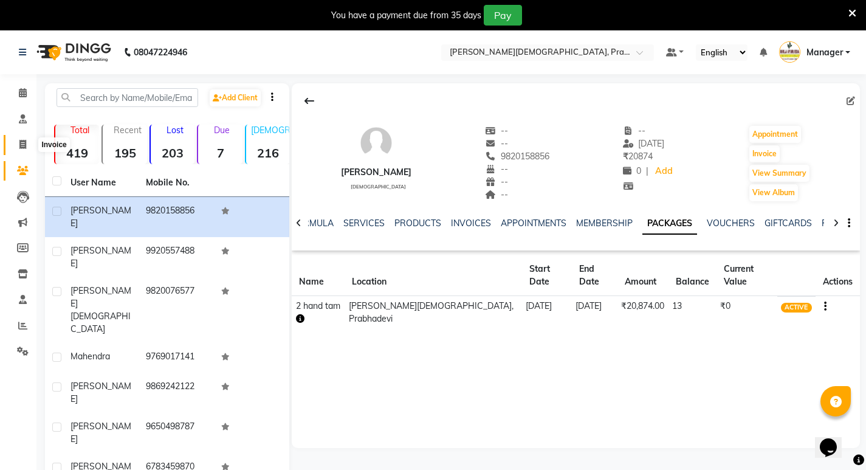
click at [27, 148] on span at bounding box center [22, 145] width 21 height 14
select select "service"
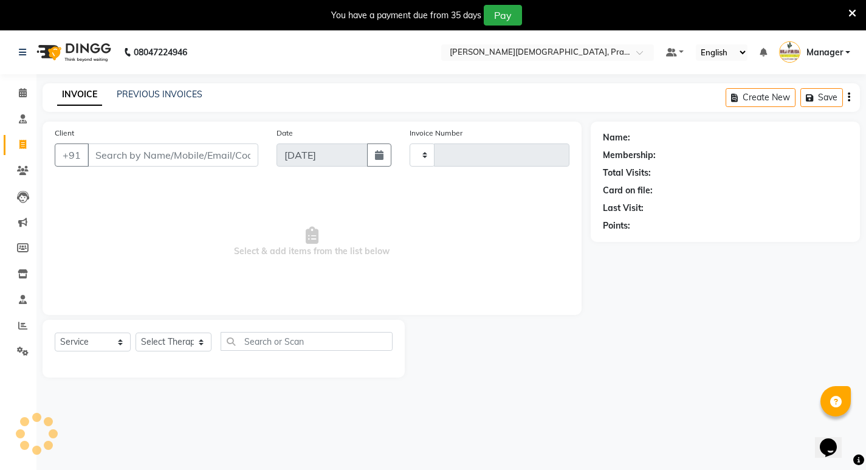
scroll to position [30, 0]
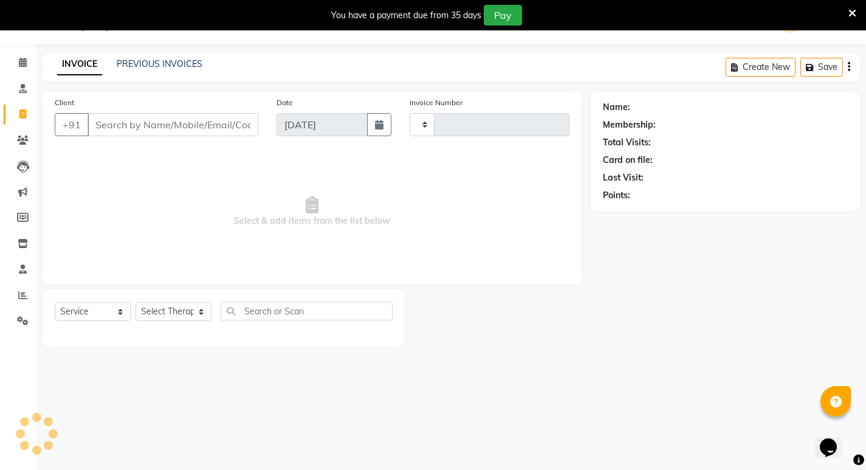
type input "0782"
select select "6818"
drag, startPoint x: 171, startPoint y: 54, endPoint x: 172, endPoint y: 63, distance: 8.6
click at [171, 55] on div "INVOICE PREVIOUS INVOICES Create New Save" at bounding box center [451, 67] width 817 height 29
click at [172, 63] on link "PREVIOUS INVOICES" at bounding box center [160, 63] width 86 height 11
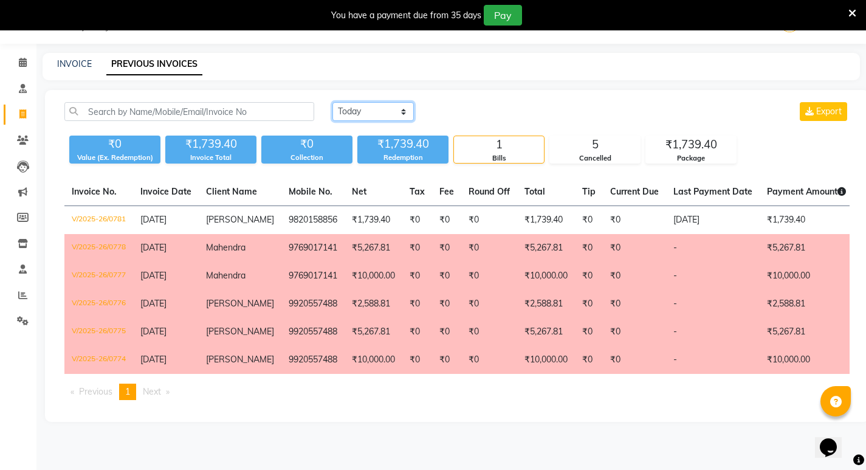
click at [392, 110] on select "Today Yesterday Custom Range" at bounding box center [372, 111] width 81 height 19
select select "range"
click at [332, 102] on select "Today Yesterday Custom Range" at bounding box center [372, 111] width 81 height 19
click at [493, 118] on input "04-09-2025" at bounding box center [471, 111] width 85 height 17
select select "9"
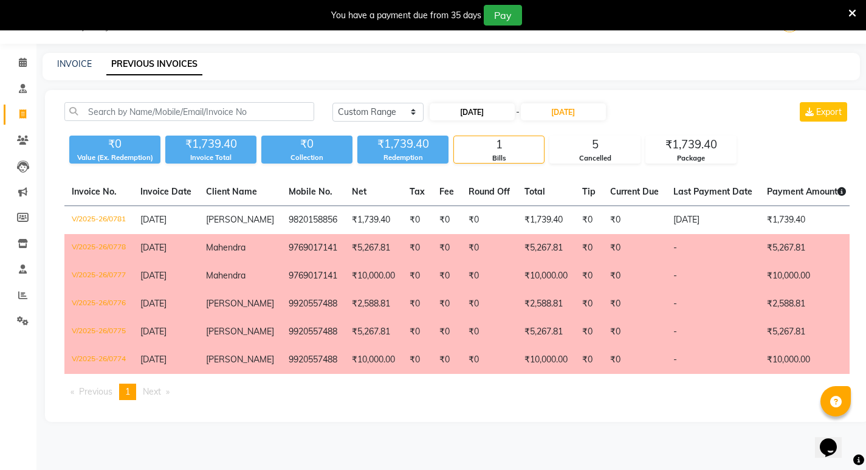
select select "2025"
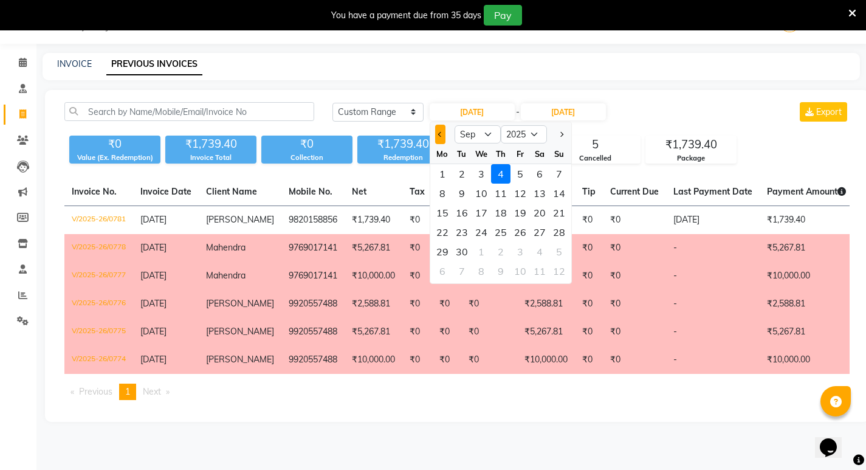
click at [438, 135] on span "Previous month" at bounding box center [439, 134] width 5 height 5
select select "8"
drag, startPoint x: 465, startPoint y: 251, endPoint x: 581, endPoint y: 129, distance: 168.4
click at [467, 250] on div "26" at bounding box center [461, 251] width 19 height 19
type input "26-08-2025"
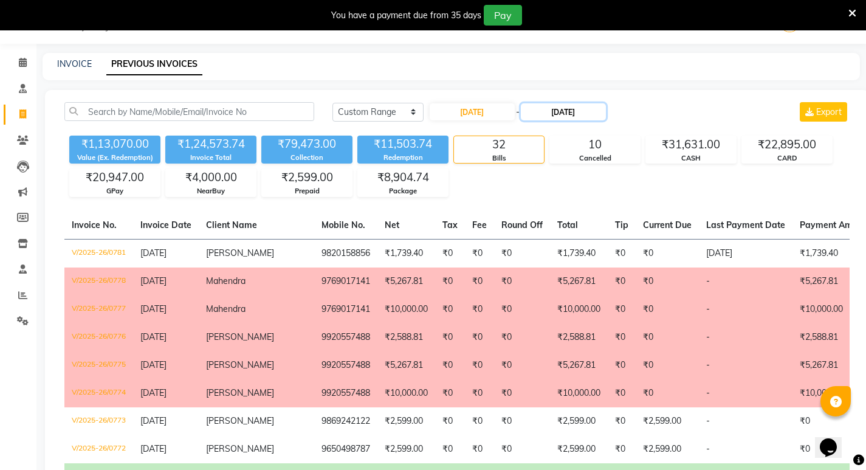
drag, startPoint x: 595, startPoint y: 107, endPoint x: 572, endPoint y: 118, distance: 25.8
click at [594, 107] on input "04-09-2025" at bounding box center [563, 111] width 85 height 17
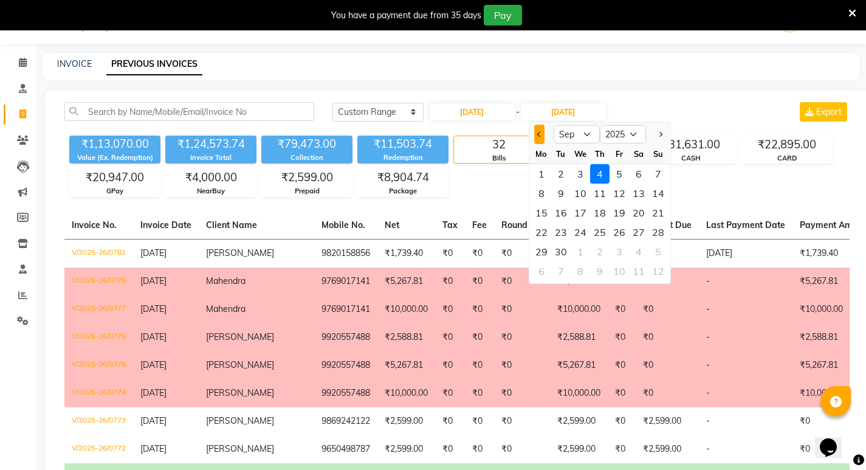
click at [540, 134] on span "Previous month" at bounding box center [538, 134] width 5 height 5
select select "8"
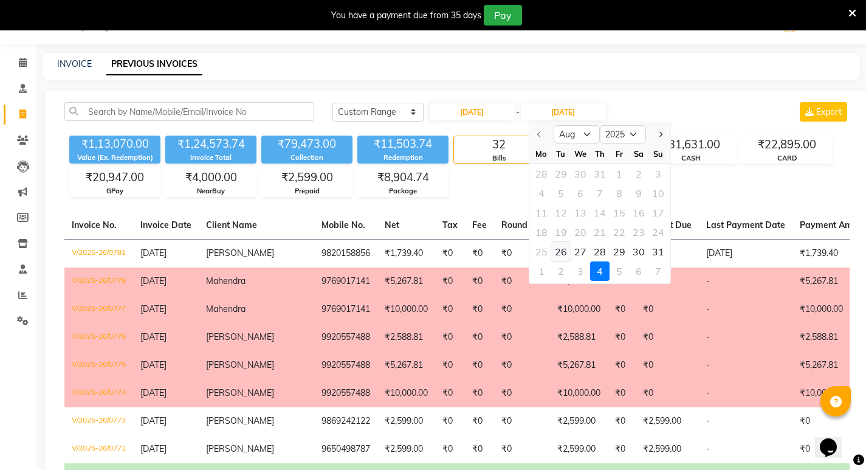
click at [556, 251] on div "26" at bounding box center [560, 251] width 19 height 19
type input "26-08-2025"
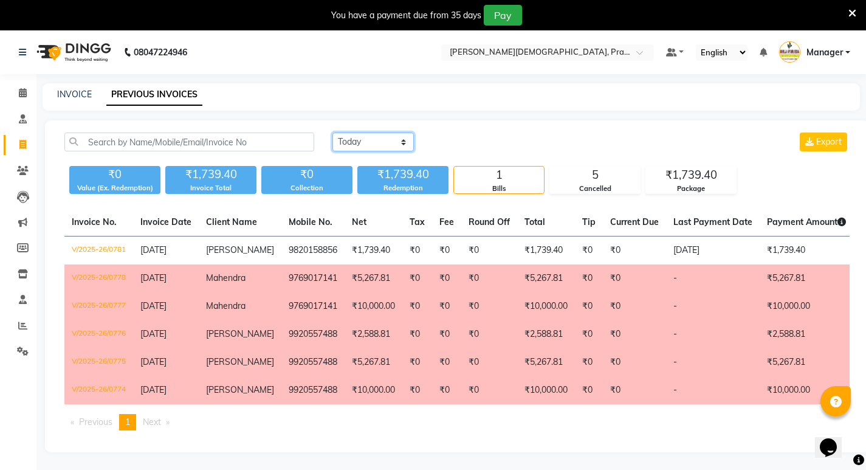
drag, startPoint x: 361, startPoint y: 143, endPoint x: 364, endPoint y: 151, distance: 7.9
click at [361, 143] on select "[DATE] [DATE] Custom Range" at bounding box center [372, 141] width 81 height 19
select select "range"
click at [332, 132] on select "[DATE] [DATE] Custom Range" at bounding box center [372, 141] width 81 height 19
click at [476, 140] on input "[DATE]" at bounding box center [471, 142] width 85 height 17
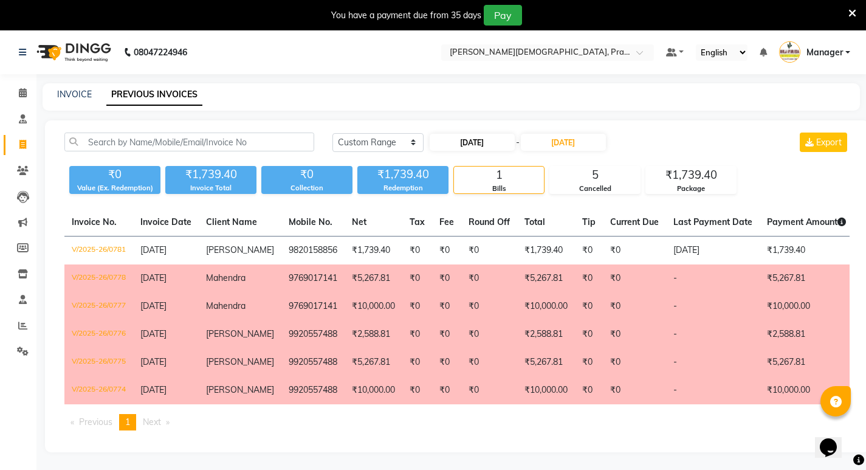
select select "9"
select select "2025"
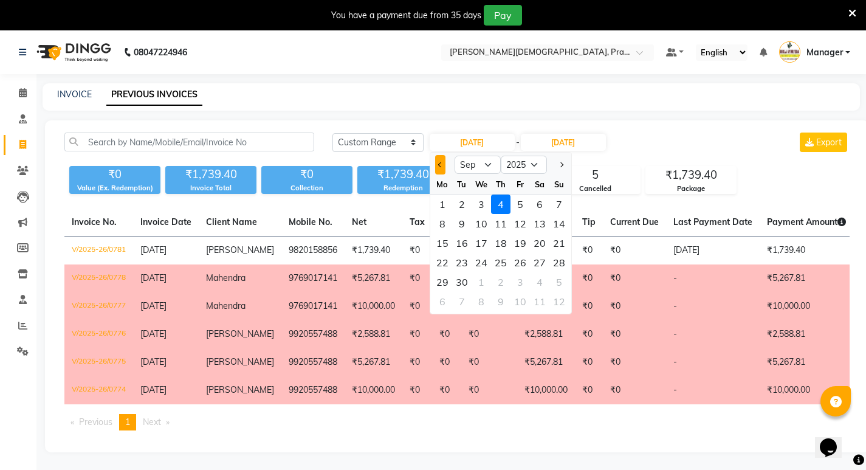
click at [442, 164] on span "Previous month" at bounding box center [439, 164] width 5 height 5
select select "8"
drag, startPoint x: 465, startPoint y: 279, endPoint x: 478, endPoint y: 273, distance: 14.1
click at [474, 276] on div "25 26 27 28 29 30 31" at bounding box center [500, 281] width 141 height 19
click at [561, 140] on input "[DATE]" at bounding box center [563, 142] width 85 height 17
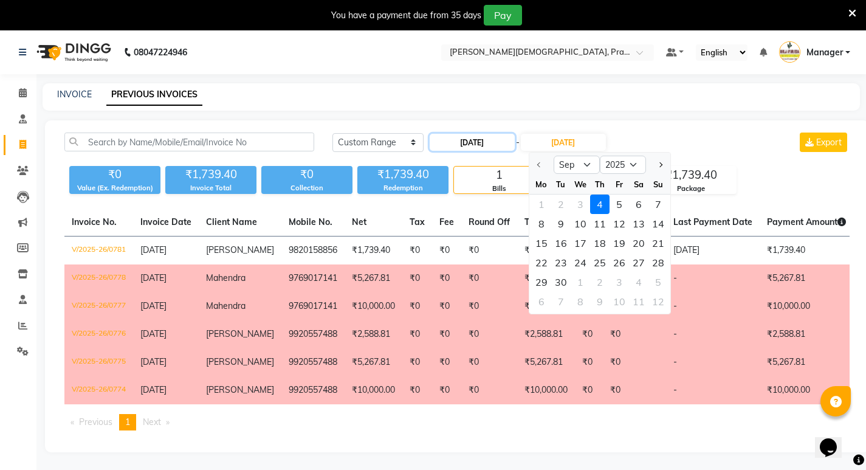
click at [482, 146] on input "[DATE]" at bounding box center [471, 142] width 85 height 17
select select "9"
select select "2025"
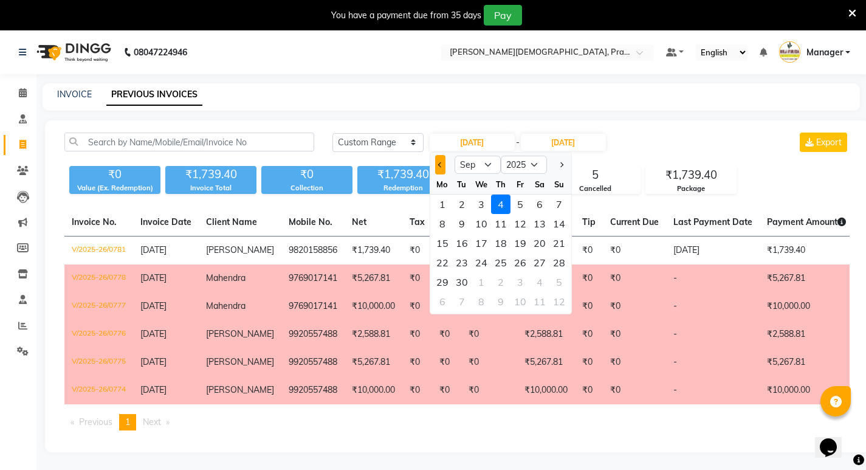
click at [437, 166] on button "Previous month" at bounding box center [440, 164] width 10 height 19
select select "8"
click at [459, 279] on div "26" at bounding box center [461, 281] width 19 height 19
type input "[DATE]"
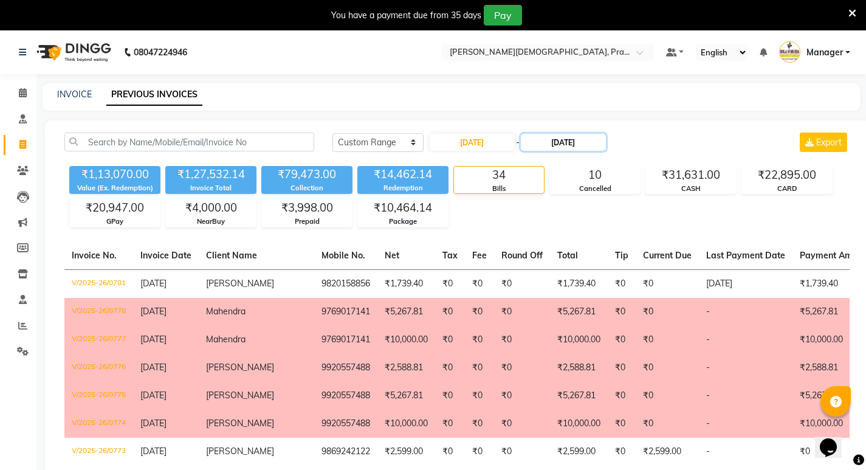
click at [596, 135] on input "[DATE]" at bounding box center [563, 142] width 85 height 17
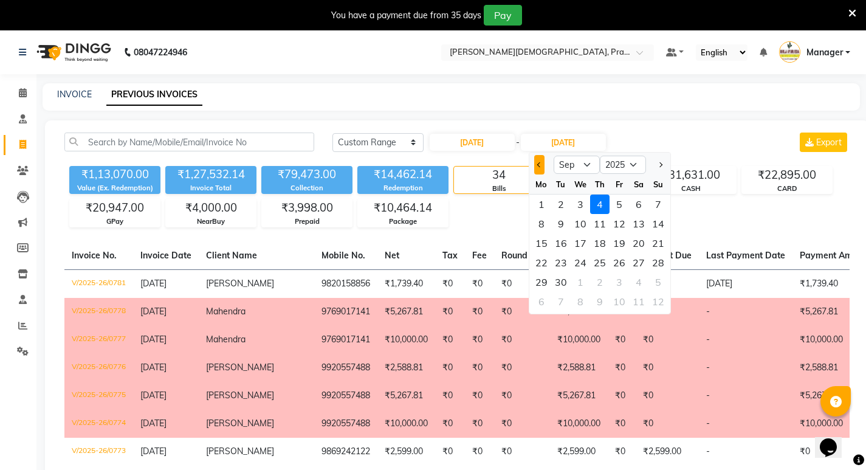
click at [540, 163] on span "Previous month" at bounding box center [538, 164] width 5 height 5
select select "8"
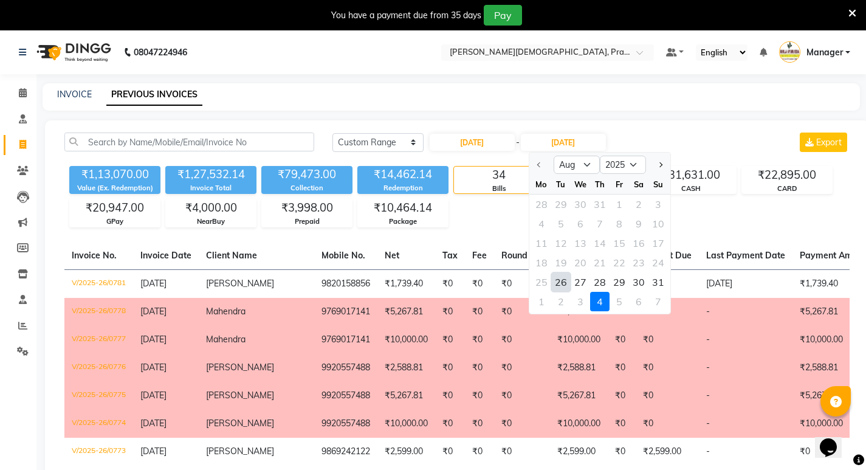
click at [560, 282] on div "26" at bounding box center [560, 281] width 19 height 19
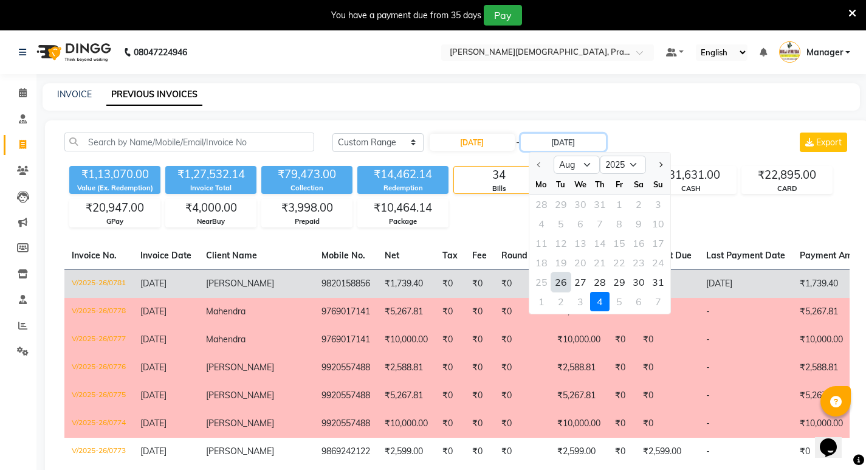
type input "[DATE]"
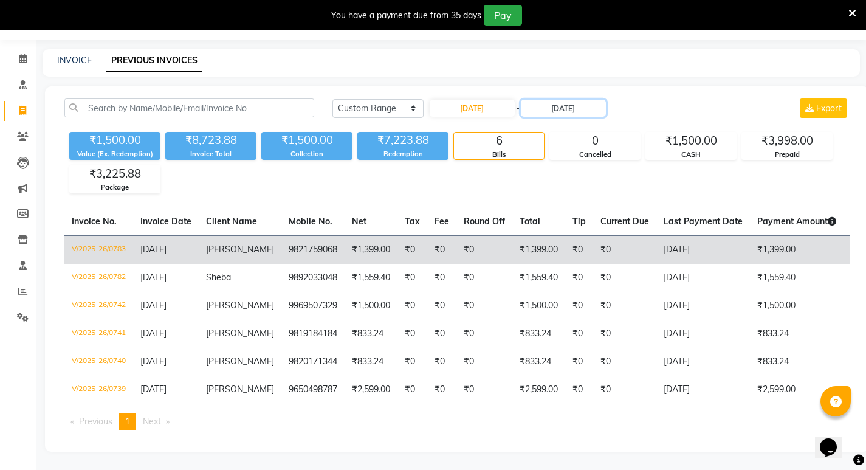
scroll to position [61, 0]
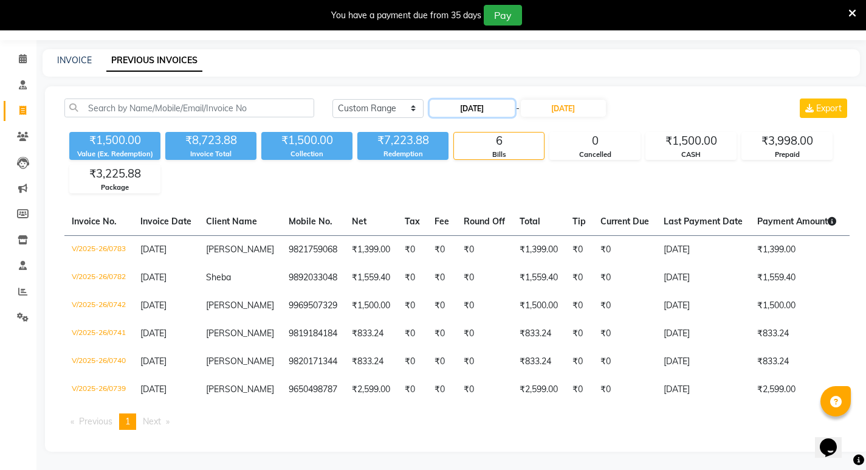
click at [454, 100] on input "[DATE]" at bounding box center [471, 108] width 85 height 17
select select "8"
select select "2025"
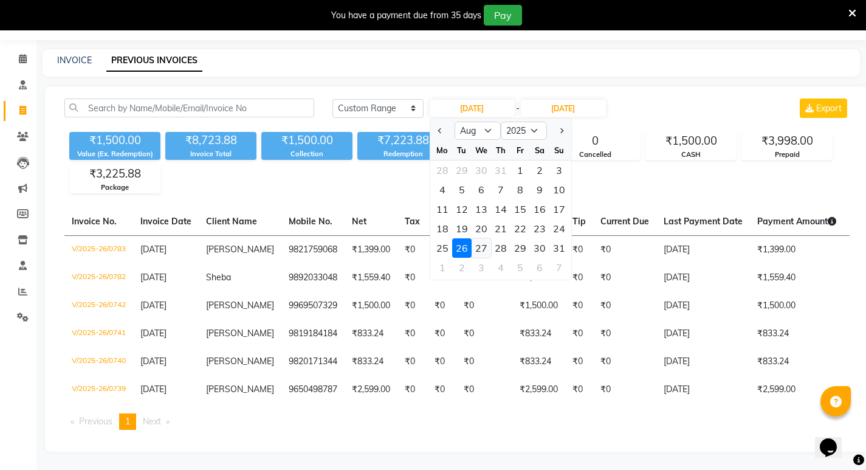
click at [476, 238] on div "27" at bounding box center [480, 247] width 19 height 19
type input "27-08-2025"
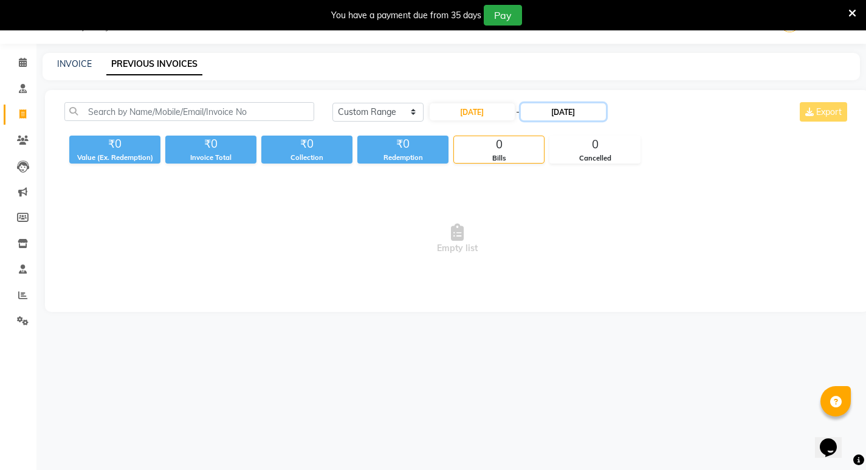
click at [567, 114] on input "[DATE]" at bounding box center [563, 111] width 85 height 17
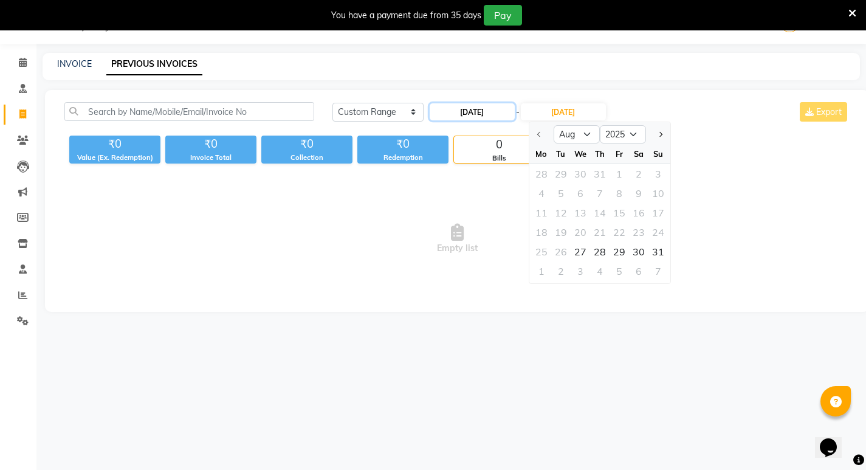
click at [488, 114] on input "27-08-2025" at bounding box center [471, 111] width 85 height 17
select select "8"
select select "2025"
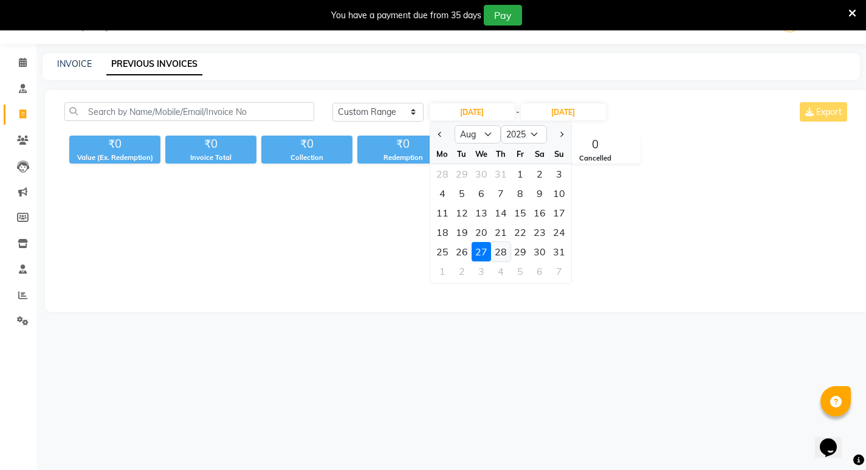
click at [497, 249] on div "28" at bounding box center [500, 251] width 19 height 19
type input "[DATE]"
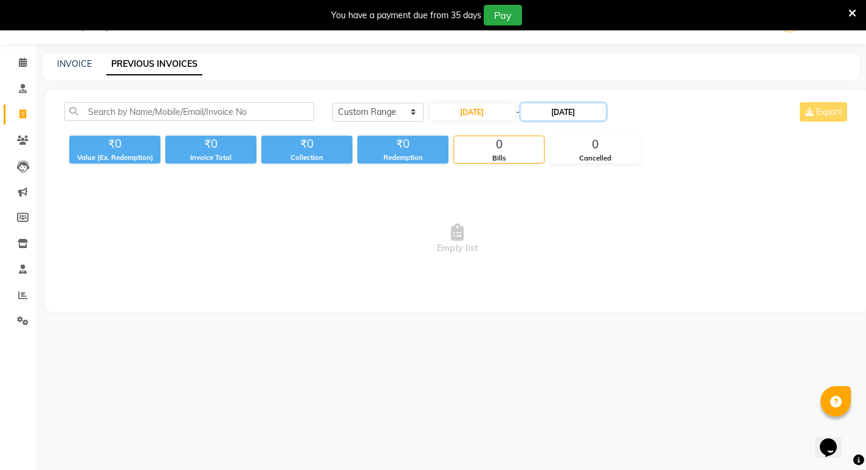
click at [573, 113] on input "[DATE]" at bounding box center [563, 111] width 85 height 17
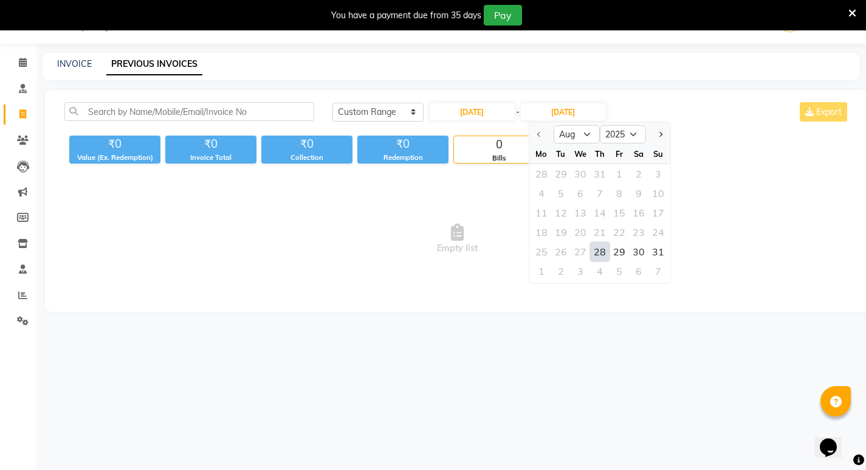
click at [599, 251] on div "28" at bounding box center [599, 251] width 19 height 19
type input "[DATE]"
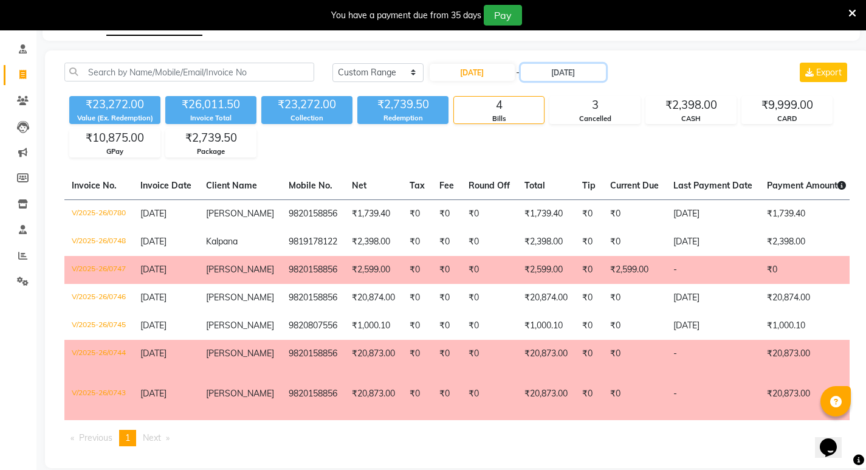
scroll to position [91, 0]
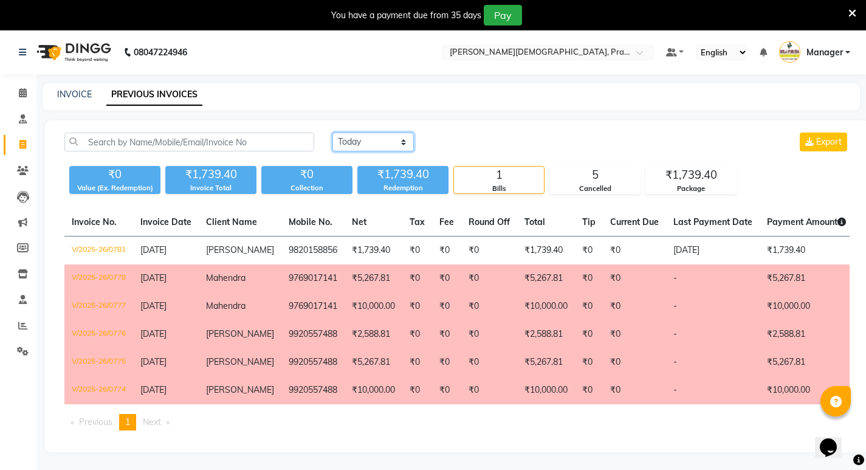
click at [389, 142] on select "[DATE] [DATE] Custom Range" at bounding box center [372, 141] width 81 height 19
select select "range"
click at [332, 132] on select "[DATE] [DATE] Custom Range" at bounding box center [372, 141] width 81 height 19
click at [459, 141] on input "[DATE]" at bounding box center [471, 142] width 85 height 17
select select "9"
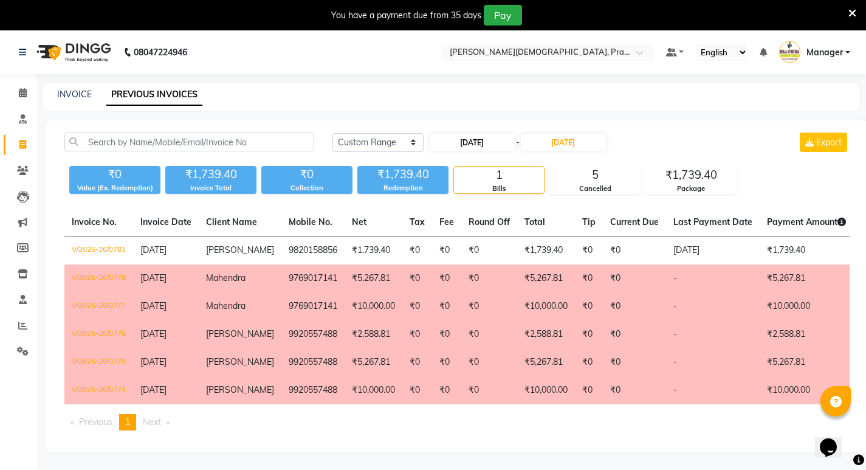
select select "2025"
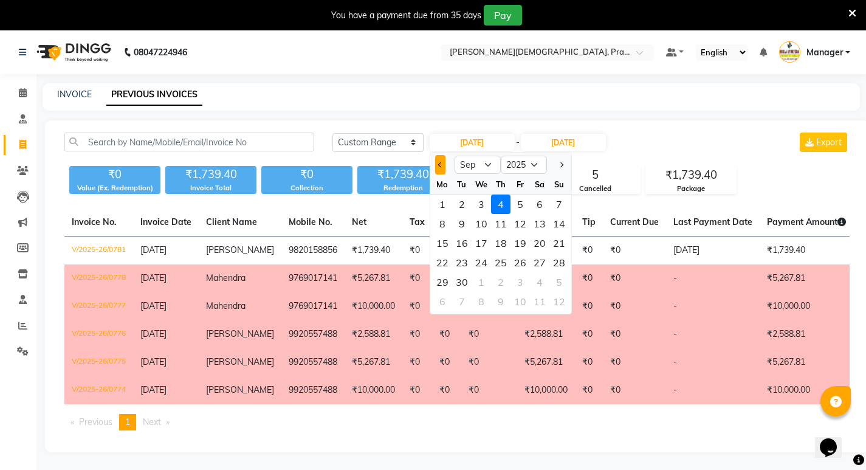
click at [440, 166] on span "Previous month" at bounding box center [439, 164] width 5 height 5
select select "8"
click at [533, 279] on div "30" at bounding box center [539, 281] width 19 height 19
type input "[DATE]"
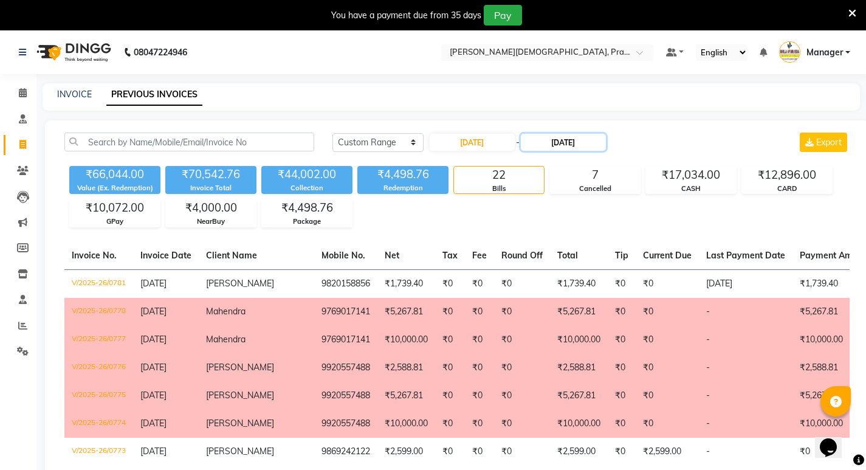
click at [571, 137] on input "[DATE]" at bounding box center [563, 142] width 85 height 17
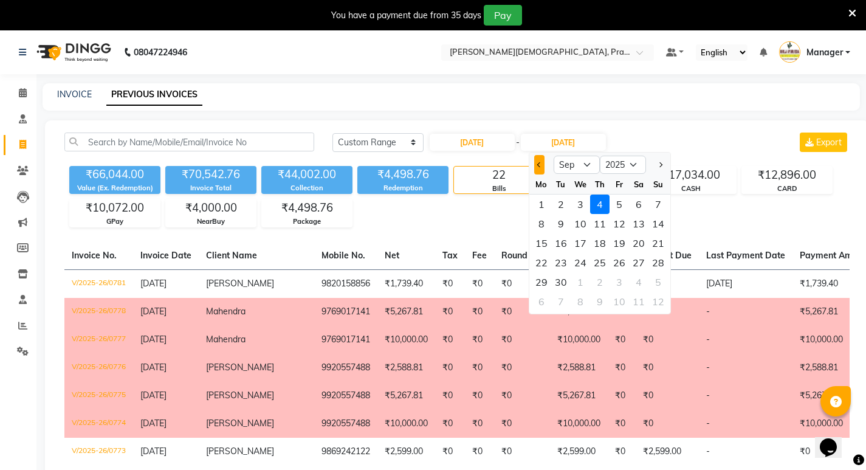
click at [538, 165] on span "Previous month" at bounding box center [538, 164] width 5 height 5
select select "8"
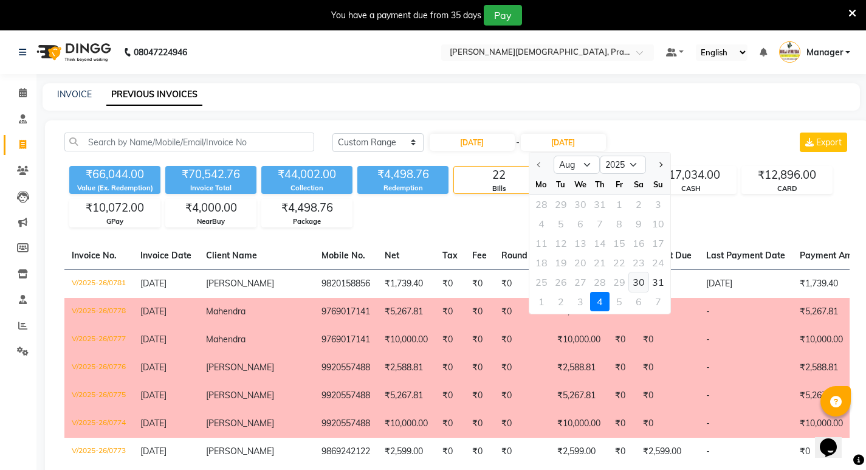
click at [635, 278] on div "30" at bounding box center [638, 281] width 19 height 19
type input "[DATE]"
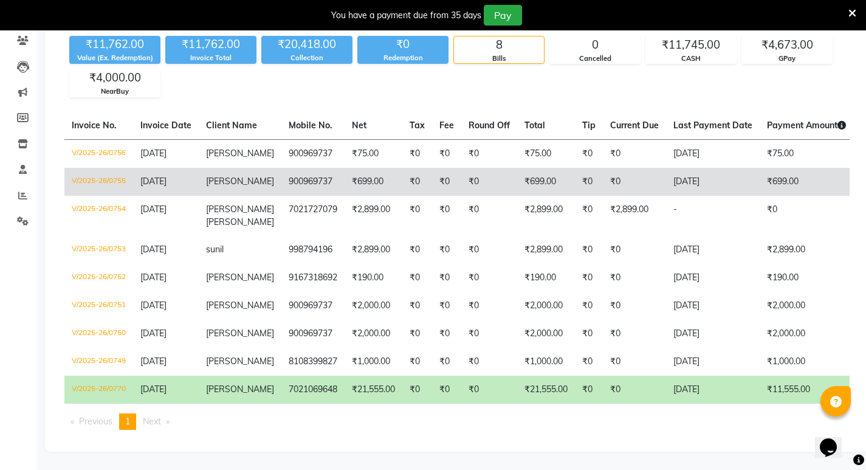
scroll to position [225, 0]
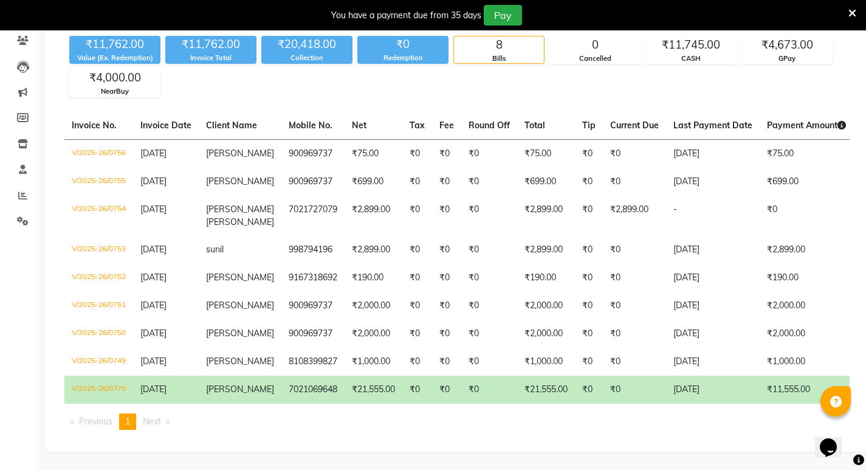
click at [392, 422] on ul "Previous page 1 / 1 You're on page 1 Next page" at bounding box center [456, 421] width 785 height 16
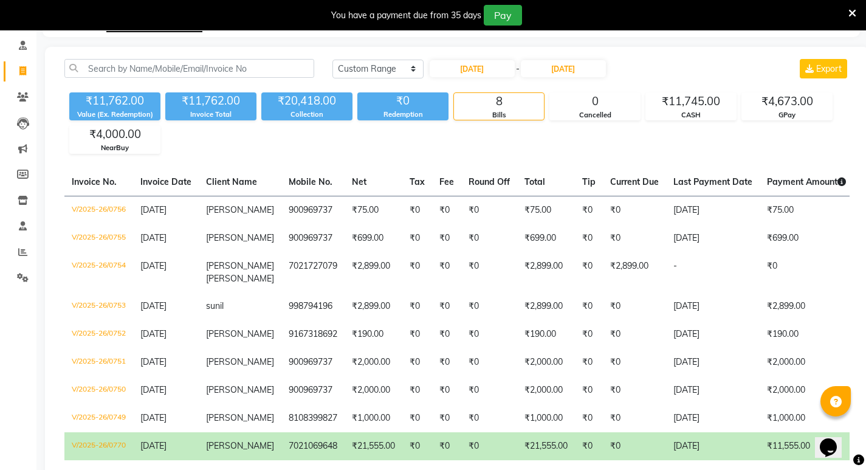
scroll to position [0, 0]
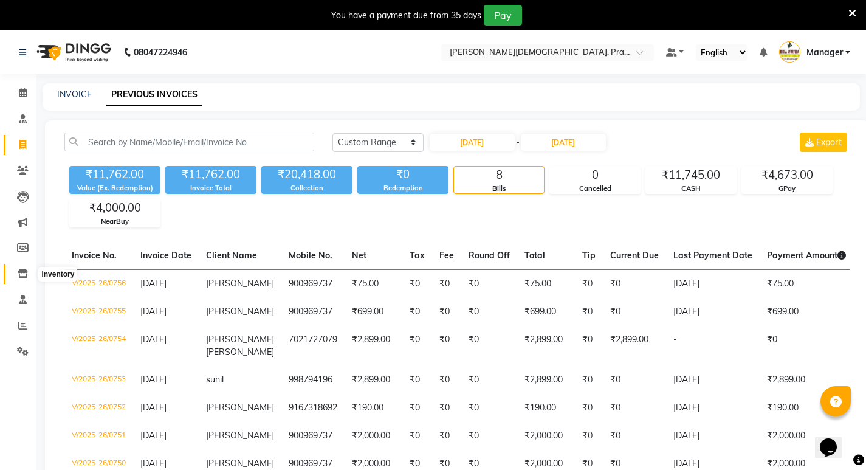
drag, startPoint x: 22, startPoint y: 273, endPoint x: 24, endPoint y: 266, distance: 6.8
click at [22, 271] on icon at bounding box center [23, 273] width 10 height 9
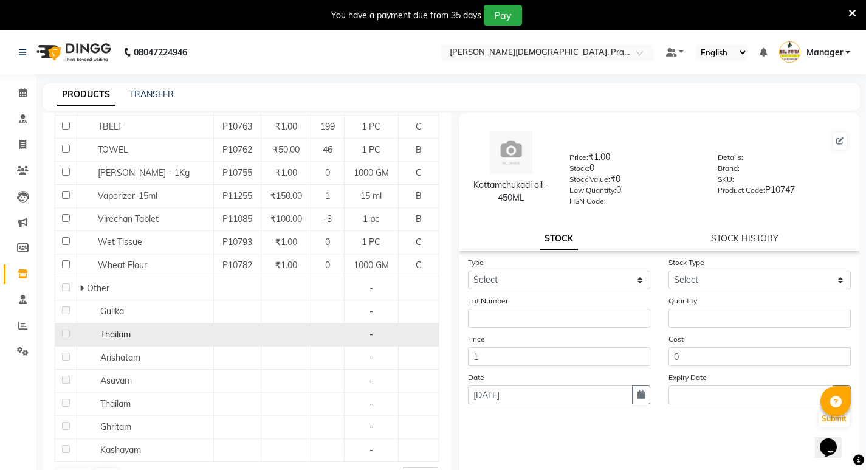
scroll to position [38, 0]
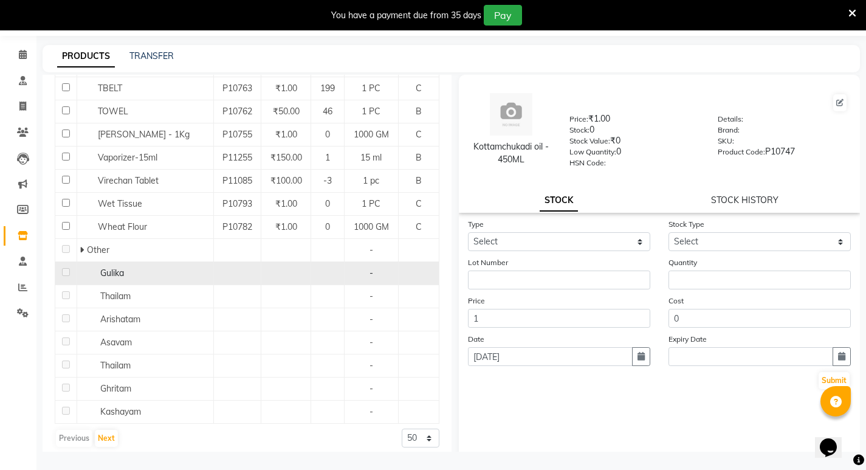
click at [140, 268] on div "Gulika" at bounding box center [145, 273] width 130 height 13
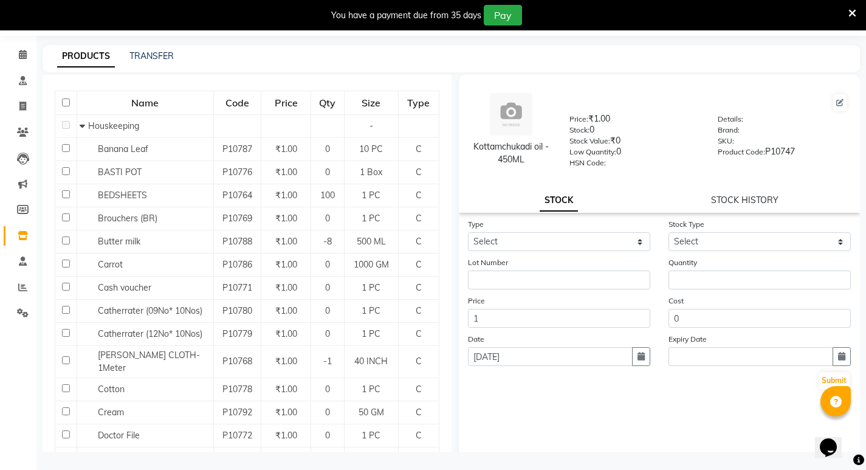
scroll to position [0, 0]
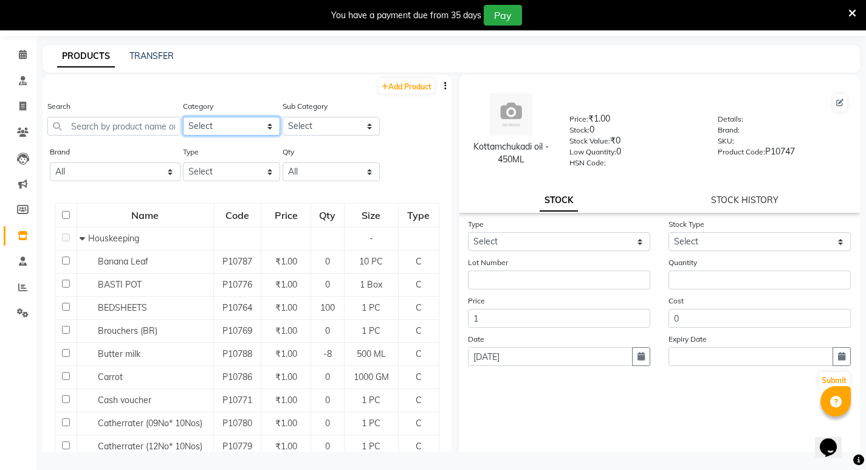
click at [198, 132] on select "Select Hair Skin Makeup Personal Care Appliances Classical Medicine OTC Proprie…" at bounding box center [231, 126] width 97 height 19
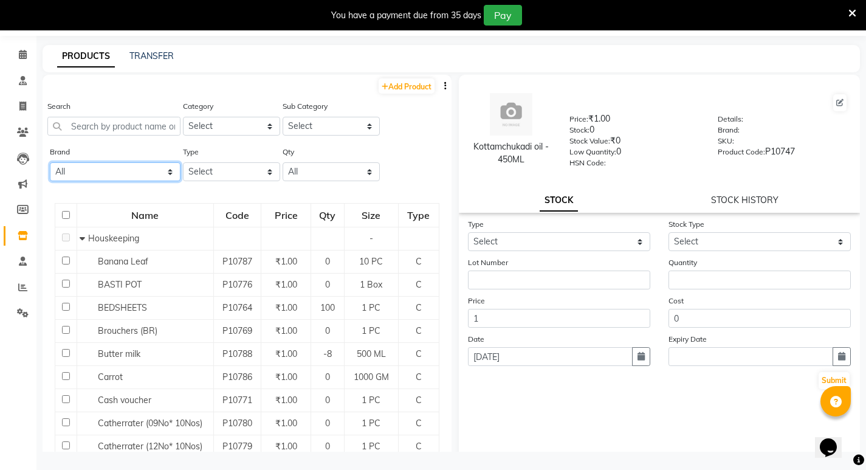
click at [139, 169] on select "All Ashtang Birla Ayurveda Birla Ayurveda Healthcare Pvt.ltd. Dhootapapeshwar N…" at bounding box center [115, 171] width 131 height 19
click at [50, 162] on select "All Ashtang Birla Ayurveda Birla Ayurveda Healthcare Pvt.ltd. Dhootapapeshwar N…" at bounding box center [115, 171] width 131 height 19
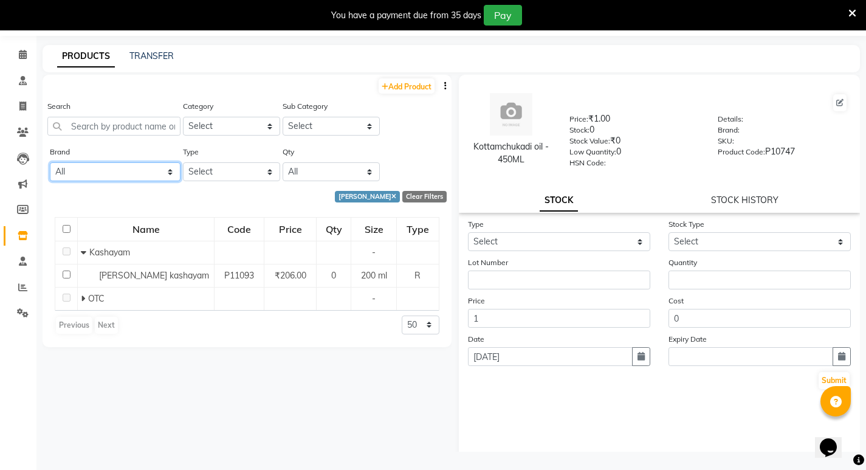
click at [152, 178] on select "All Ashtang Birla Ayurveda Birla Ayurveda Healthcare Pvt.ltd. Dhootapapeshwar N…" at bounding box center [115, 171] width 131 height 19
select select "ashtang"
click at [50, 162] on select "All Ashtang Birla Ayurveda Birla Ayurveda Healthcare Pvt.ltd. Dhootapapeshwar N…" at bounding box center [115, 171] width 131 height 19
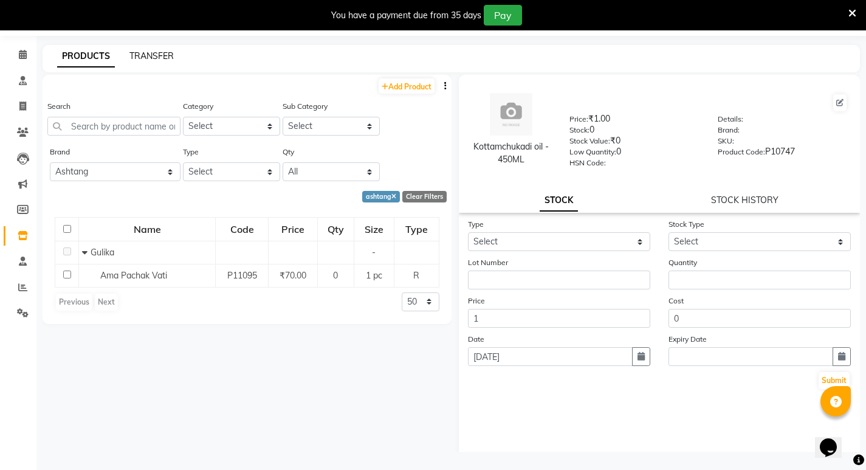
click at [171, 52] on link "TRANSFER" at bounding box center [151, 55] width 44 height 11
select select "sender"
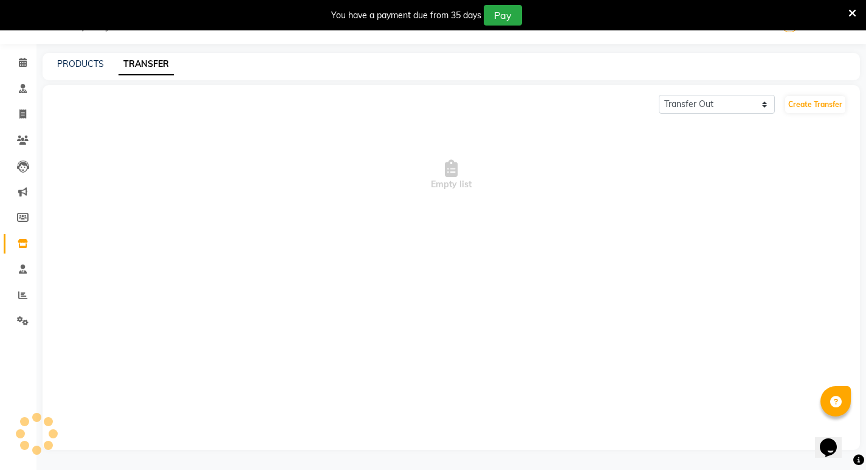
scroll to position [30, 0]
click at [74, 62] on link "PRODUCTS" at bounding box center [80, 63] width 47 height 11
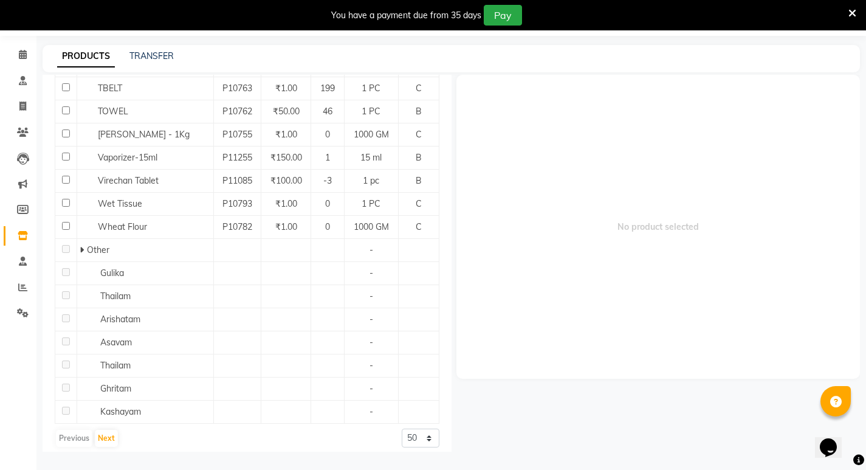
scroll to position [504, 0]
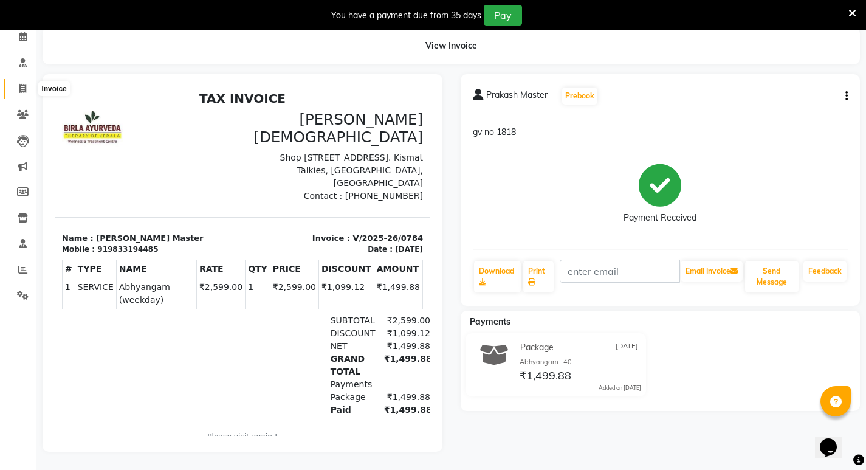
scroll to position [65, 0]
click at [19, 84] on icon at bounding box center [22, 88] width 7 height 9
select select "6818"
select select "service"
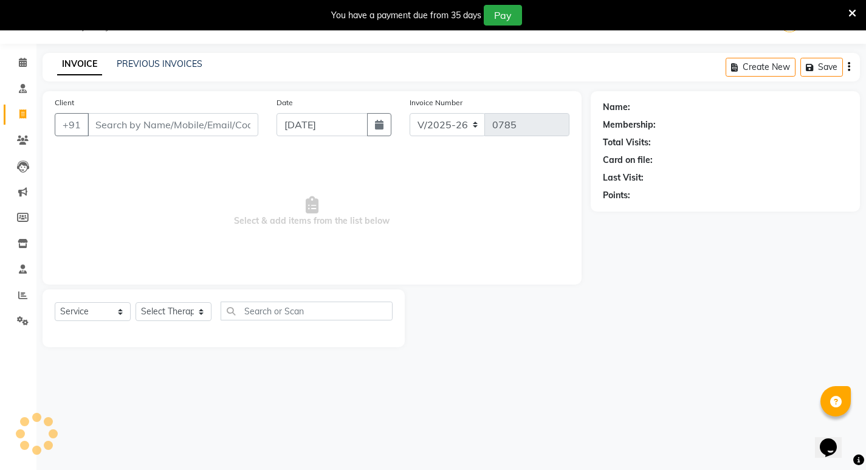
scroll to position [30, 0]
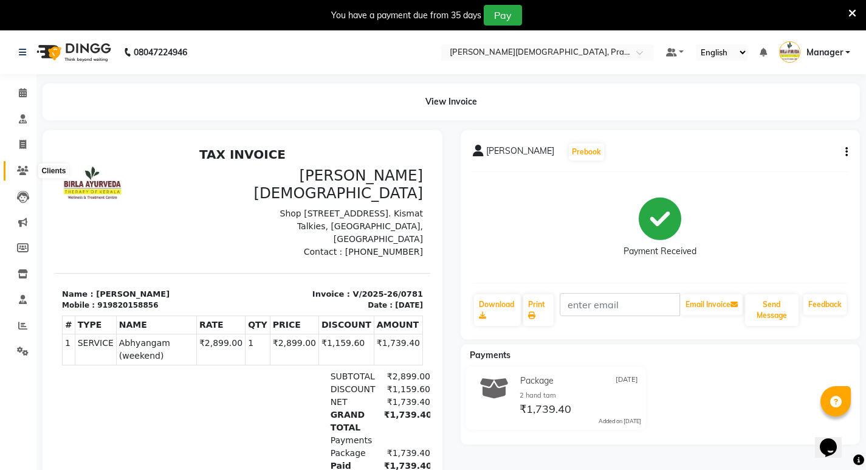
click at [29, 169] on span at bounding box center [22, 171] width 21 height 14
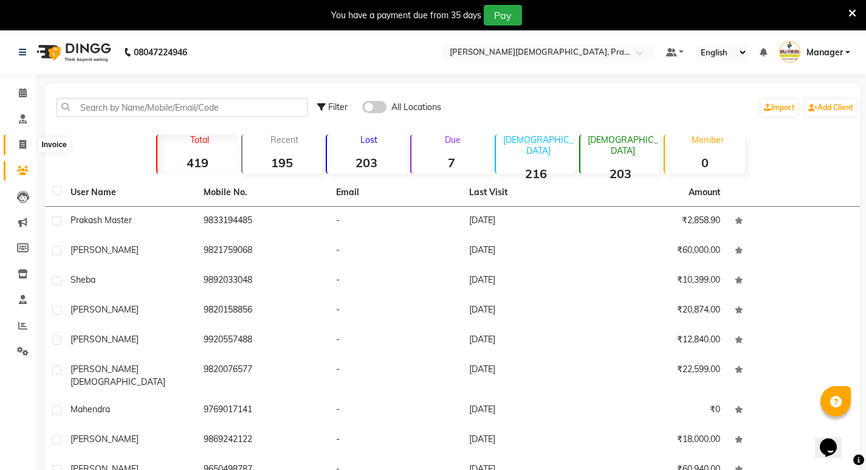
click at [22, 147] on icon at bounding box center [22, 144] width 7 height 9
select select "6818"
select select "service"
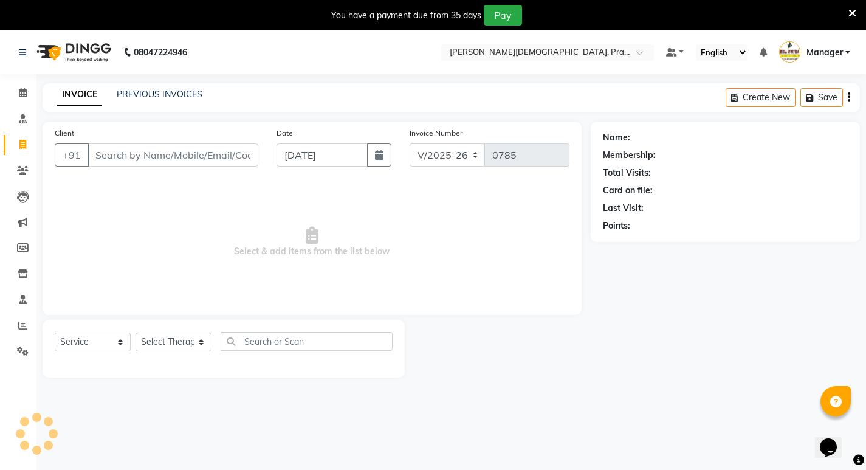
scroll to position [30, 0]
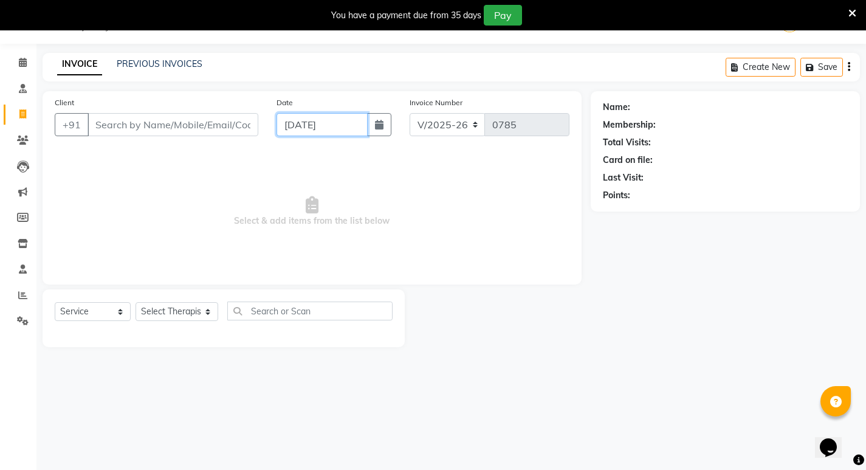
click at [330, 125] on input "[DATE]" at bounding box center [321, 124] width 91 height 23
select select "9"
select select "2025"
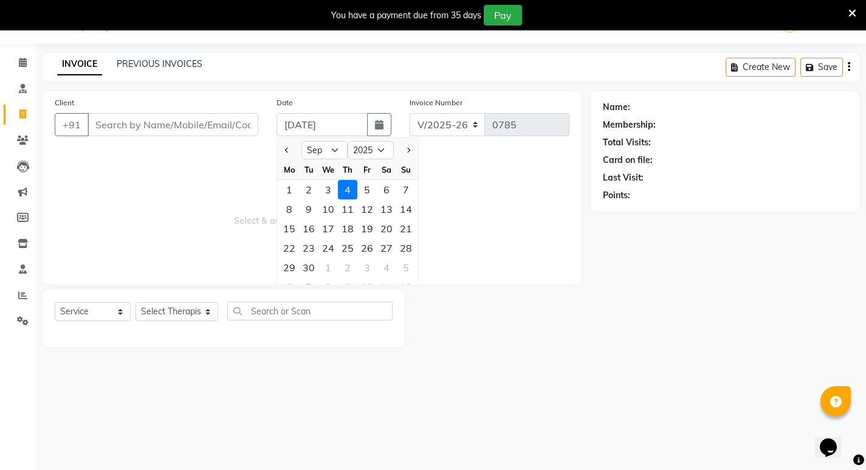
click at [174, 57] on div "INVOICE PREVIOUS INVOICES Create New Save" at bounding box center [451, 67] width 817 height 29
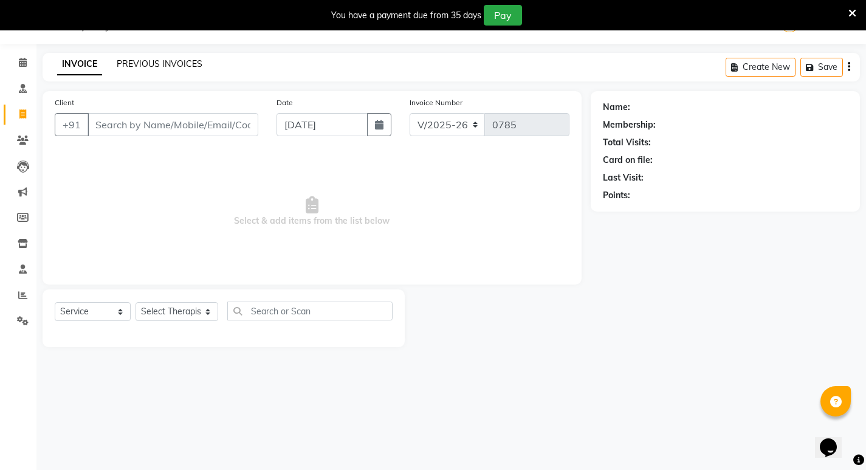
click at [193, 62] on link "PREVIOUS INVOICES" at bounding box center [160, 63] width 86 height 11
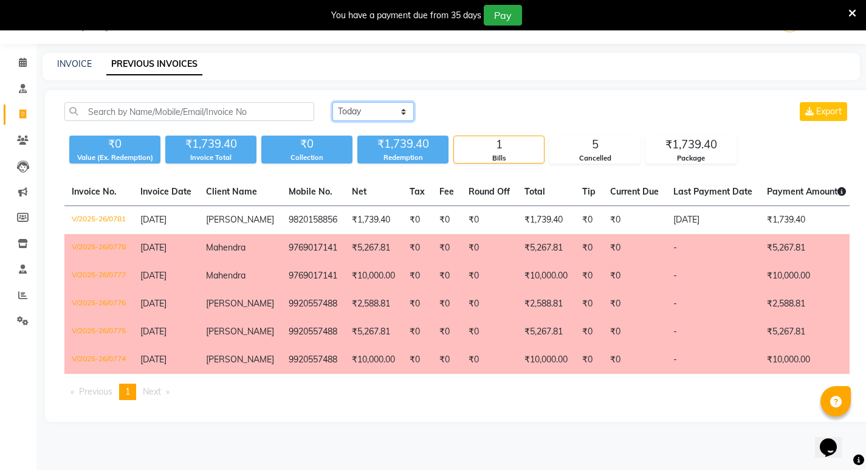
click at [360, 112] on select "[DATE] [DATE] Custom Range" at bounding box center [372, 111] width 81 height 19
select select "range"
click at [332, 102] on select "[DATE] [DATE] Custom Range" at bounding box center [372, 111] width 81 height 19
click at [459, 112] on input "[DATE]" at bounding box center [471, 111] width 85 height 17
select select "9"
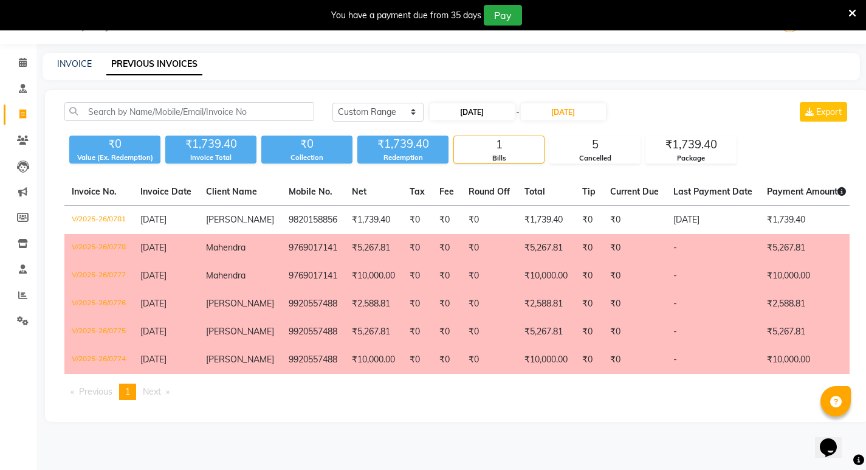
select select "2025"
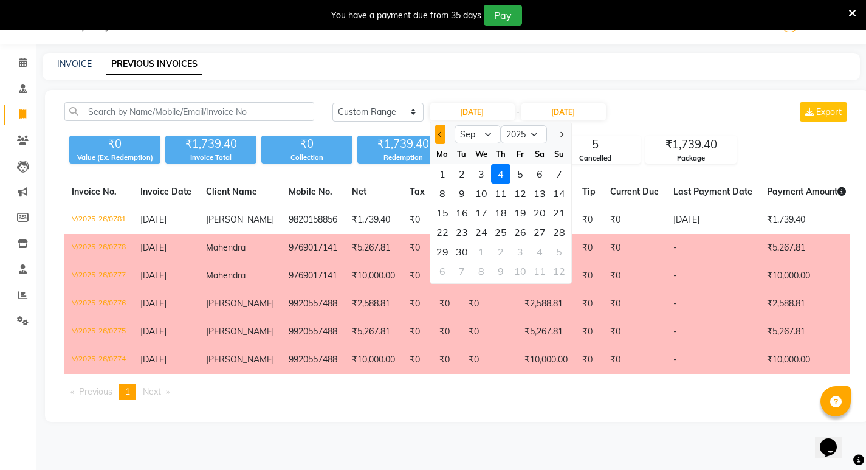
click at [440, 132] on span "Previous month" at bounding box center [439, 134] width 5 height 5
select select "8"
click at [536, 250] on div "30" at bounding box center [539, 251] width 19 height 19
type input "[DATE]"
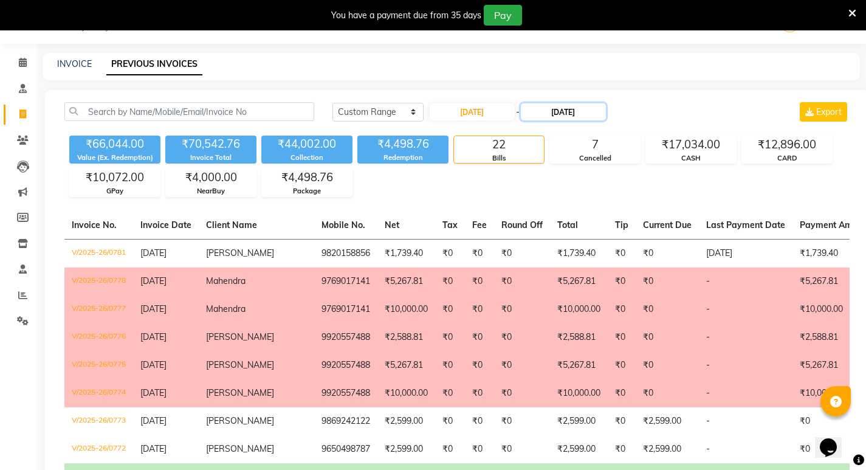
click at [565, 111] on input "[DATE]" at bounding box center [563, 111] width 85 height 17
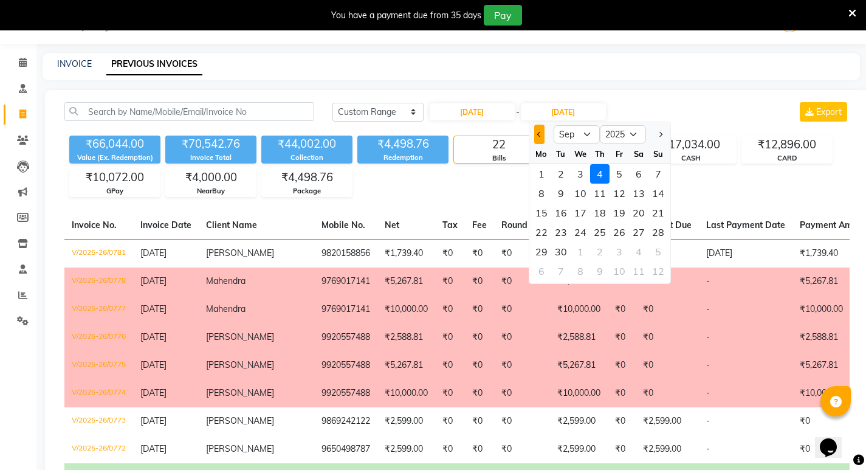
click at [538, 137] on button "Previous month" at bounding box center [539, 134] width 10 height 19
select select "8"
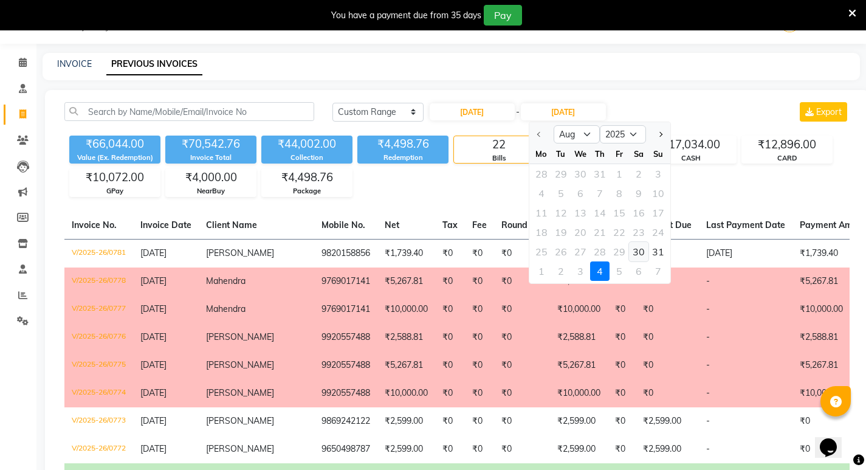
click at [646, 255] on div "30" at bounding box center [638, 251] width 19 height 19
type input "[DATE]"
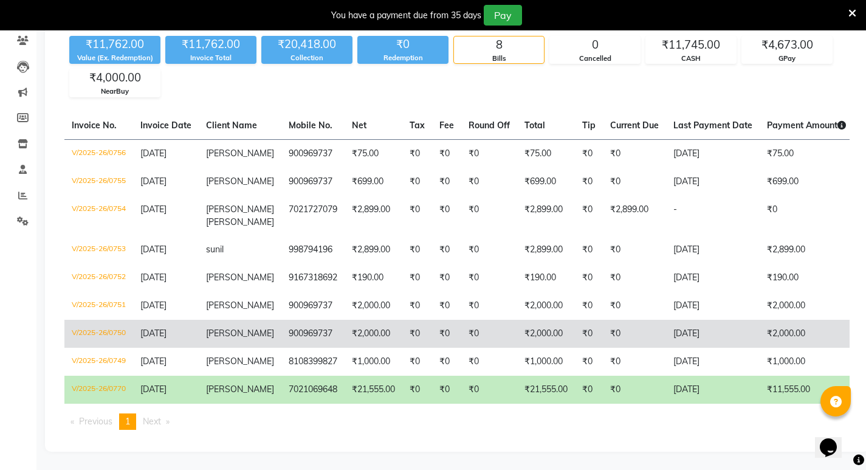
scroll to position [213, 0]
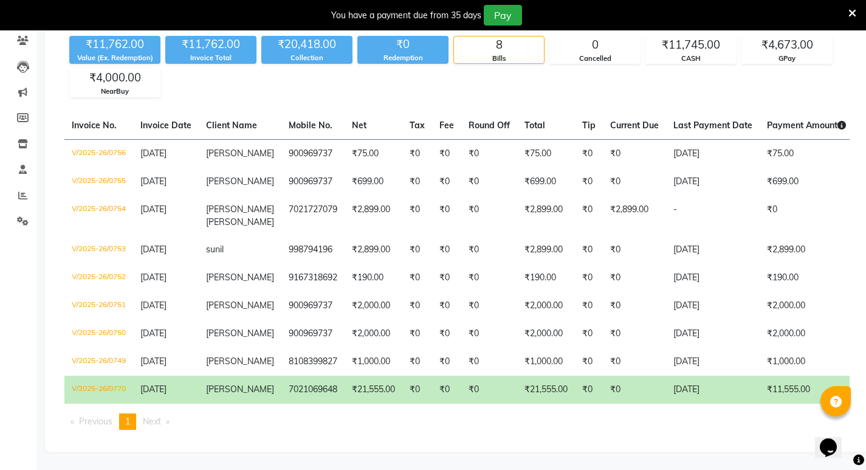
click at [202, 391] on td "[PERSON_NAME]" at bounding box center [240, 389] width 83 height 28
